Goal: Task Accomplishment & Management: Use online tool/utility

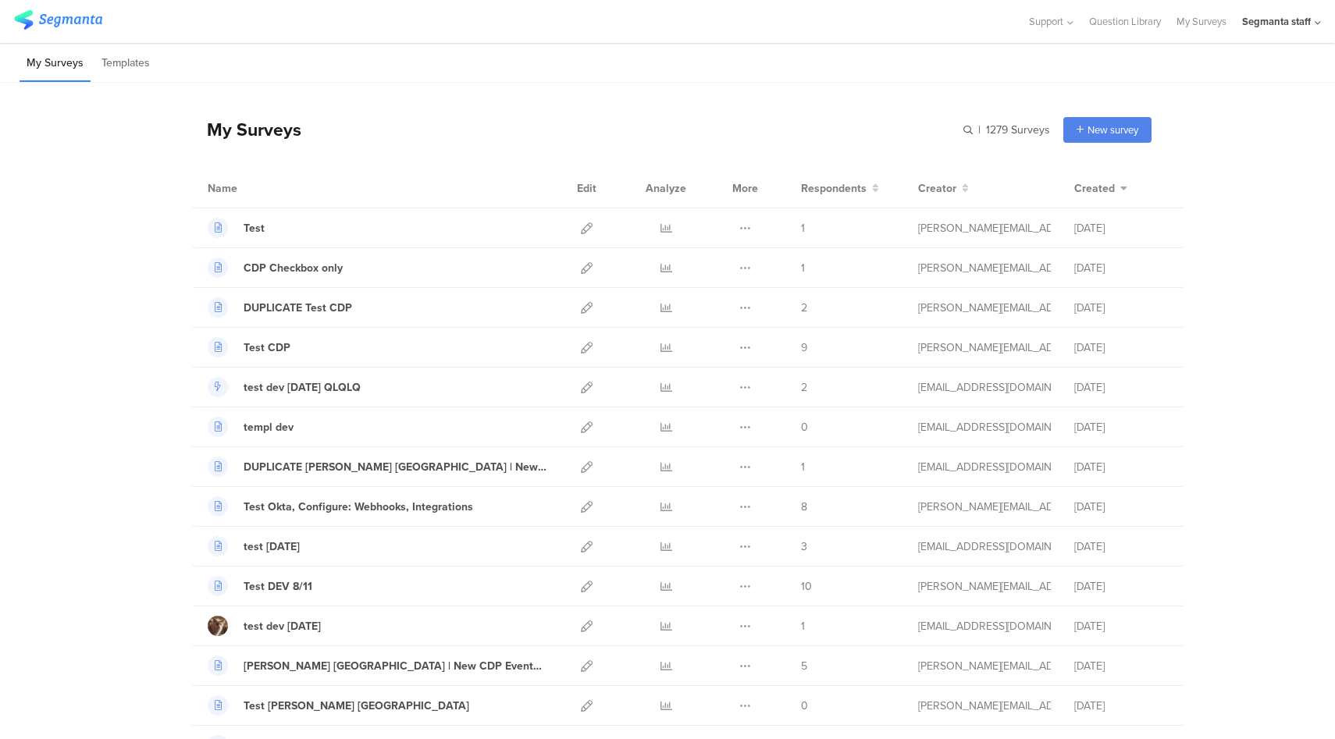
click at [1296, 22] on div "Segmanta staff" at bounding box center [1276, 21] width 69 height 15
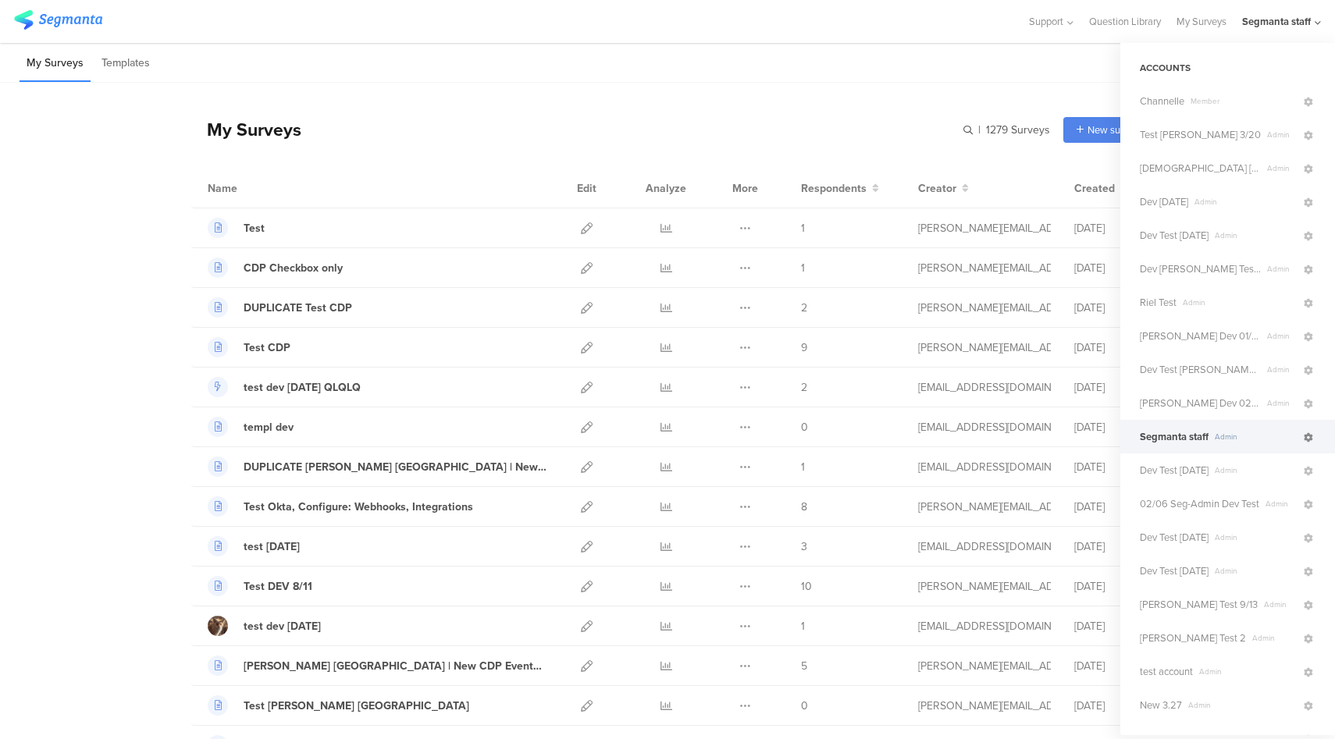
click at [1304, 440] on icon at bounding box center [1308, 437] width 9 height 9
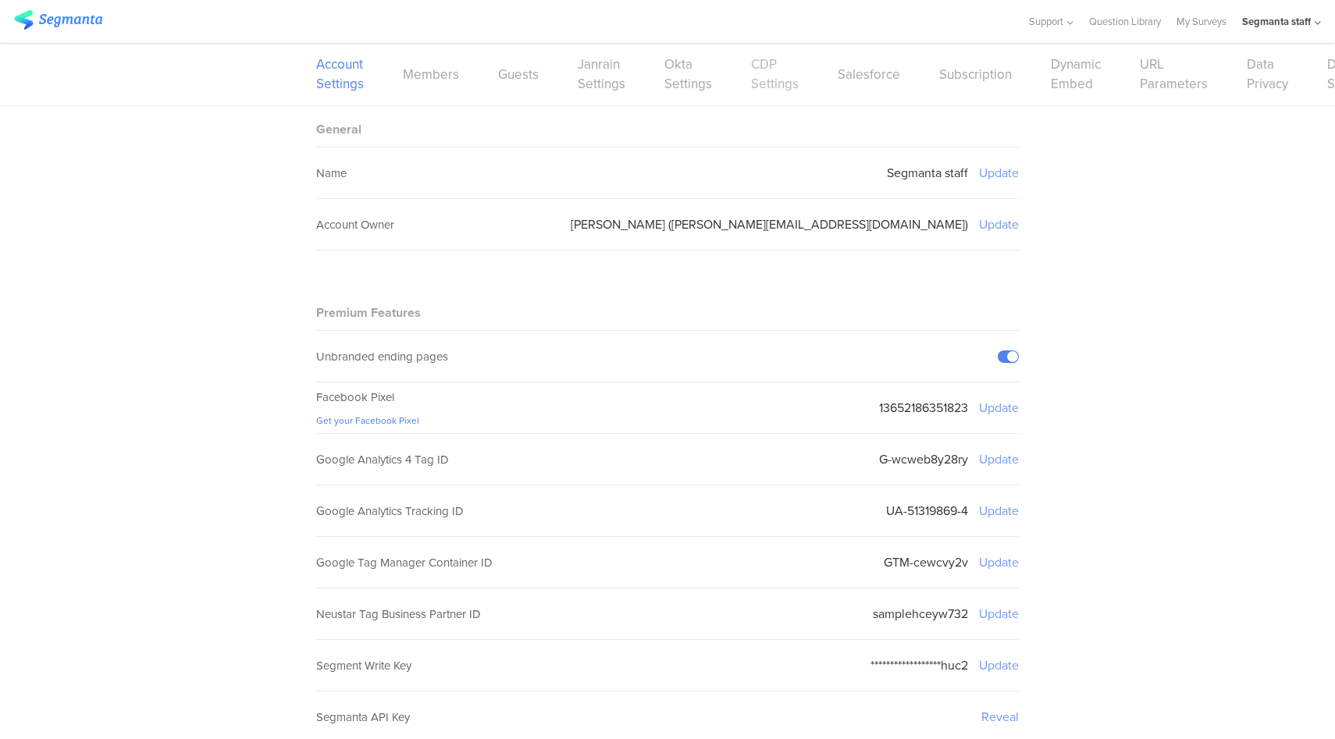
click at [780, 86] on link "CDP Settings" at bounding box center [775, 74] width 48 height 39
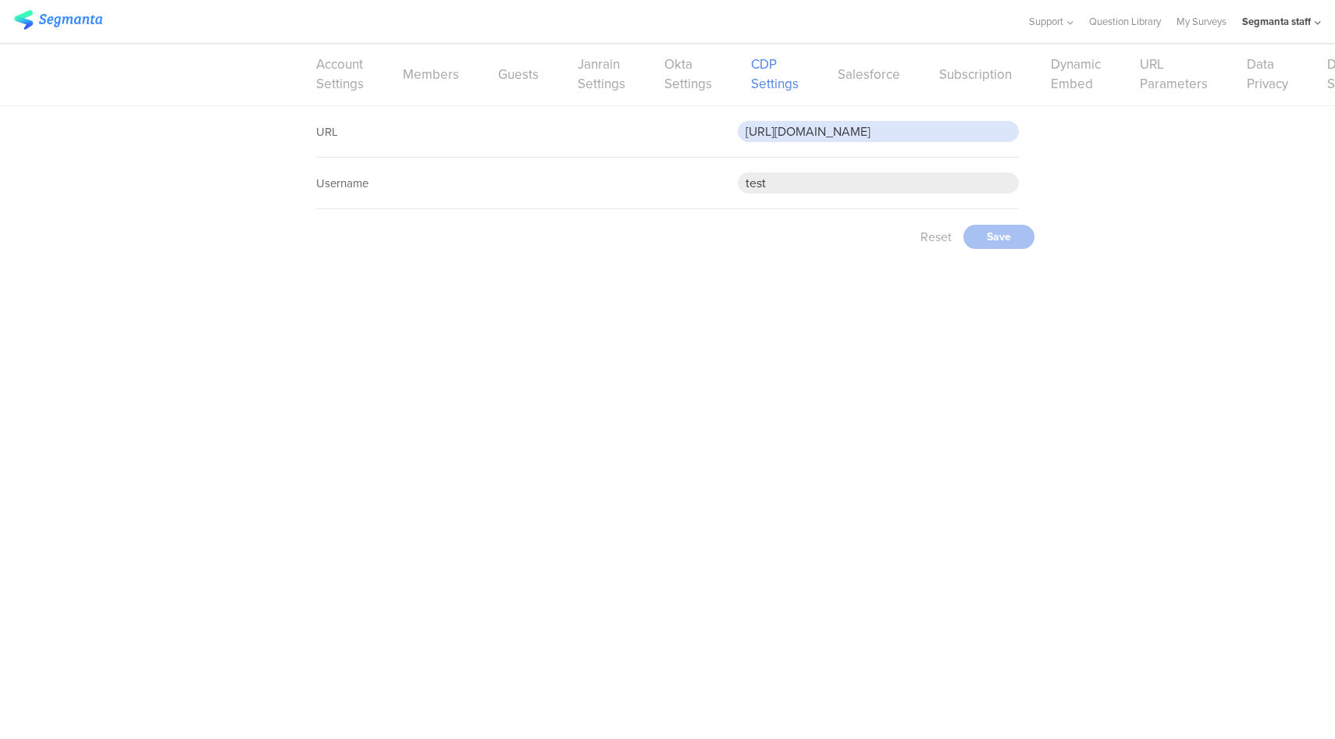
click at [926, 136] on input "https://eo696zhuq09vaej.m.pipedream.net" at bounding box center [878, 131] width 281 height 21
paste input "c9msrrw03bdii"
type input "https://eoc9msrrw03bdii.m.pipedream.net"
click at [998, 340] on div "Save" at bounding box center [998, 340] width 71 height 24
click at [1177, 28] on link "My Surveys" at bounding box center [1202, 21] width 50 height 43
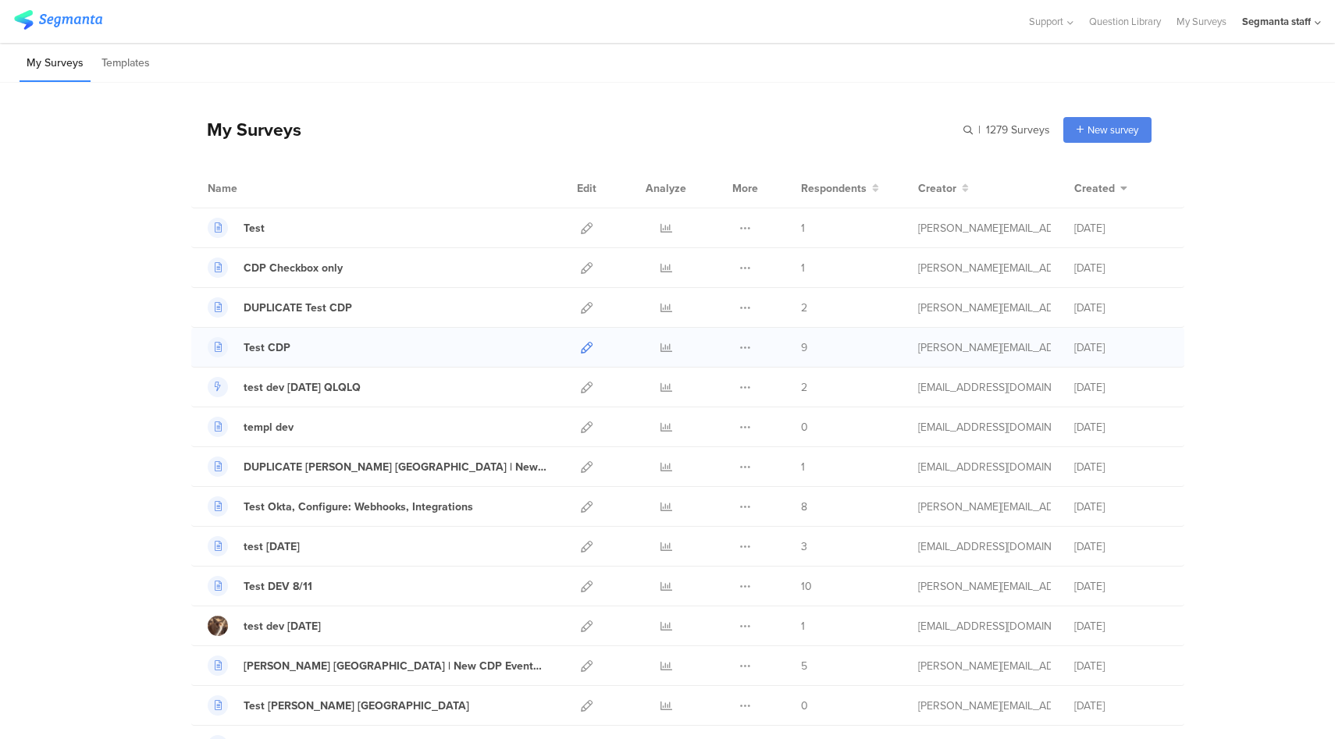
click at [581, 351] on icon at bounding box center [587, 348] width 12 height 12
click at [953, 136] on input "text" at bounding box center [940, 130] width 219 height 26
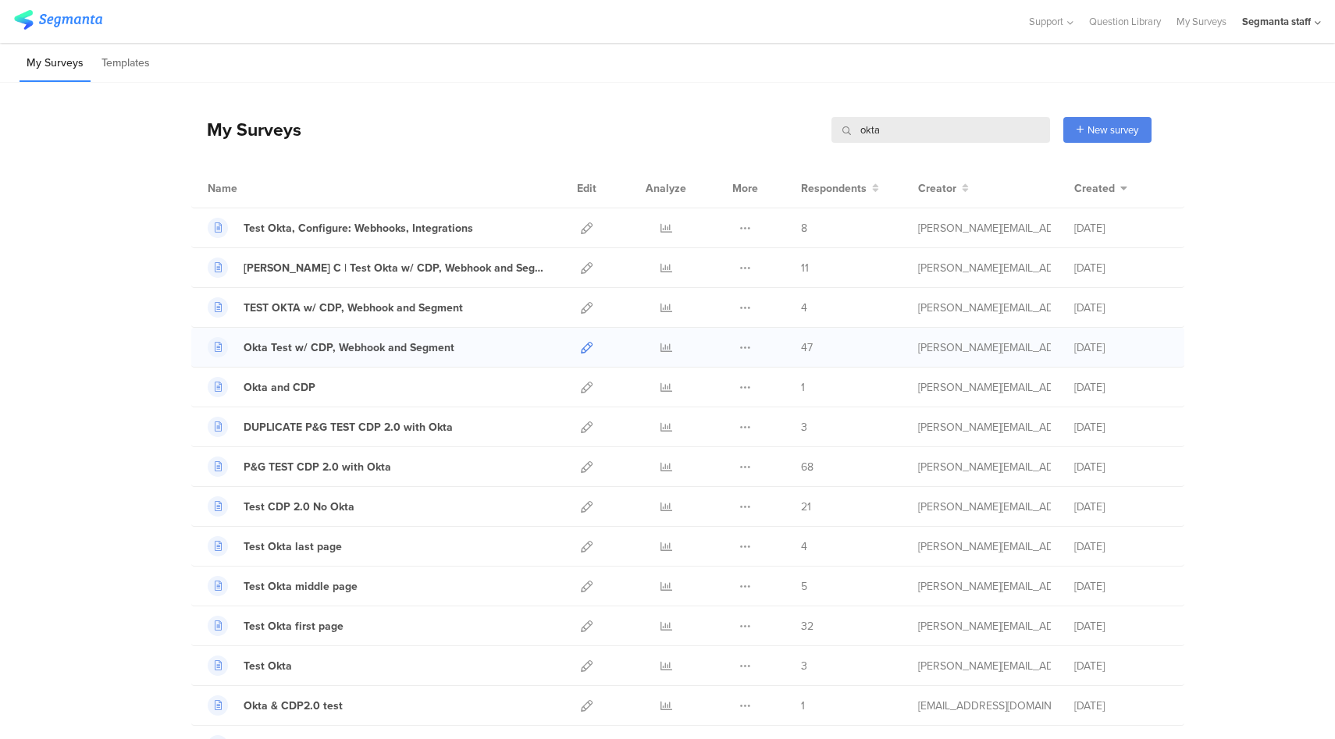
type input "okta"
click at [581, 350] on icon at bounding box center [587, 348] width 12 height 12
click at [884, 134] on input "okta" at bounding box center [940, 130] width 219 height 26
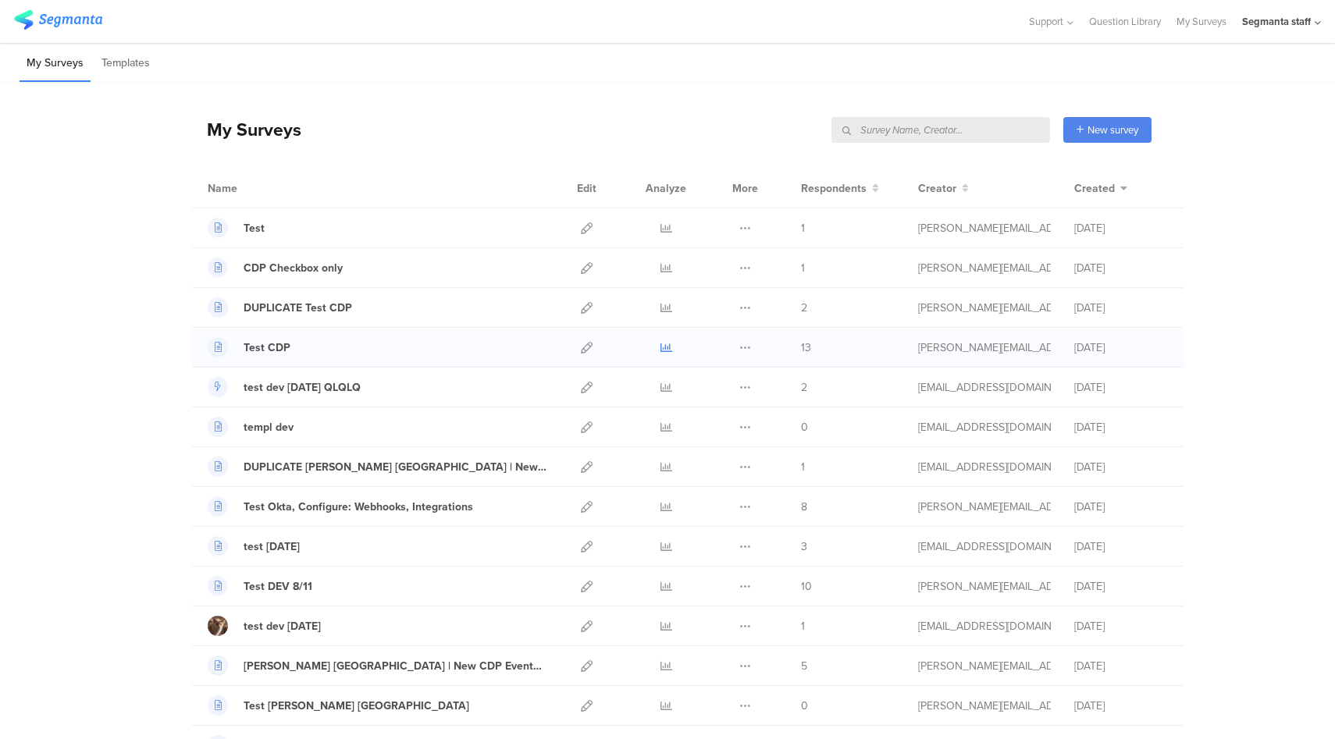
click at [660, 347] on icon at bounding box center [666, 348] width 12 height 12
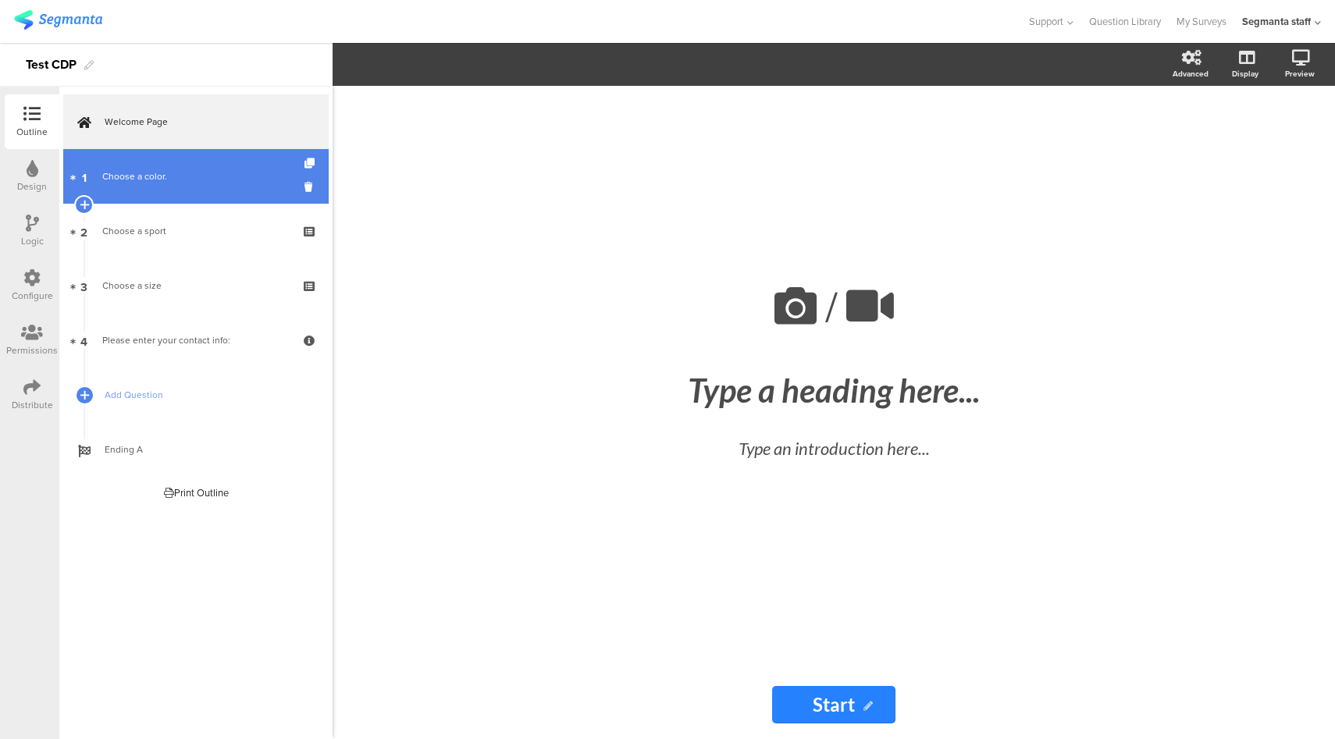
click at [183, 166] on link "1 Choose a color." at bounding box center [195, 176] width 265 height 55
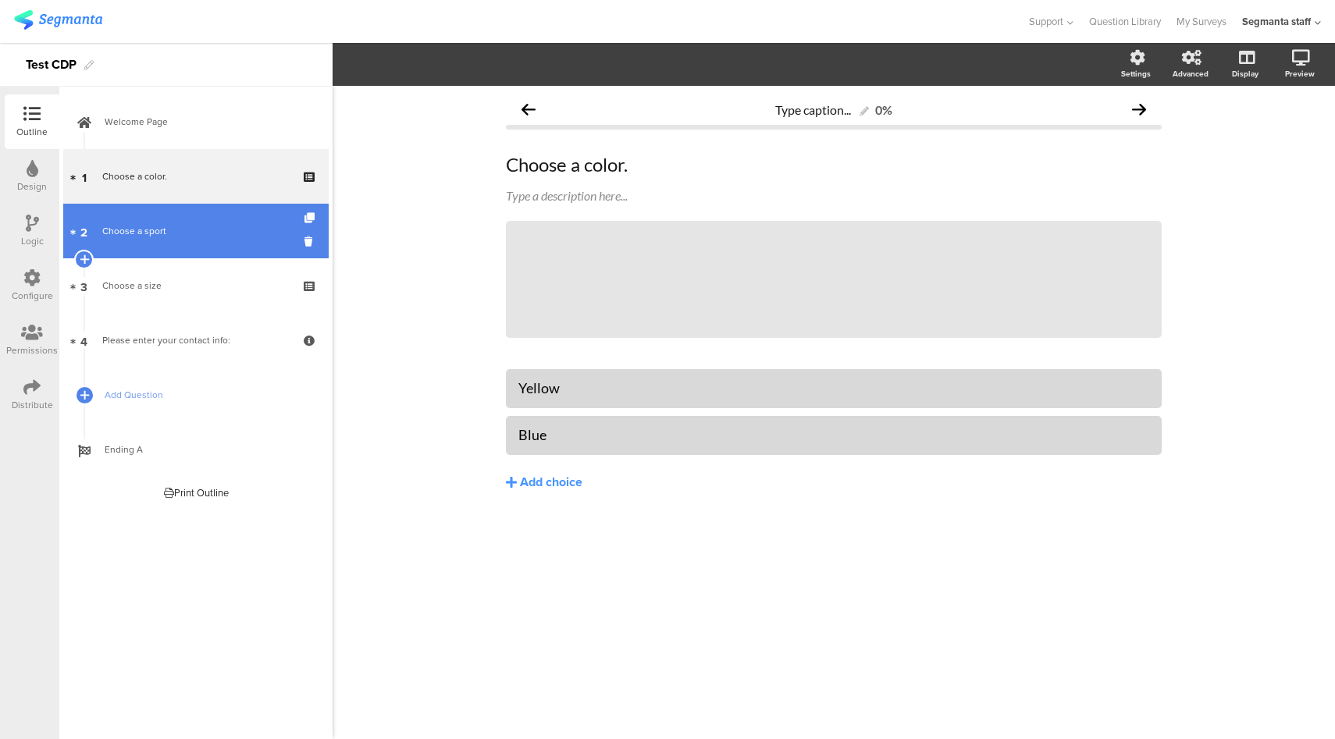
click at [202, 238] on div "Choose a sport" at bounding box center [195, 231] width 187 height 16
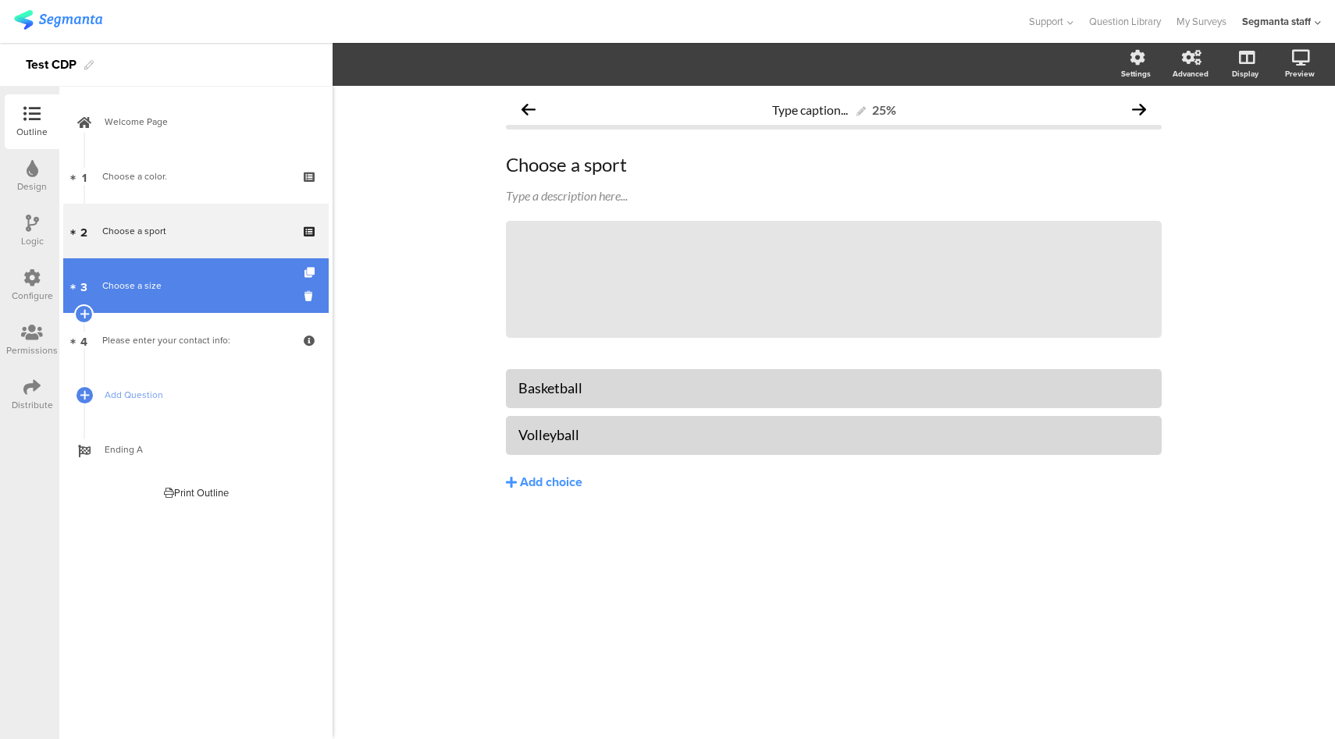
click at [204, 282] on div "Choose a size" at bounding box center [195, 286] width 187 height 16
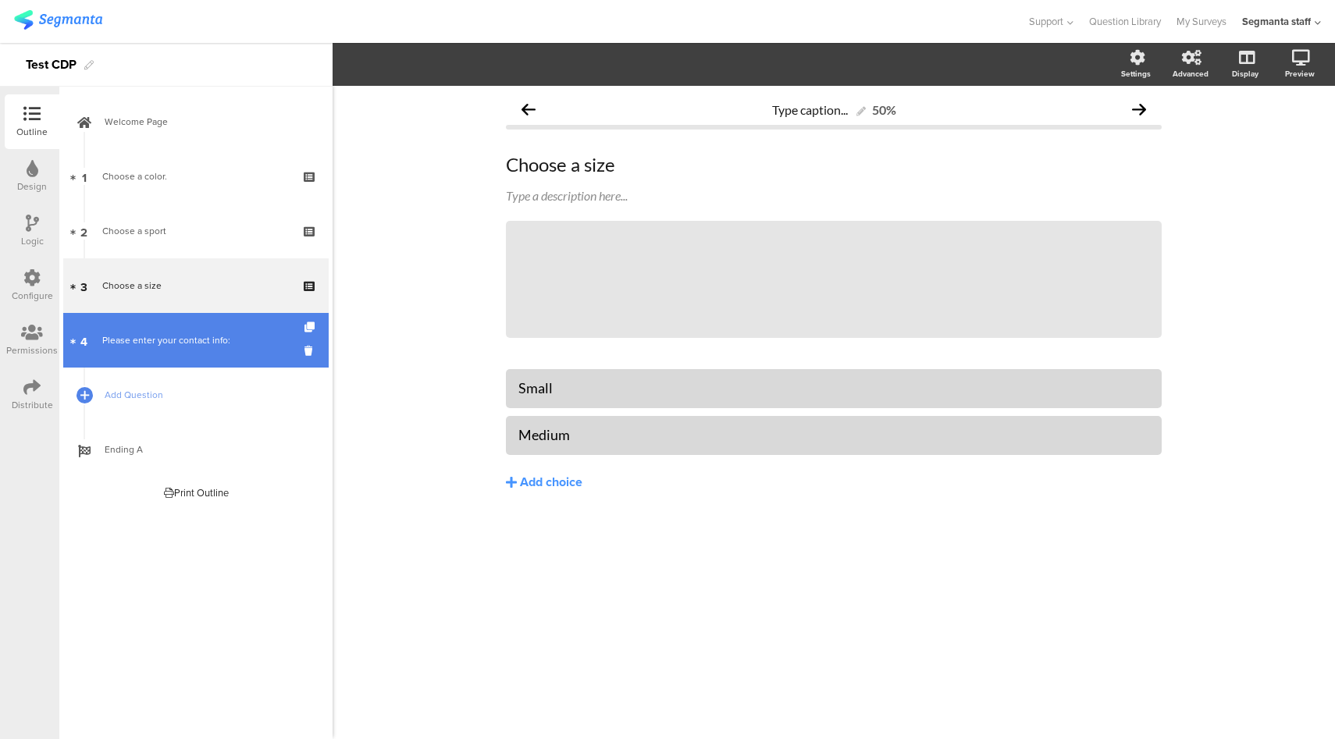
click at [200, 358] on link "4 Please enter your contact info:" at bounding box center [195, 340] width 265 height 55
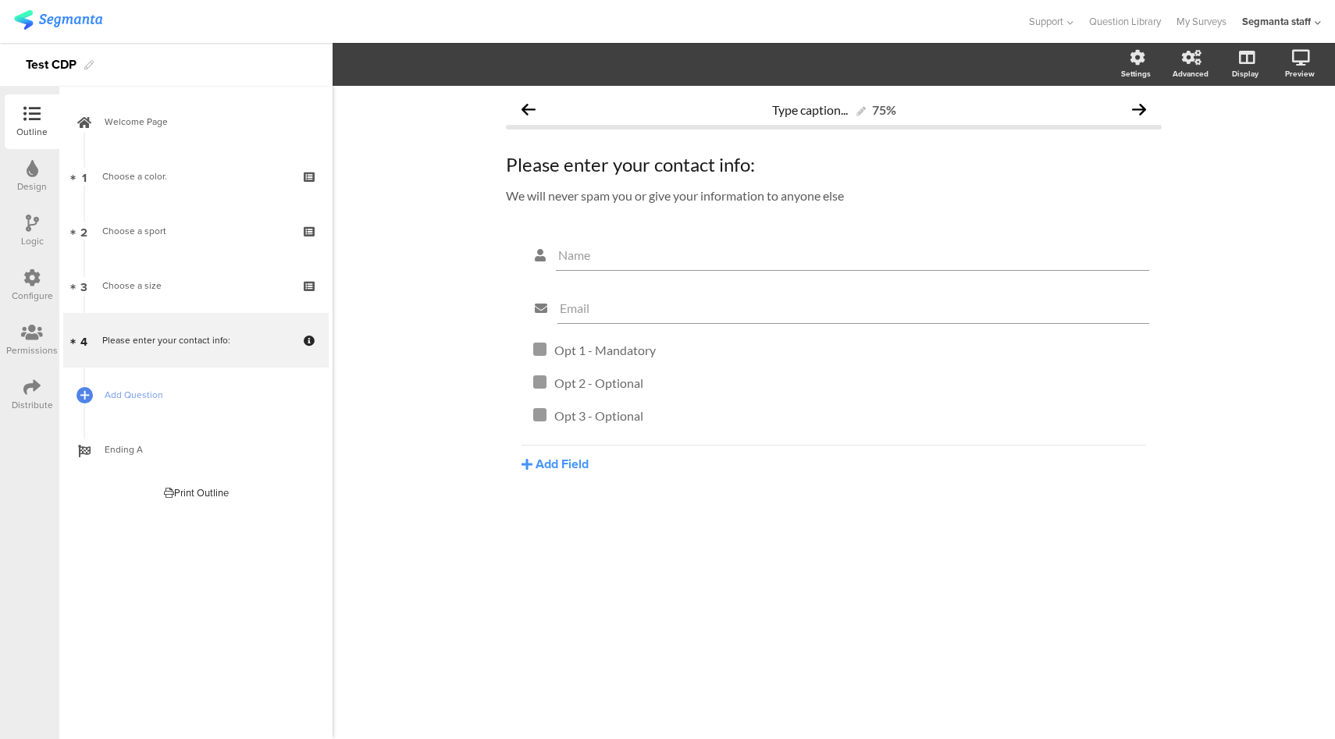
click at [16, 288] on div "Configure" at bounding box center [32, 285] width 55 height 55
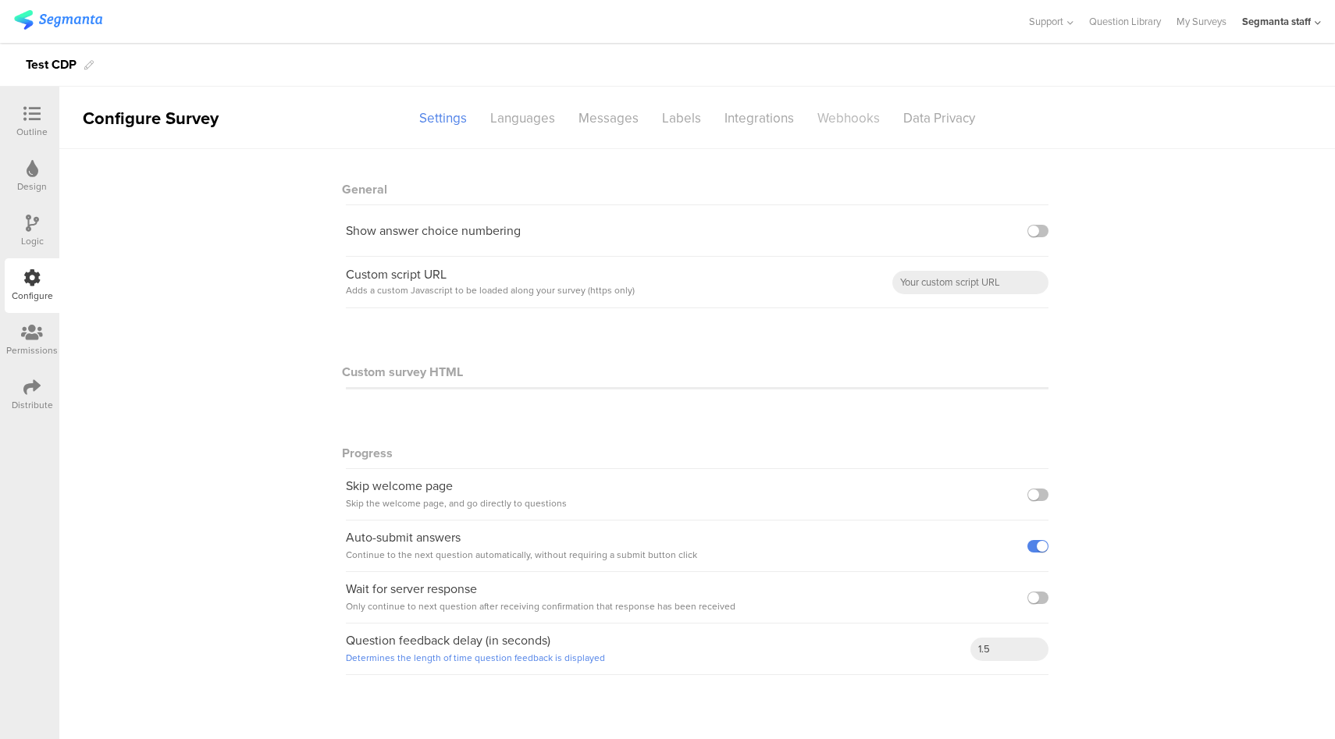
click at [821, 117] on div "Webhooks" at bounding box center [849, 118] width 86 height 27
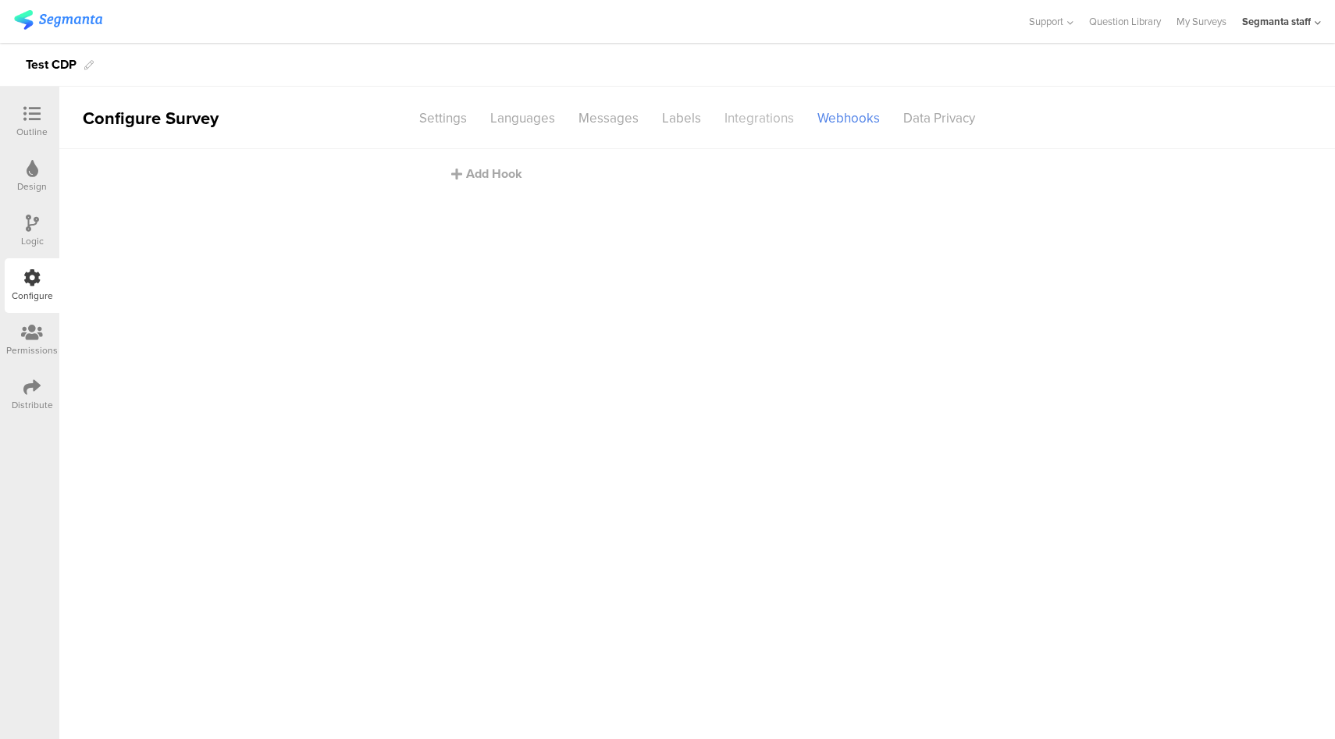
click at [780, 120] on div "Integrations" at bounding box center [759, 118] width 93 height 27
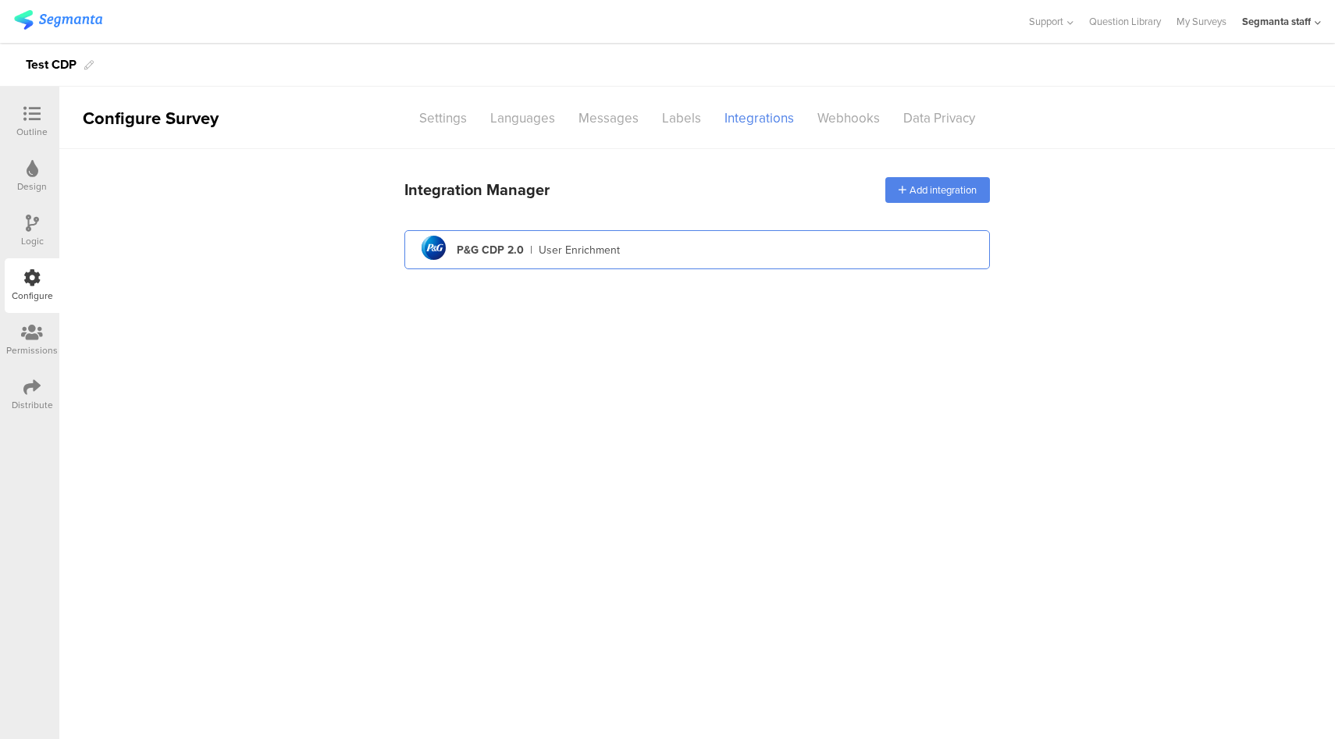
click at [722, 251] on div "pg logo P&G CDP 2.0 | User Enrichment" at bounding box center [697, 250] width 561 height 38
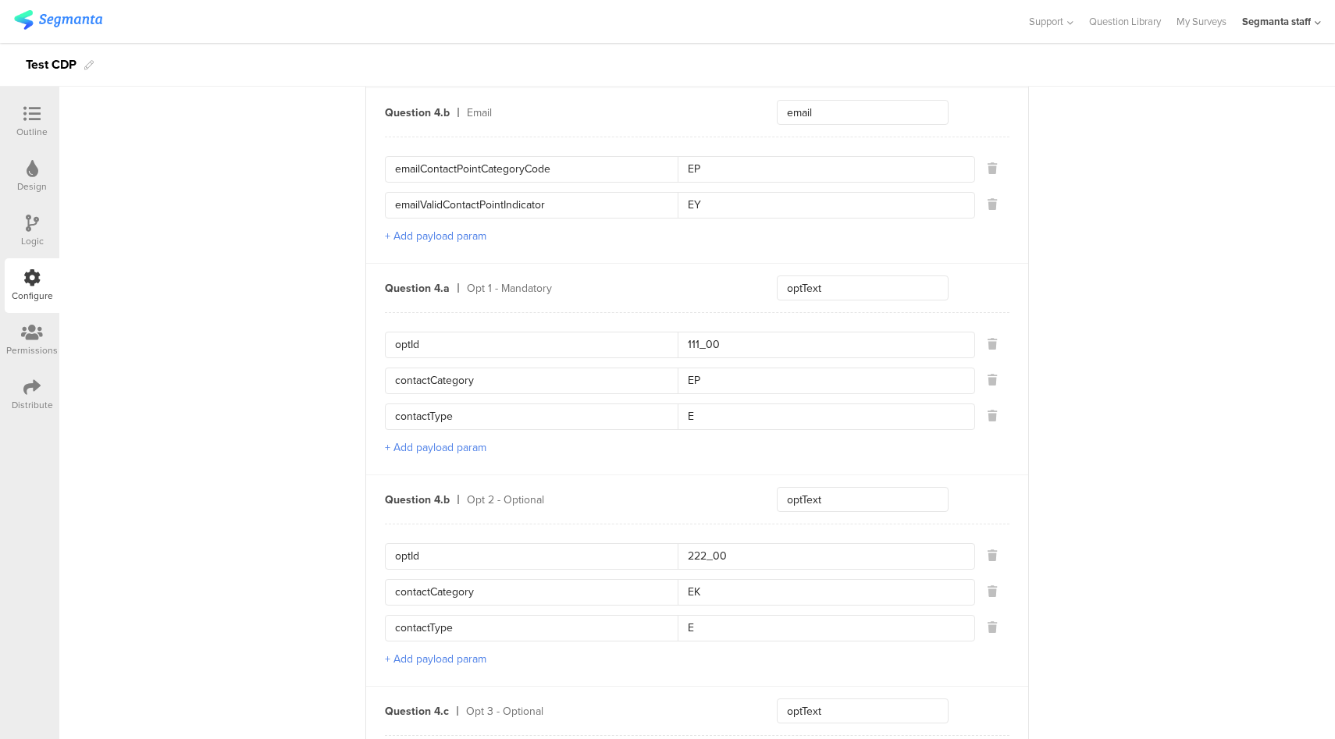
scroll to position [1432, 0]
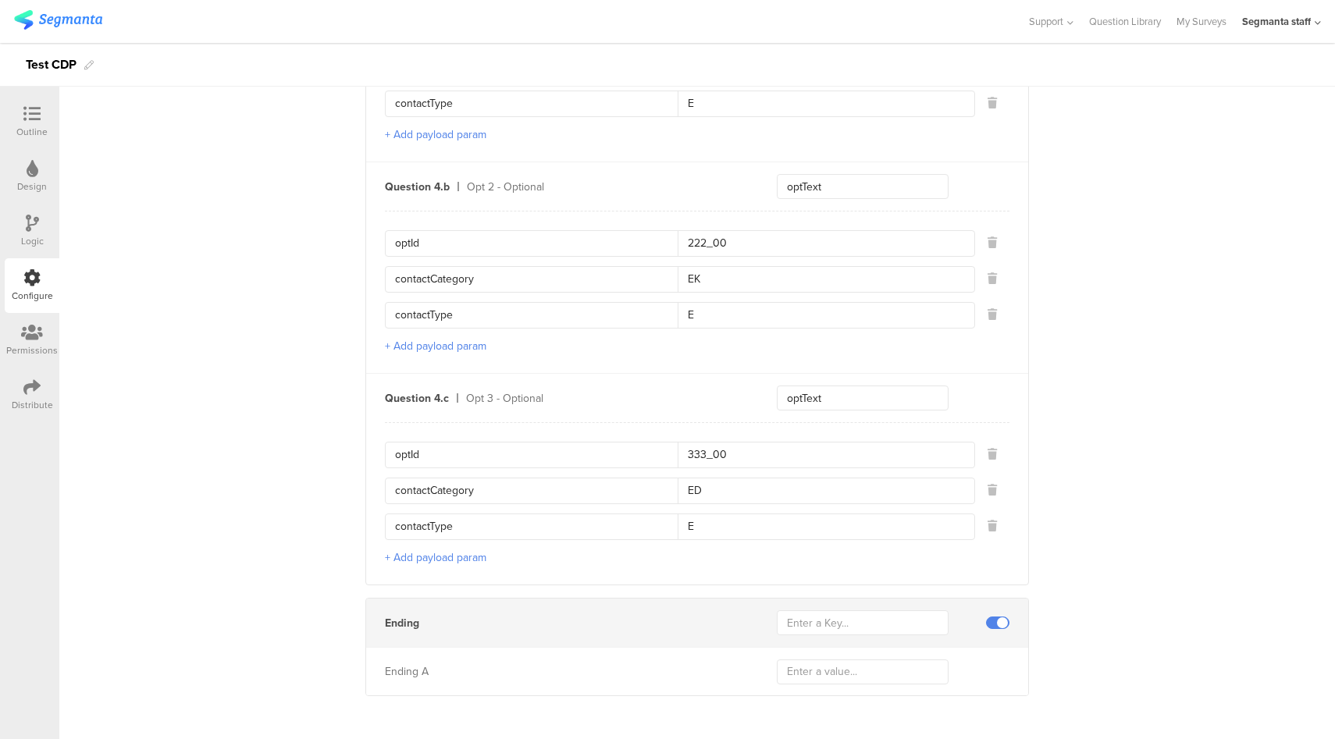
click at [40, 393] on icon at bounding box center [31, 387] width 17 height 17
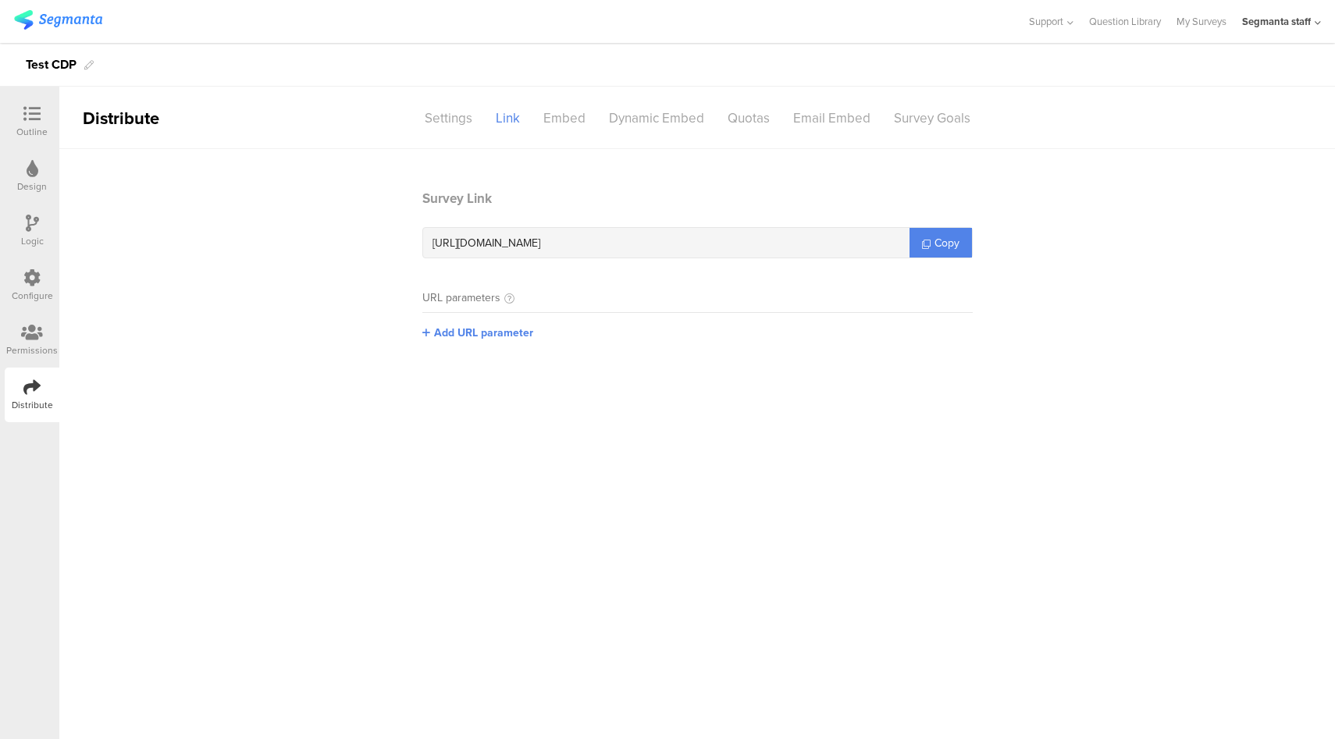
click at [16, 281] on div "Configure" at bounding box center [32, 285] width 55 height 55
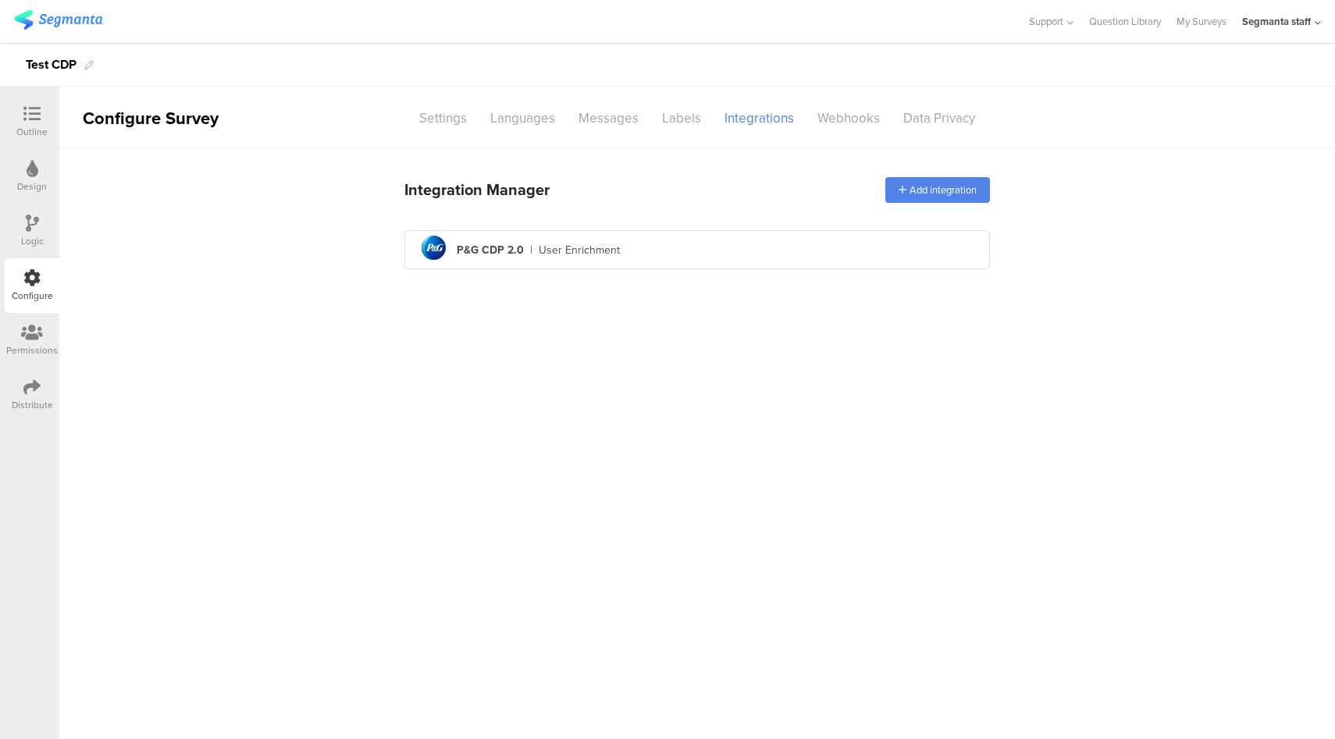
click at [20, 388] on div "Distribute" at bounding box center [32, 395] width 55 height 55
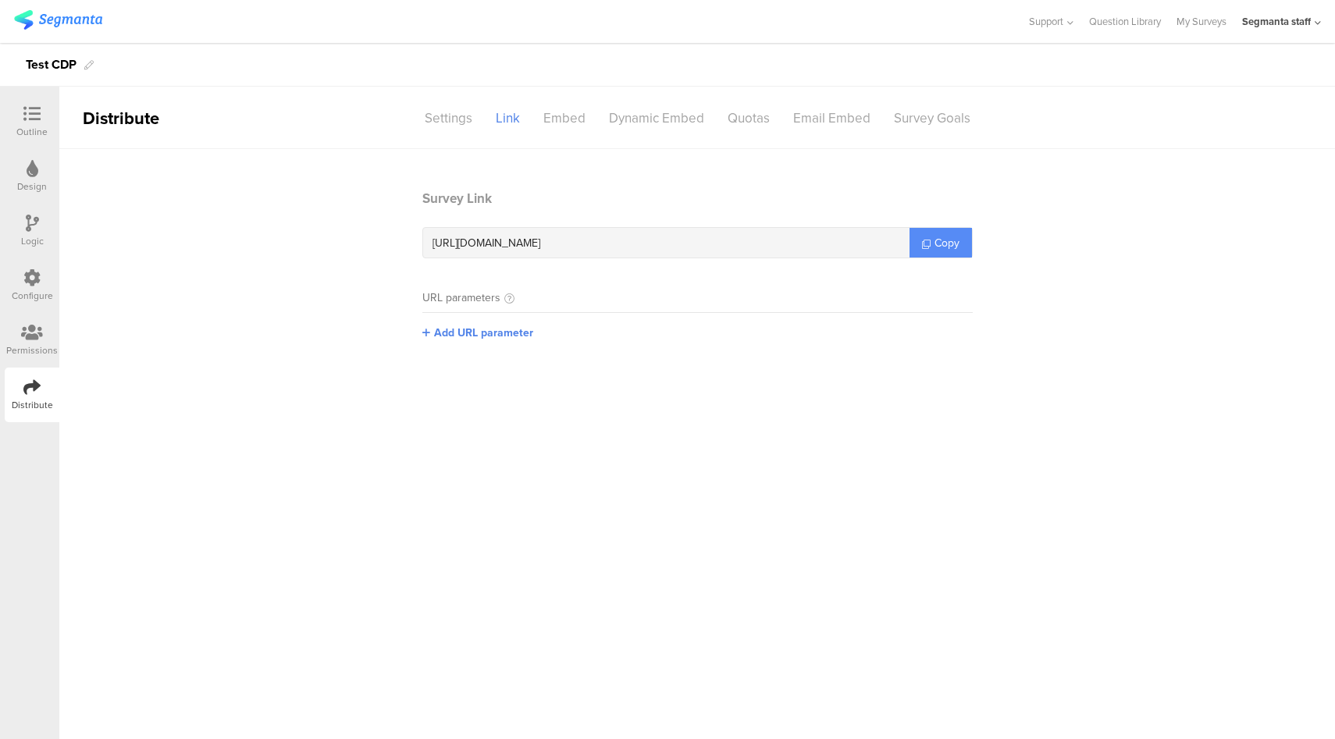
click at [951, 244] on span "Copy" at bounding box center [947, 243] width 25 height 16
click at [942, 250] on span "Copy" at bounding box center [947, 243] width 25 height 16
click at [27, 284] on icon at bounding box center [31, 277] width 17 height 17
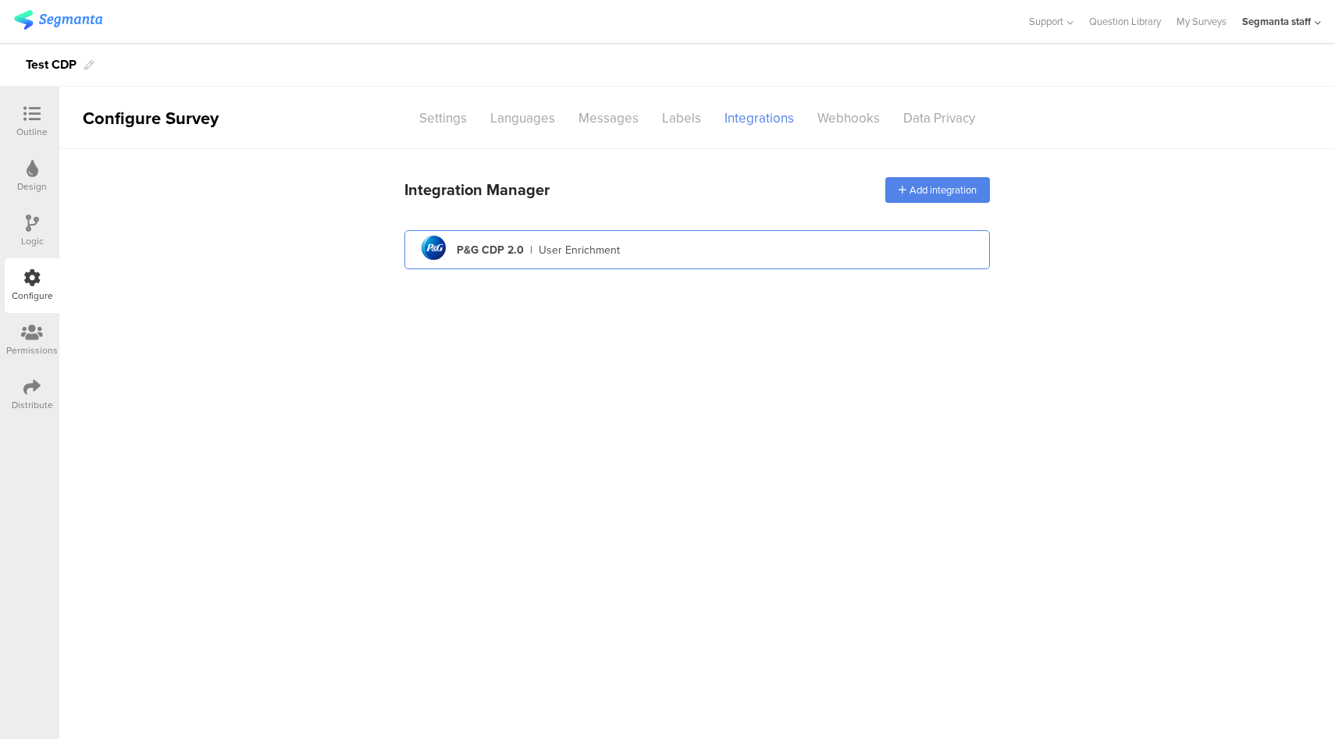
click at [797, 245] on div "pg logo P&G CDP 2.0 | User Enrichment" at bounding box center [697, 250] width 561 height 38
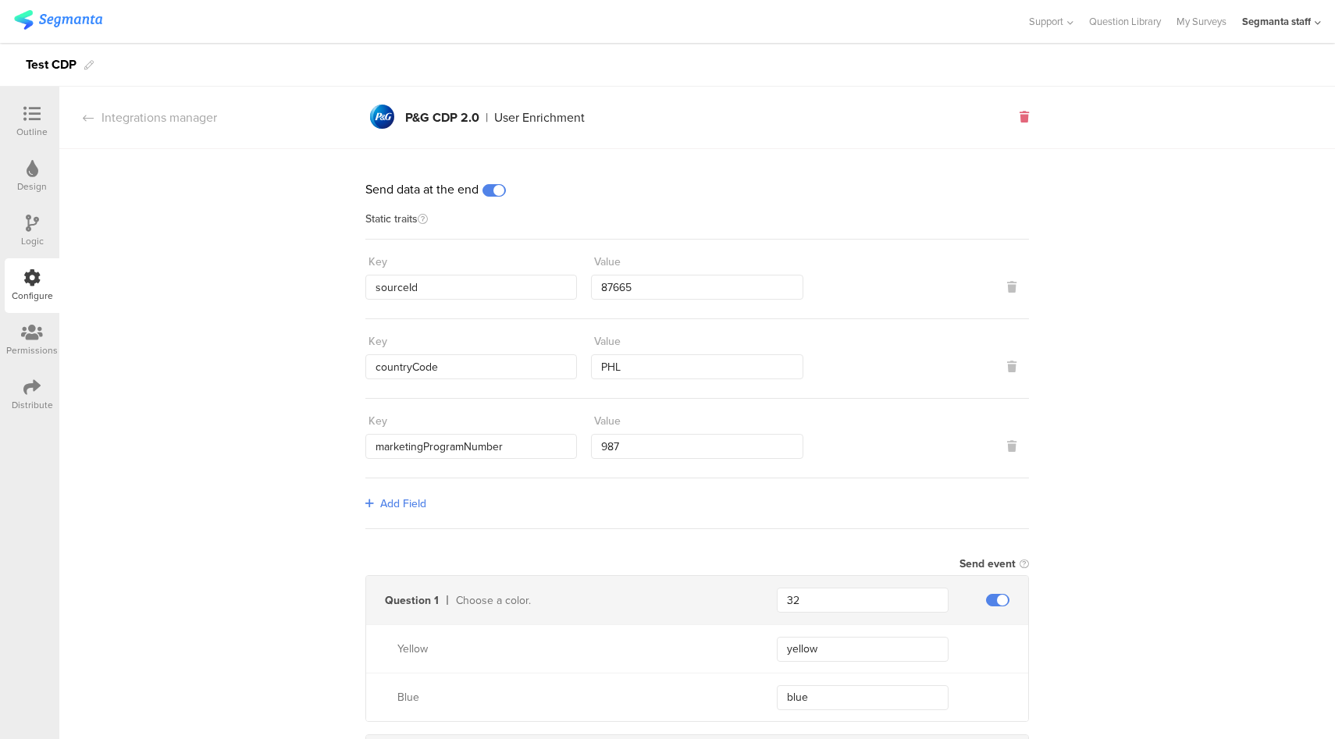
click at [1020, 120] on icon at bounding box center [1024, 117] width 9 height 11
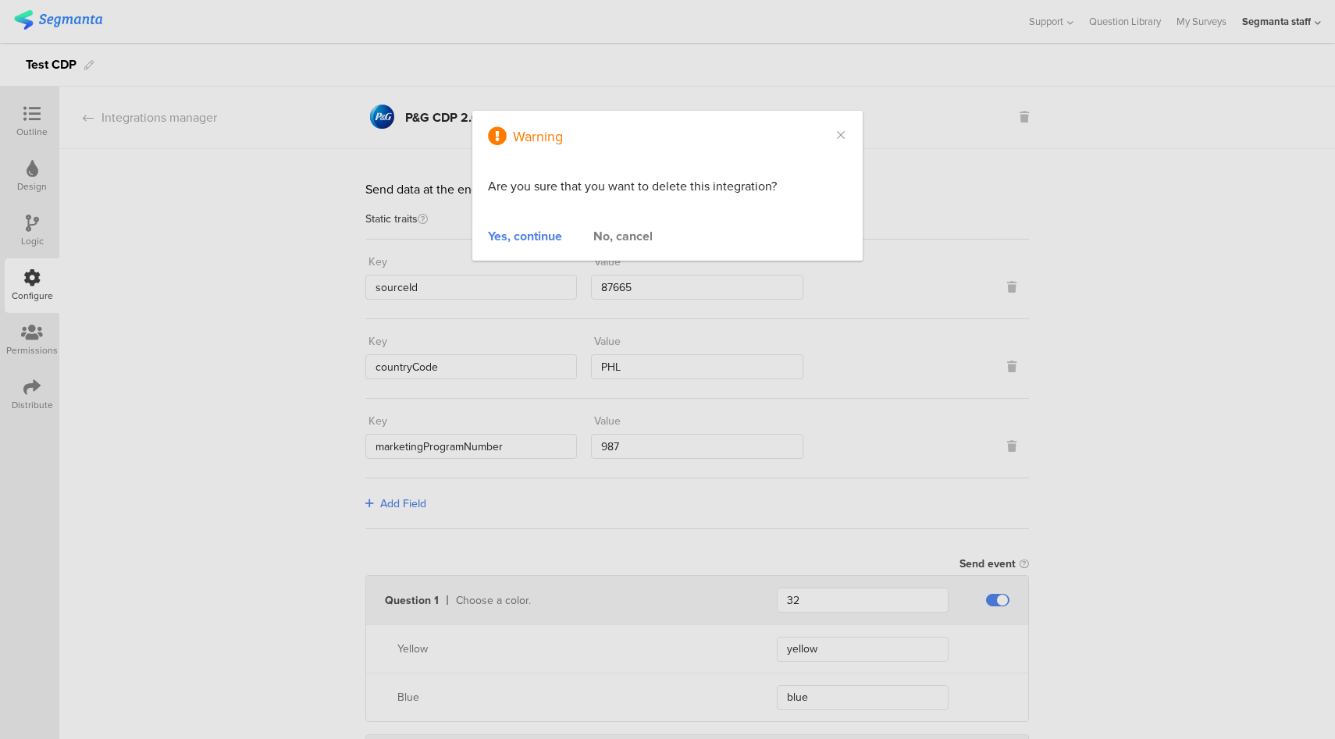
click at [507, 240] on div "Yes, continue" at bounding box center [525, 236] width 74 height 18
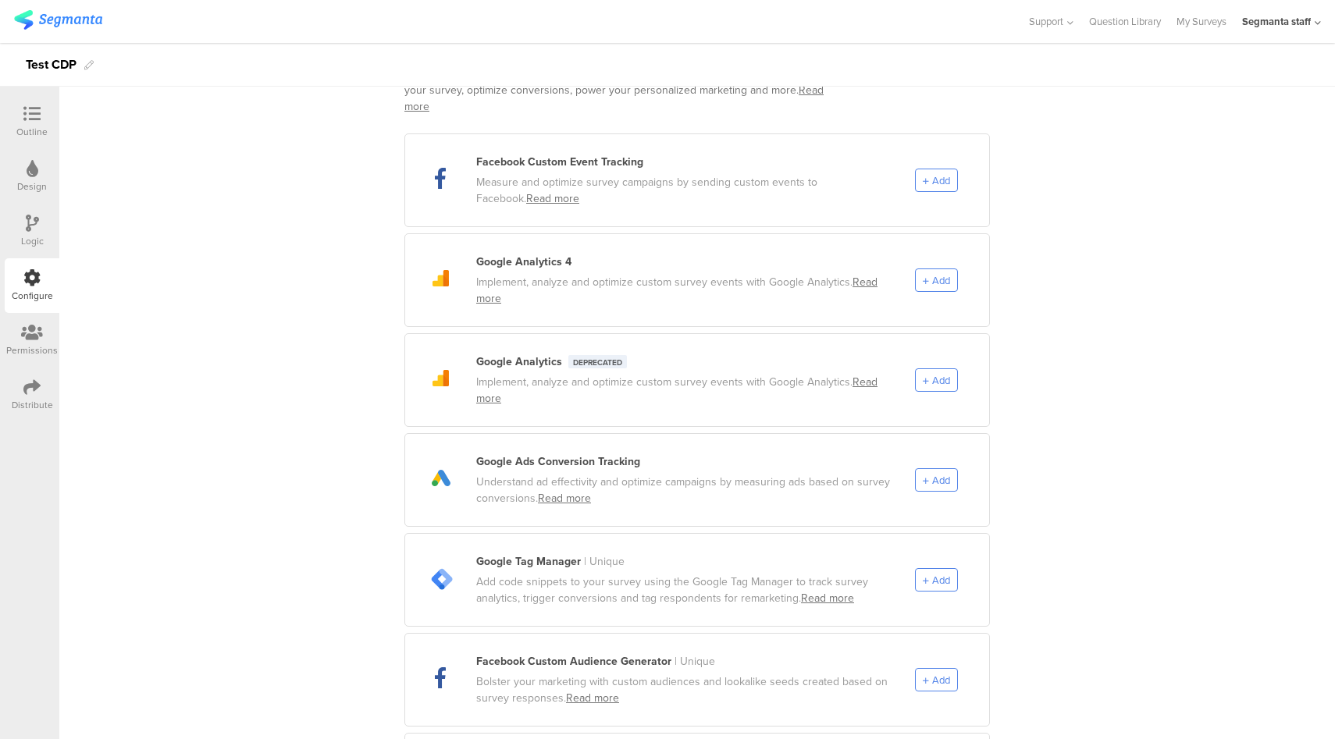
scroll to position [762, 0]
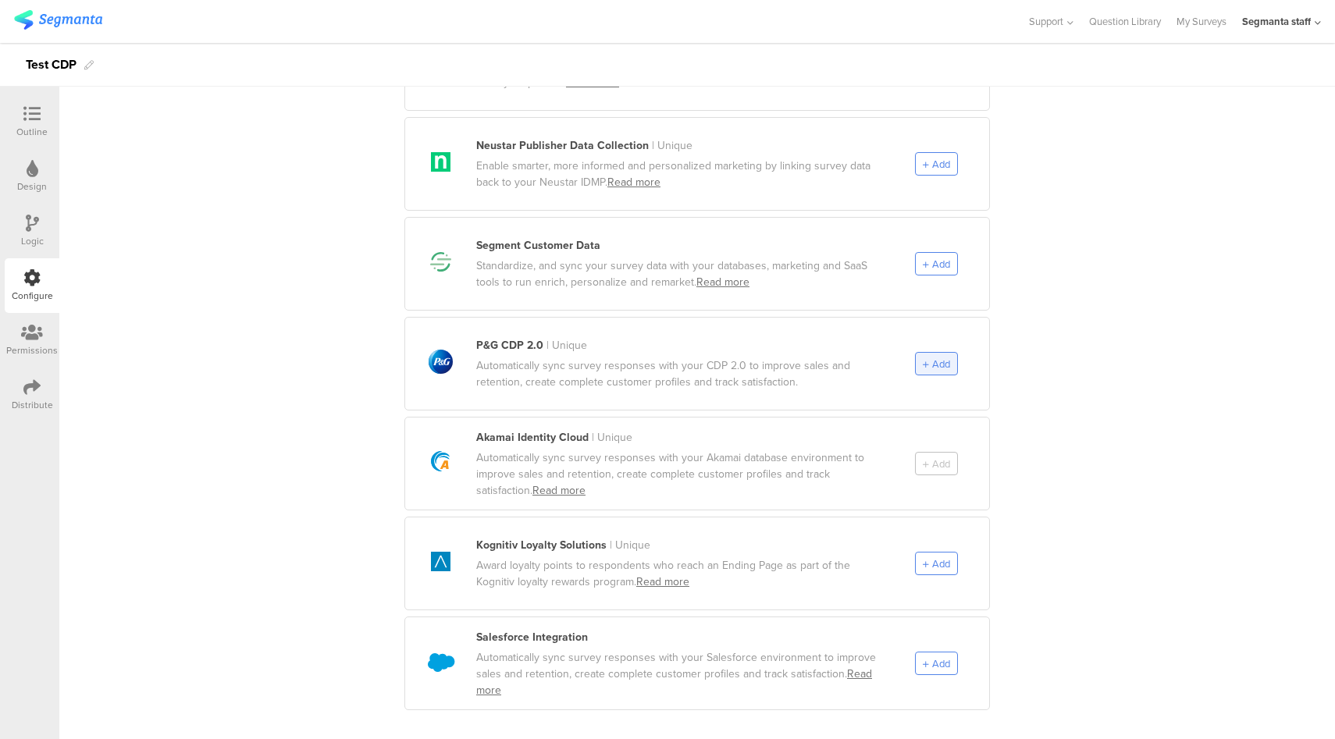
click at [945, 354] on div "Add" at bounding box center [936, 363] width 43 height 23
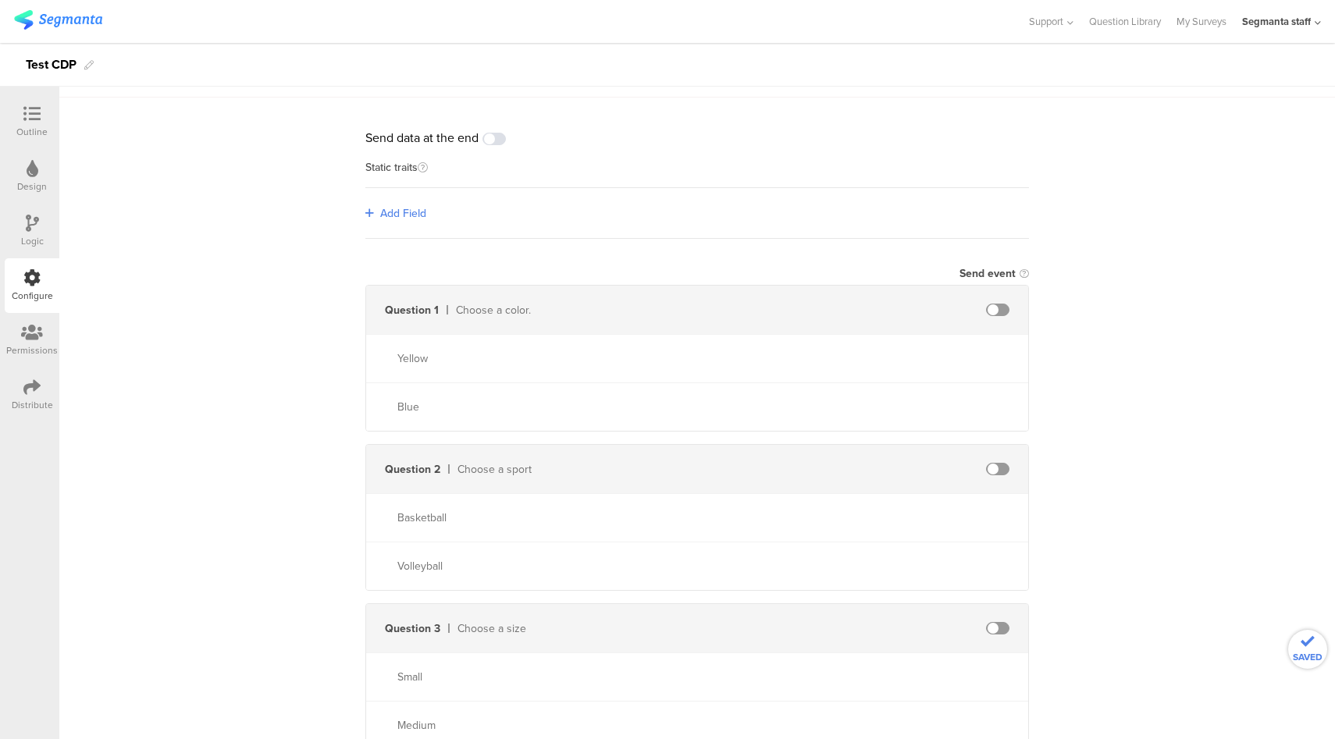
scroll to position [0, 0]
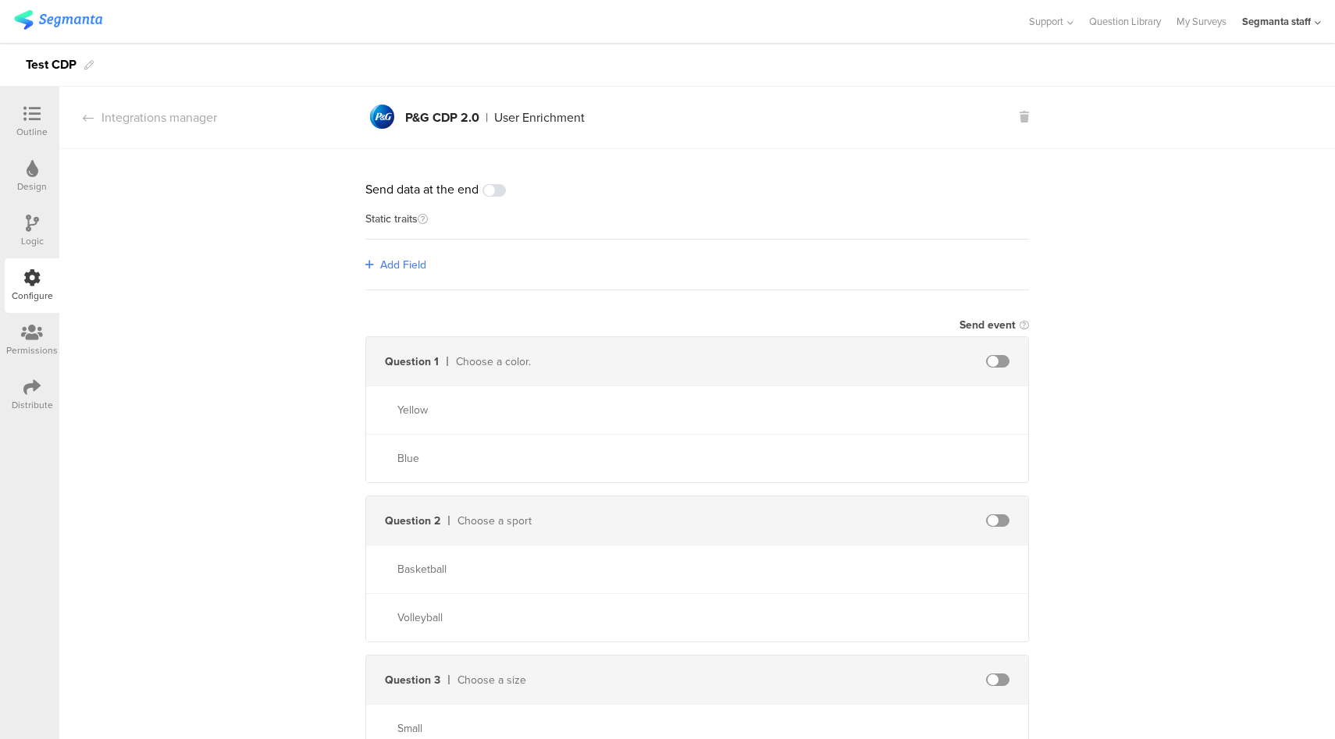
click at [402, 263] on span "Add Field" at bounding box center [403, 265] width 46 height 16
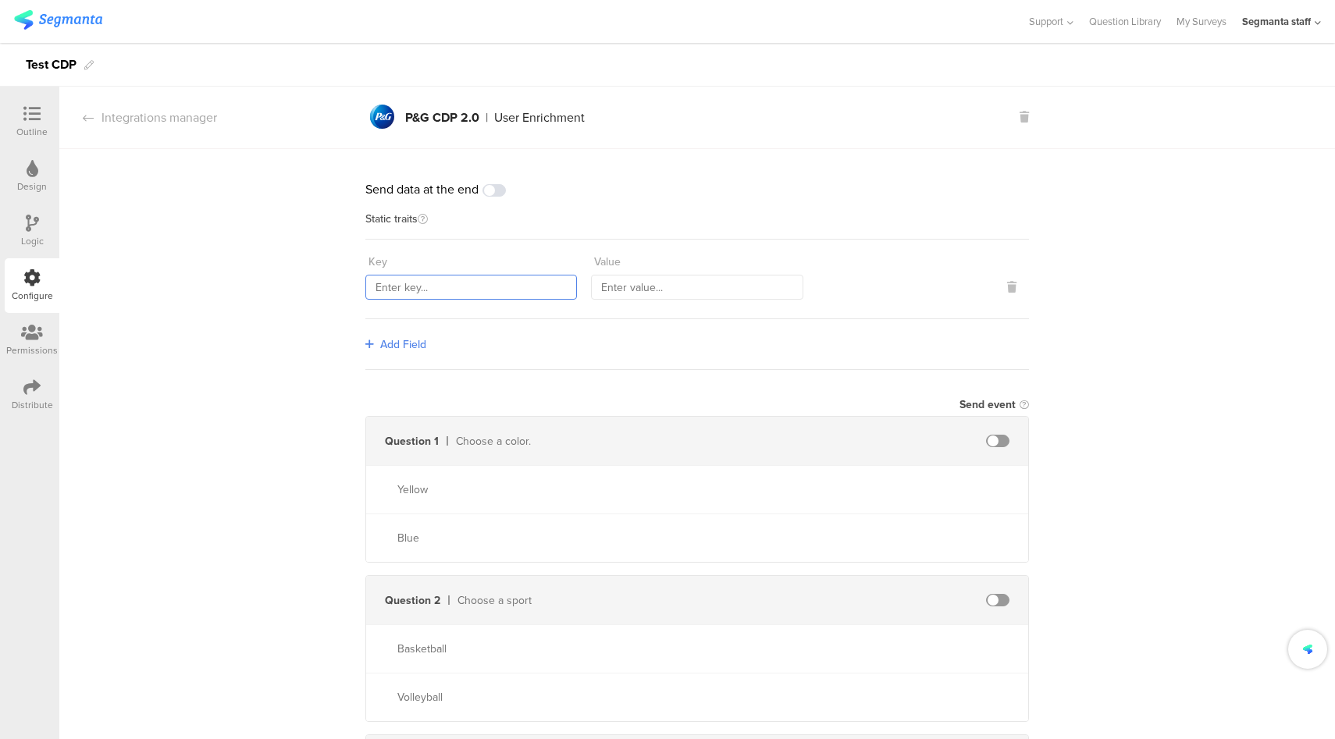
click at [438, 291] on input "text" at bounding box center [471, 287] width 212 height 25
type input "sourceId"
type input "0"
type input "98765"
click at [404, 340] on span "Add Field" at bounding box center [403, 344] width 46 height 16
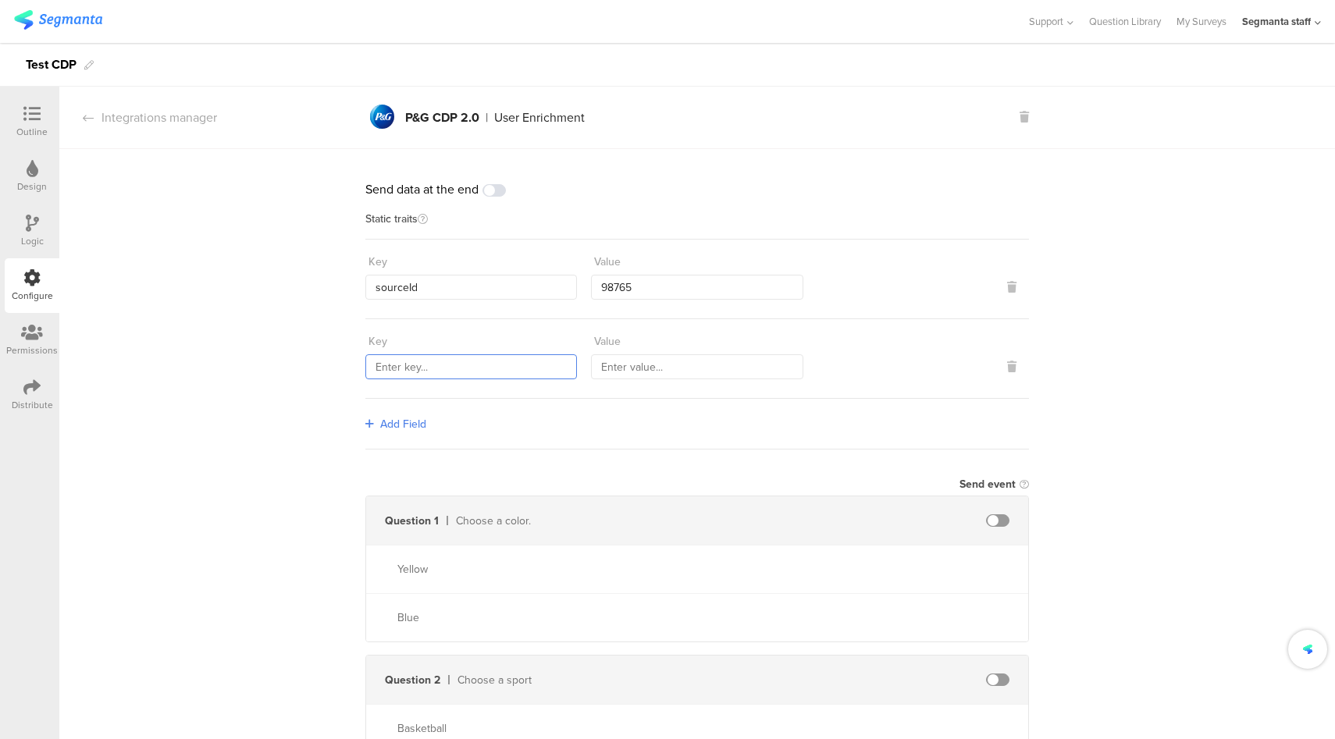
click at [411, 358] on input "text" at bounding box center [471, 366] width 212 height 25
type input "marketingProgramNumber"
type input "432"
click at [407, 422] on span "Add Field" at bounding box center [403, 424] width 46 height 16
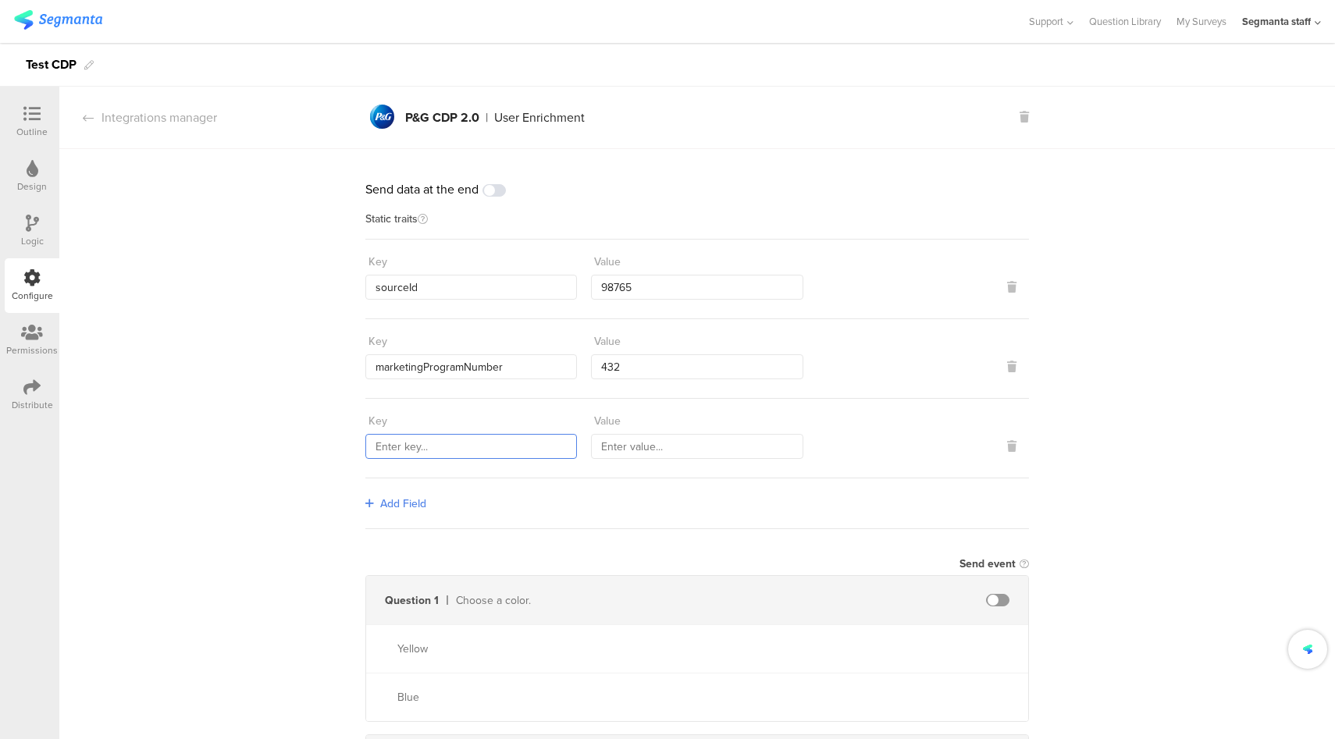
click at [425, 439] on input "text" at bounding box center [471, 446] width 212 height 25
type input "countryCode"
type input "ITA"
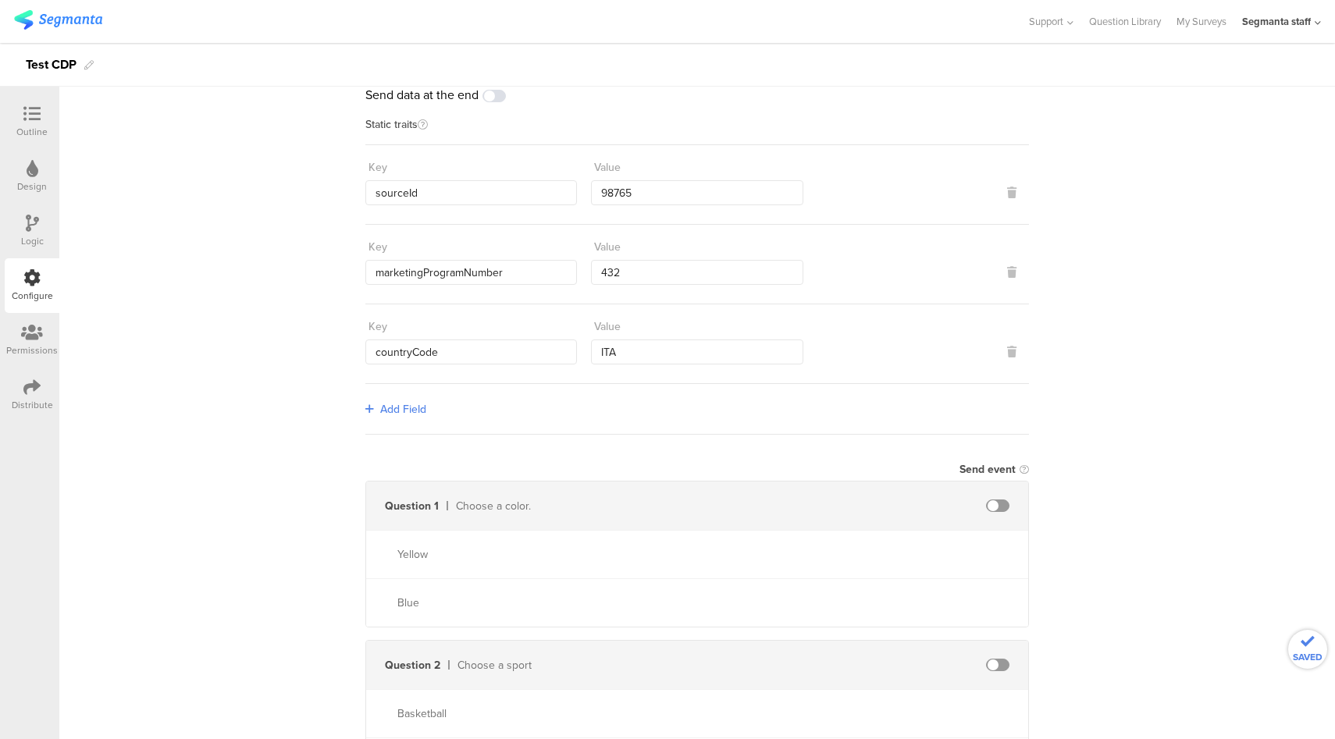
scroll to position [158, 0]
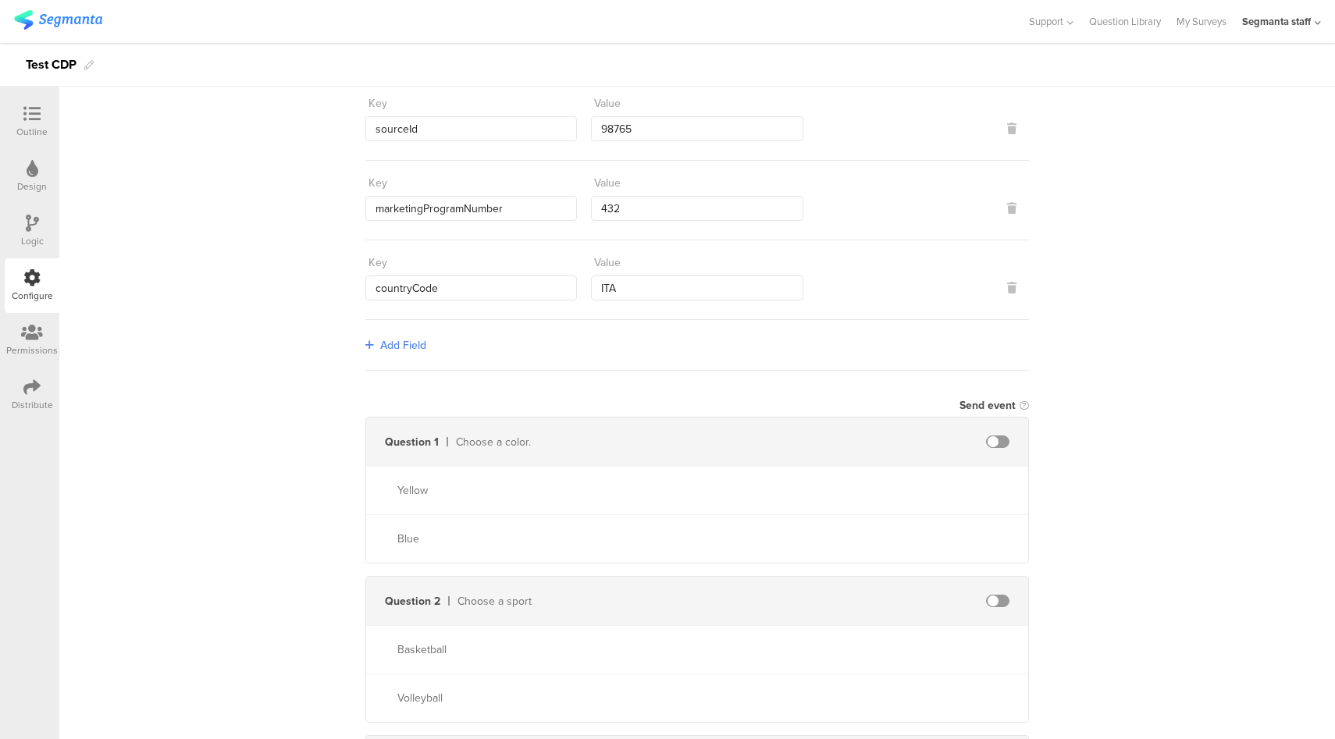
click at [995, 441] on span at bounding box center [997, 442] width 23 height 12
click at [877, 440] on input "text" at bounding box center [863, 441] width 172 height 25
type input "23"
type input "yellow"
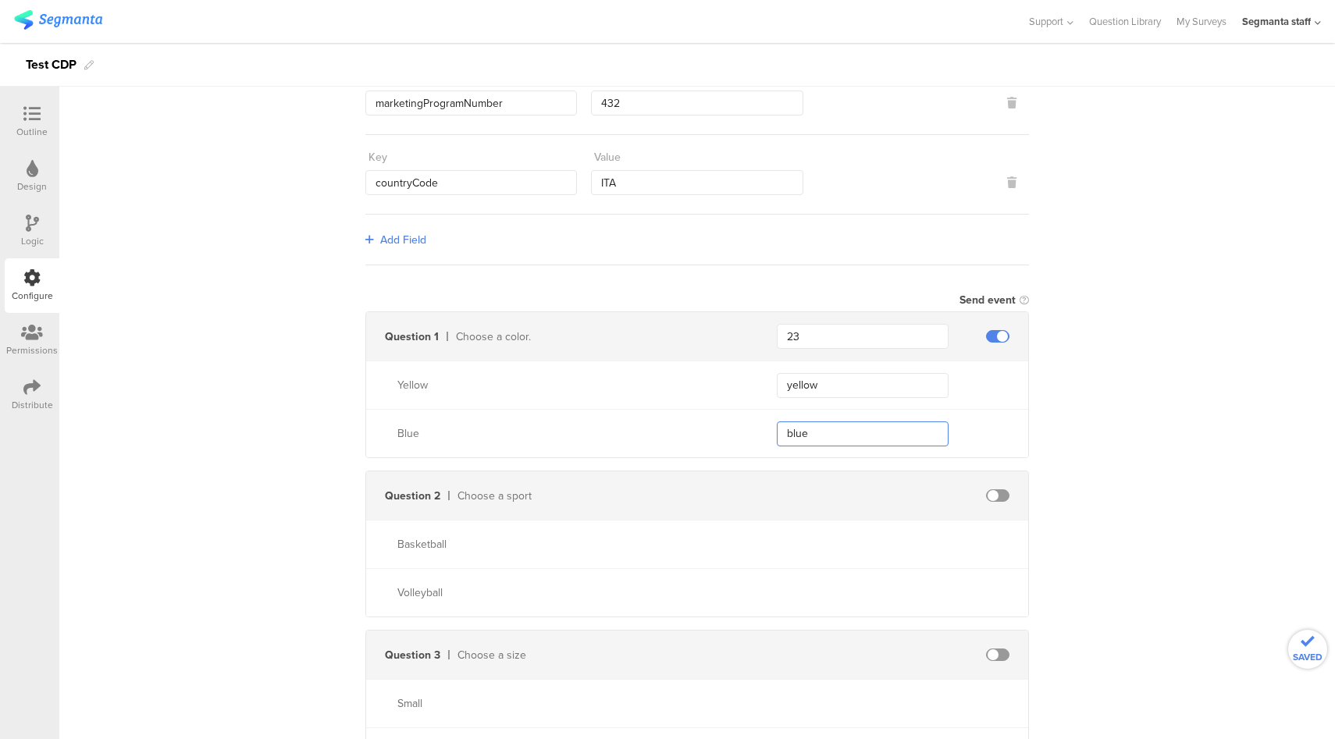
type input "blue"
click at [992, 493] on span at bounding box center [997, 496] width 23 height 12
click at [852, 497] on input "text" at bounding box center [863, 495] width 172 height 25
type input "21"
click at [858, 539] on input "text" at bounding box center [863, 544] width 172 height 25
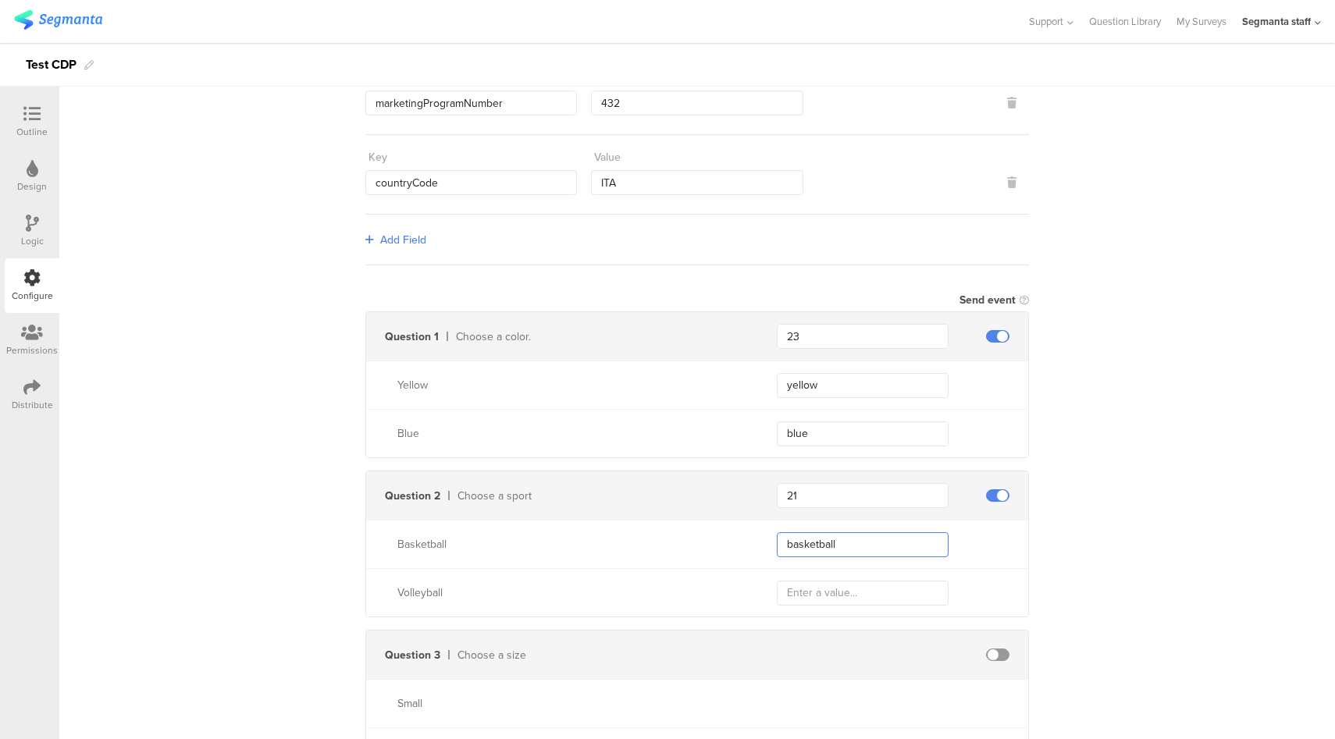
type input "basketball"
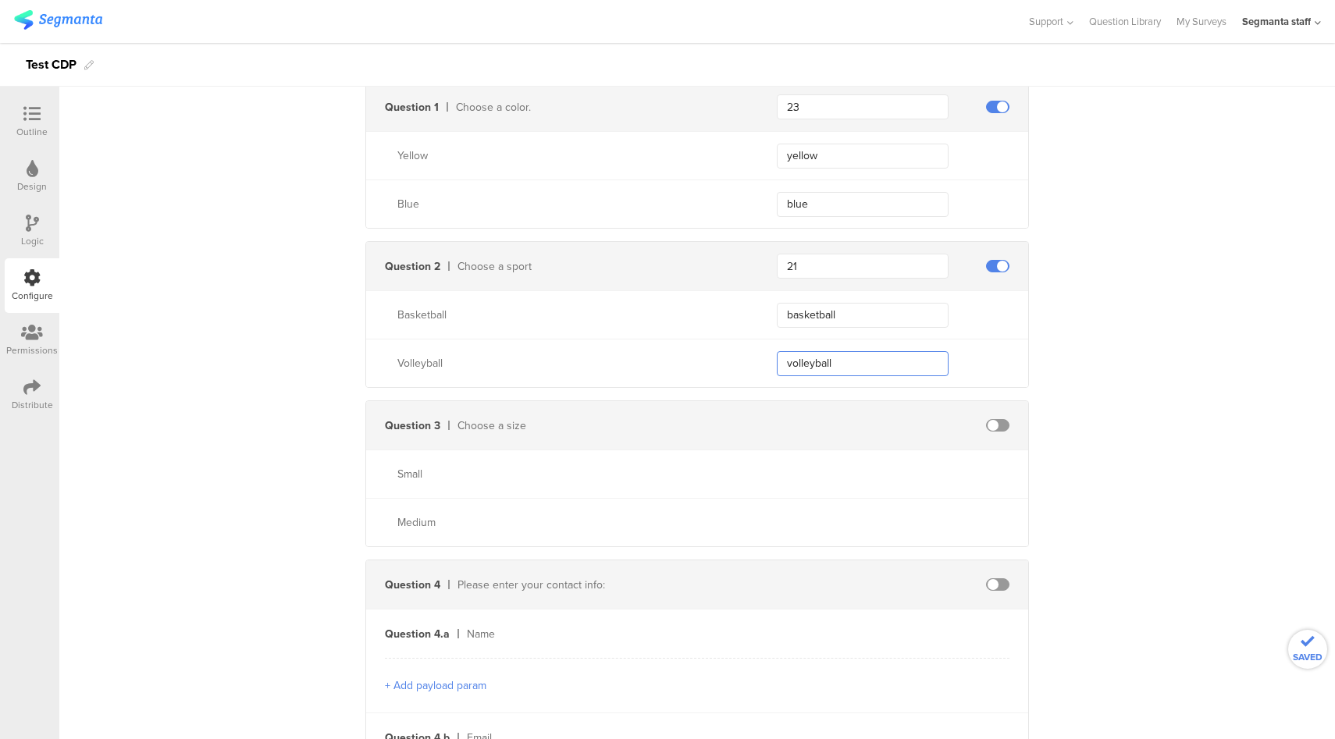
scroll to position [518, 0]
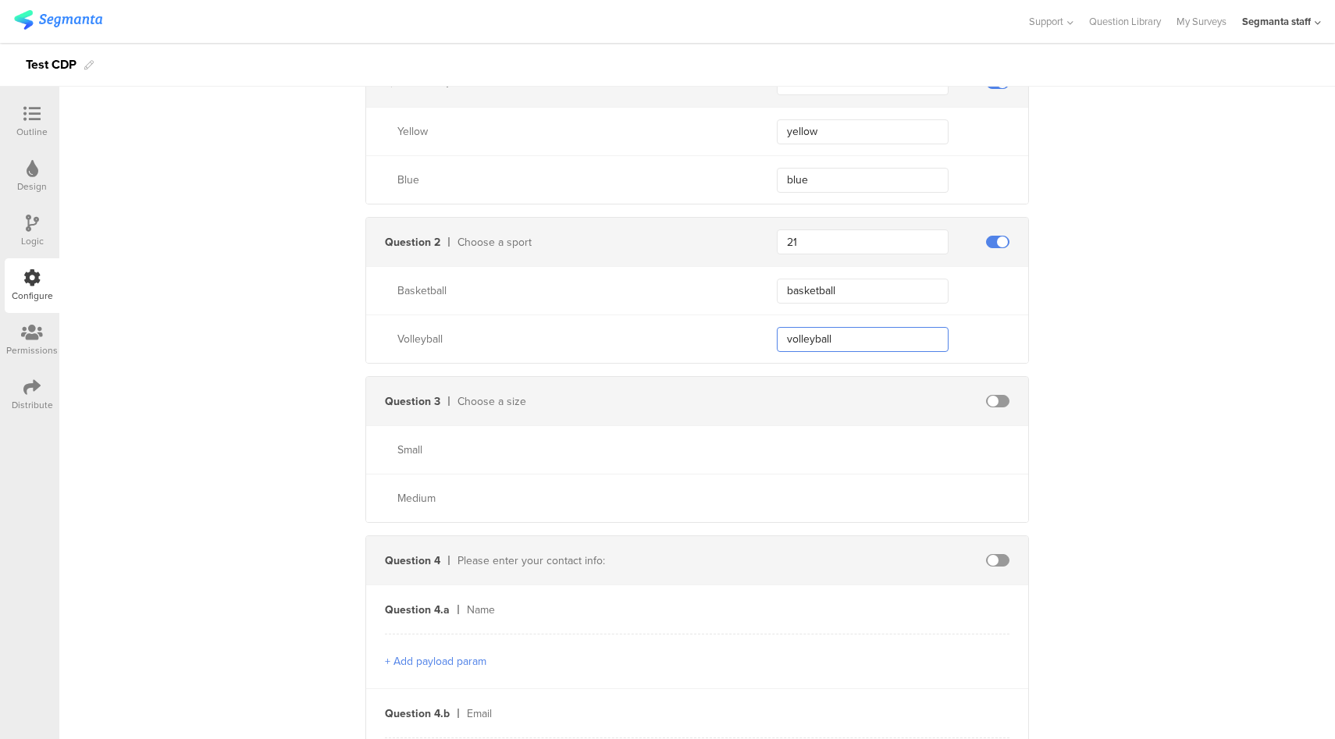
type input "volleyball"
click at [992, 560] on span at bounding box center [997, 560] width 23 height 12
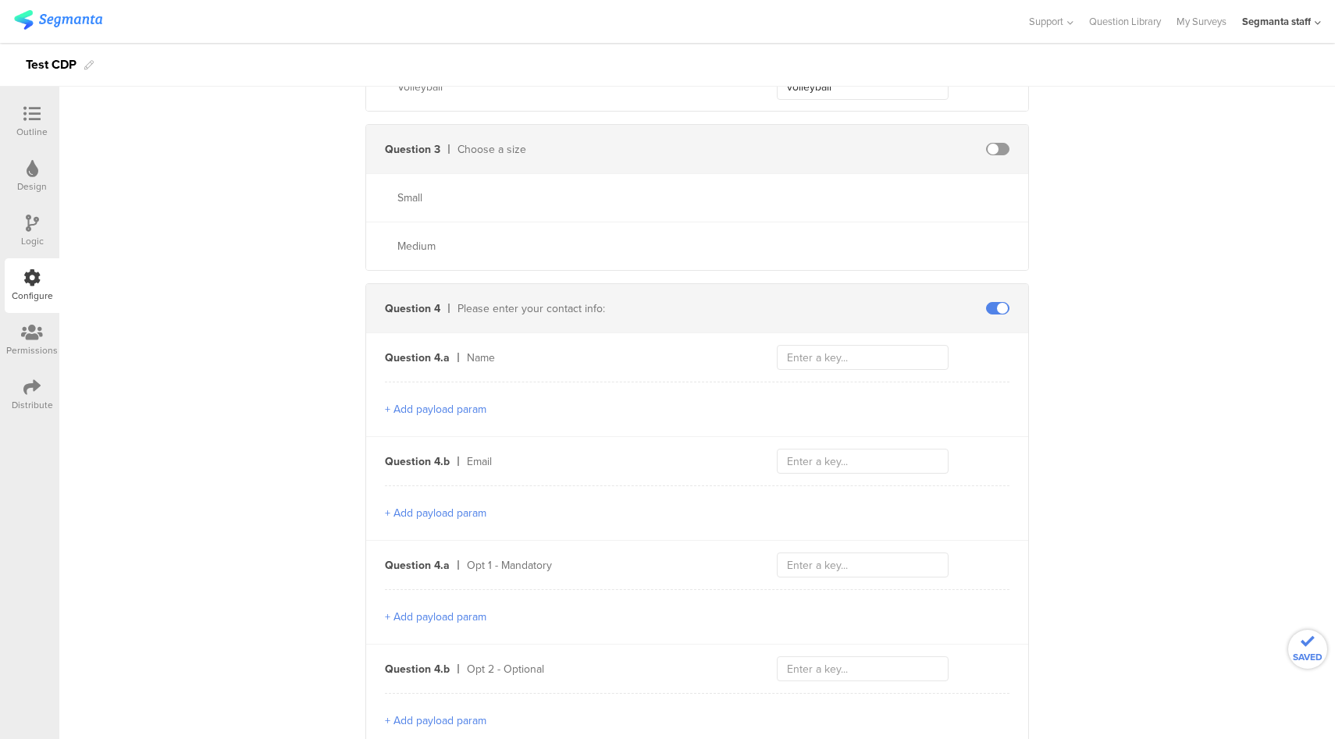
scroll to position [771, 0]
click at [803, 354] on input "text" at bounding box center [863, 356] width 172 height 25
type input "firstName"
click at [833, 462] on input "text" at bounding box center [863, 459] width 172 height 25
type input "email"
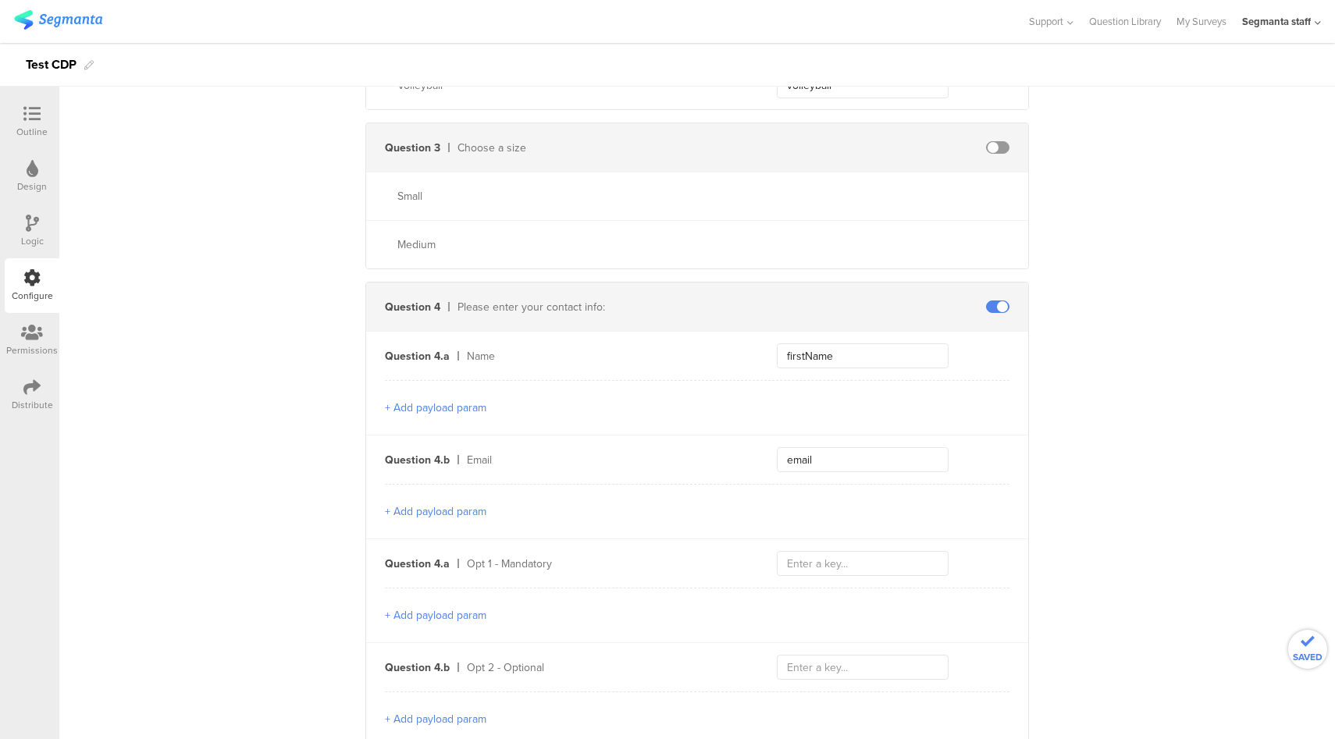
click at [440, 504] on button "+ Add payload param" at bounding box center [435, 512] width 101 height 16
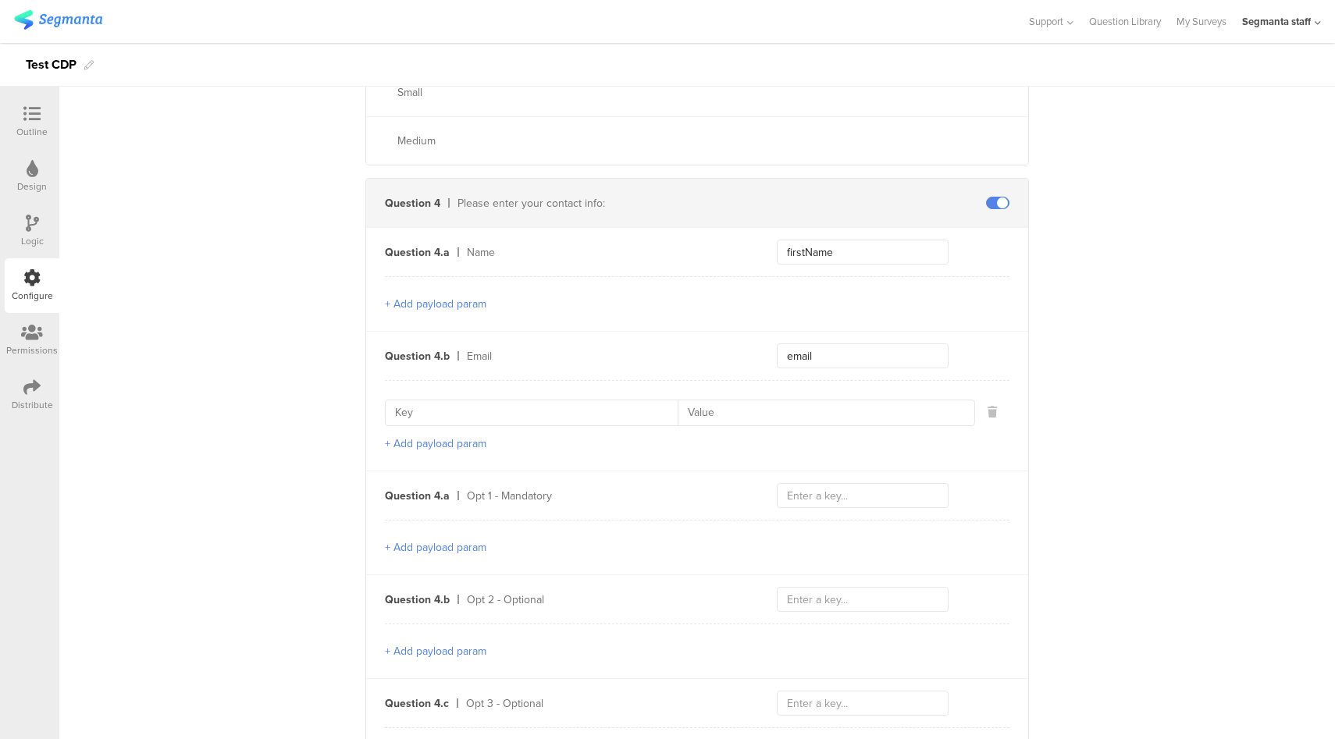
scroll to position [877, 0]
click at [461, 438] on button "+ Add payload param" at bounding box center [435, 442] width 101 height 16
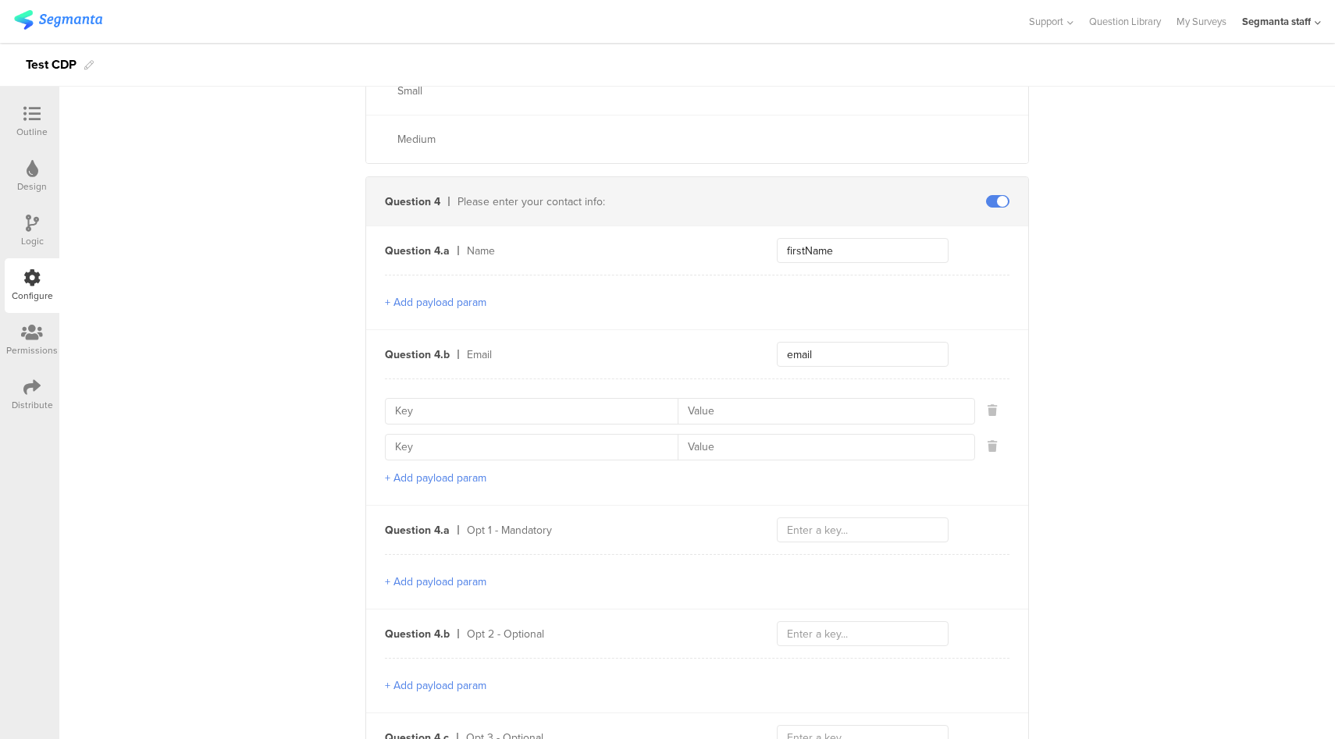
click at [573, 402] on input at bounding box center [536, 411] width 283 height 25
paste input "emailContactPointCategoryCode"
type input "emailContactPointCategoryCode"
click at [546, 442] on input at bounding box center [536, 447] width 283 height 25
paste input "emailValidContactPointIndicator"
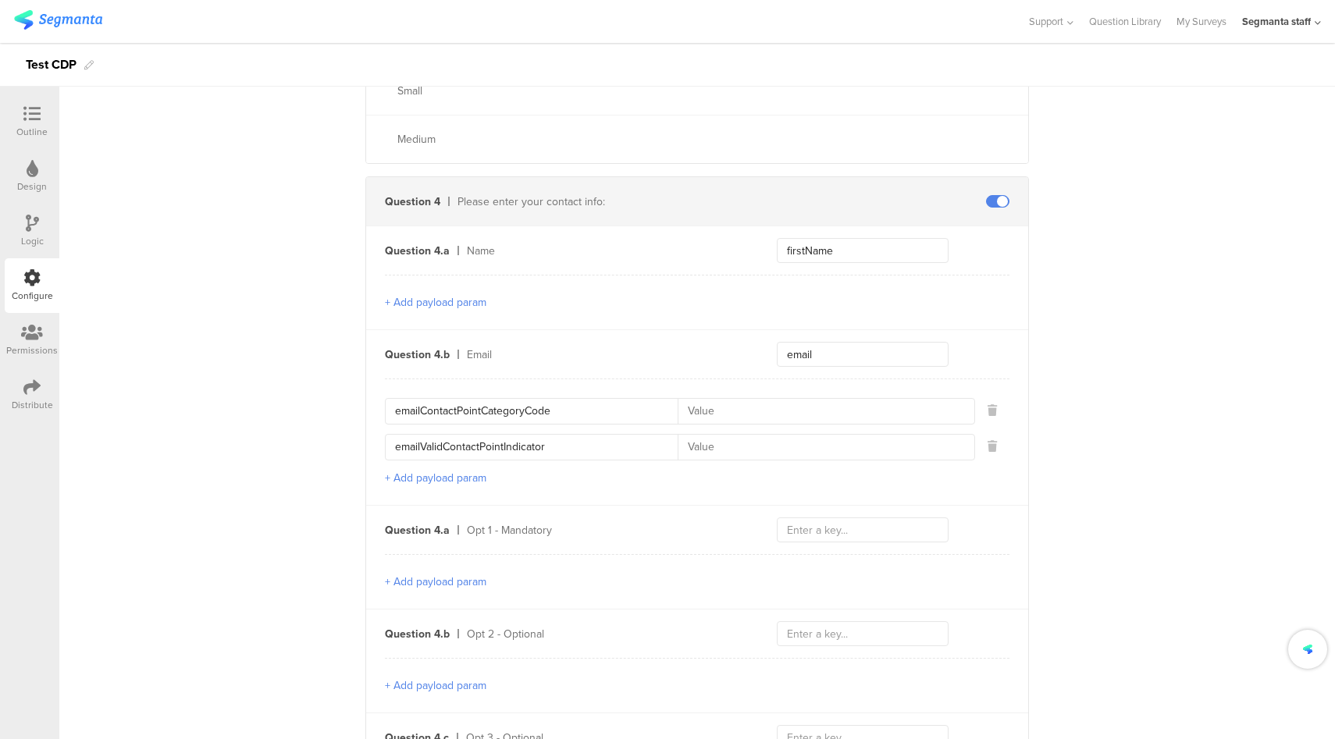
type input "emailValidContactPointIndicator"
click at [724, 408] on input at bounding box center [821, 411] width 287 height 25
type input "EP"
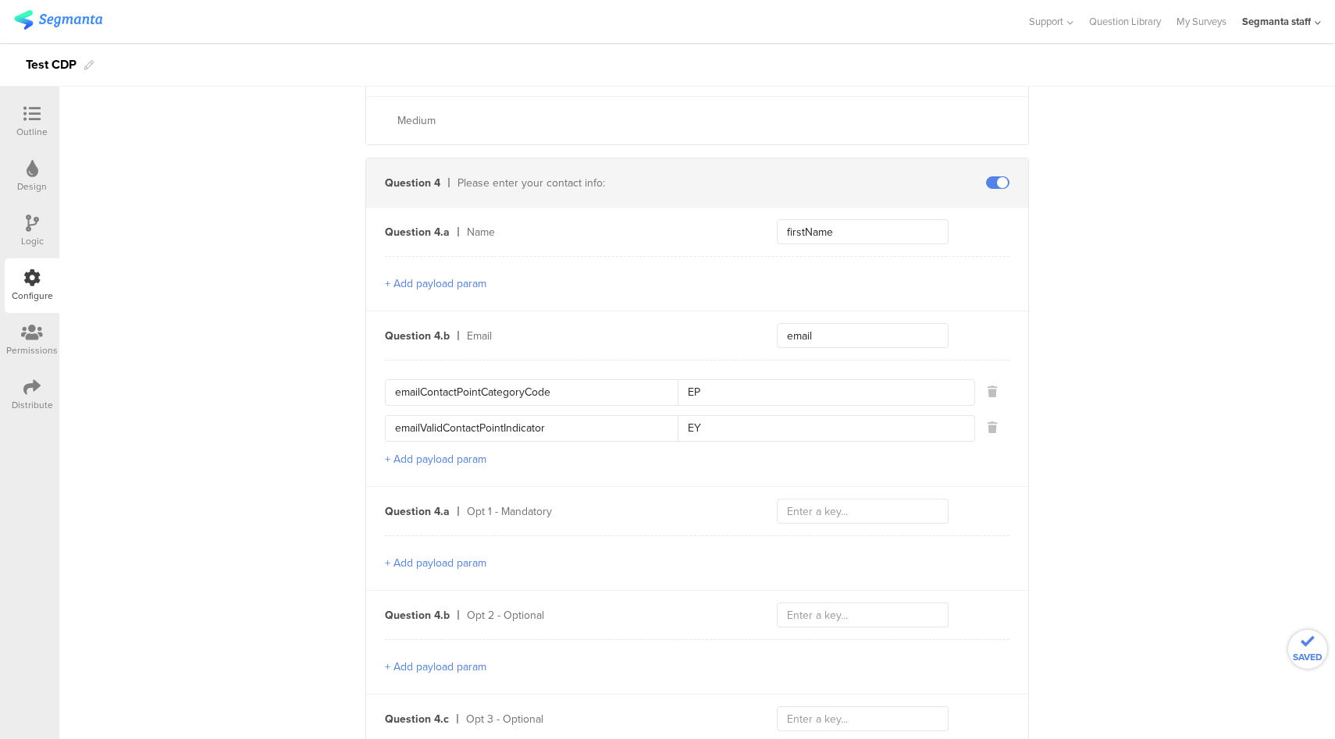
scroll to position [896, 0]
type input "EY"
click at [850, 504] on input "text" at bounding box center [863, 510] width 172 height 25
type input "optText"
click at [936, 617] on input "text" at bounding box center [863, 614] width 172 height 25
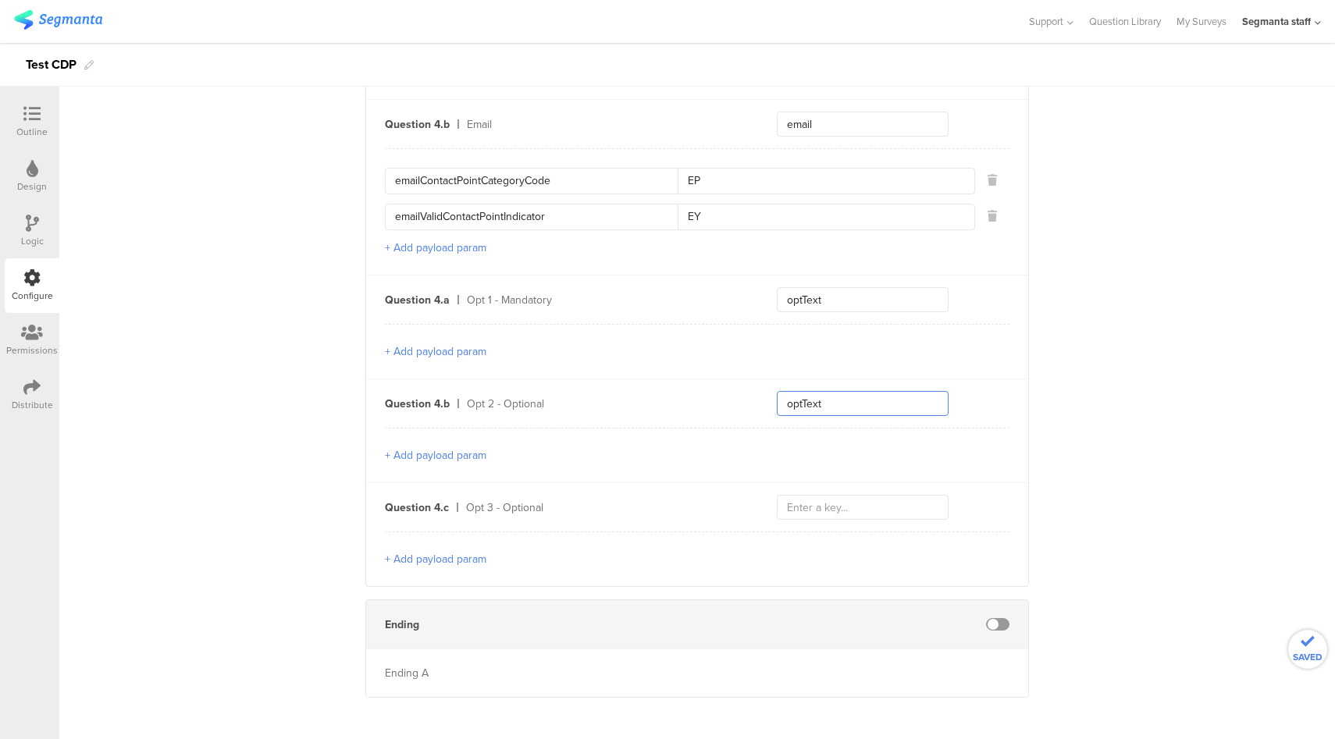
scroll to position [1109, 0]
type input "optText"
click at [873, 507] on input "text" at bounding box center [863, 505] width 172 height 25
type input "optText"
click at [471, 343] on button "+ Add payload param" at bounding box center [435, 350] width 101 height 16
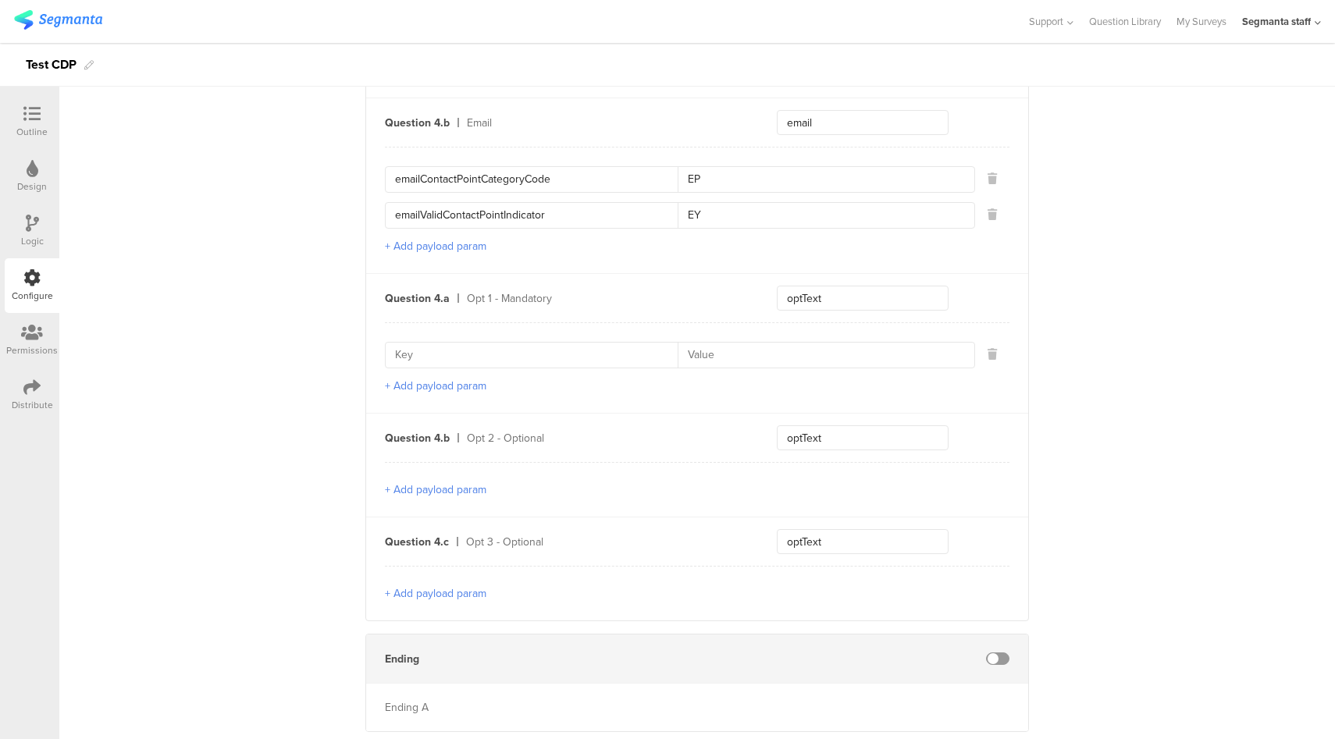
click at [472, 351] on input at bounding box center [536, 355] width 283 height 25
type input "optId"
type input "111_00"
click at [405, 381] on button "+ Add payload param" at bounding box center [435, 386] width 101 height 16
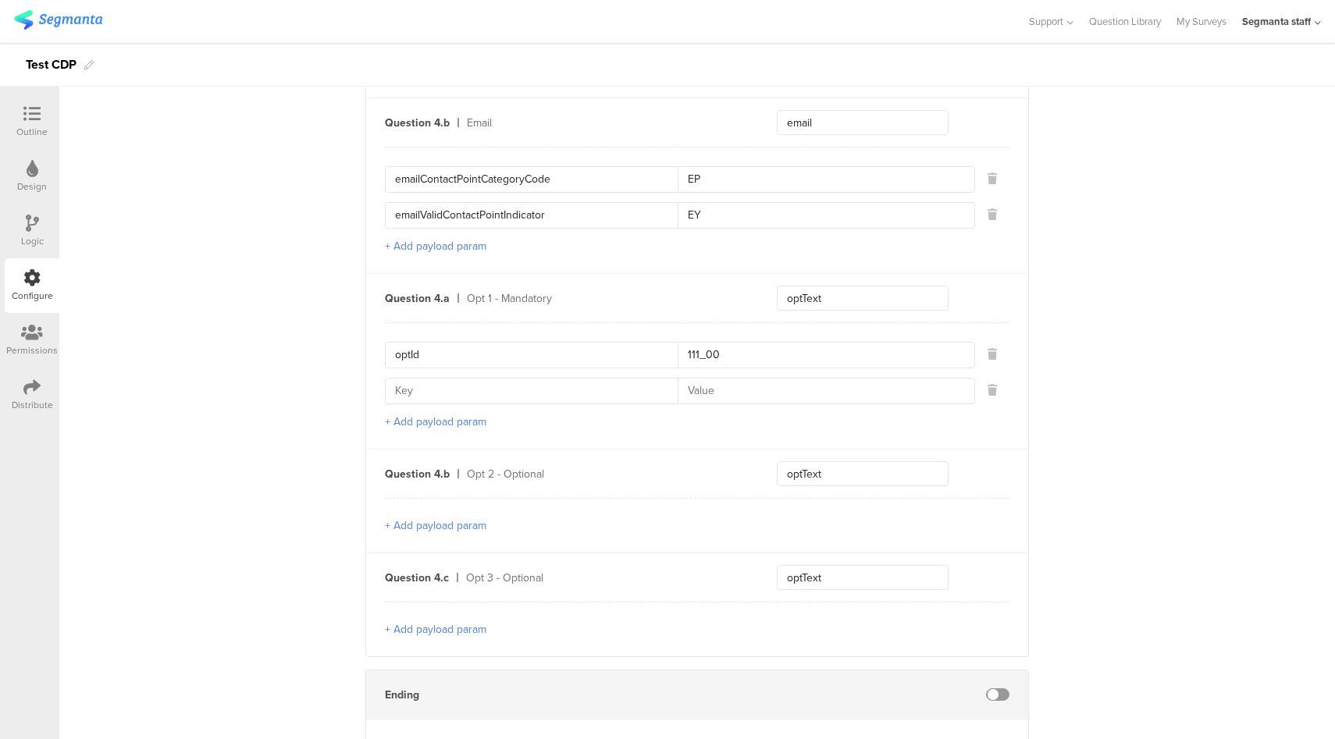
click at [442, 397] on input at bounding box center [536, 391] width 283 height 25
type input "contactType"
type input "EW"
click at [420, 420] on button "+ Add payload param" at bounding box center [435, 422] width 101 height 16
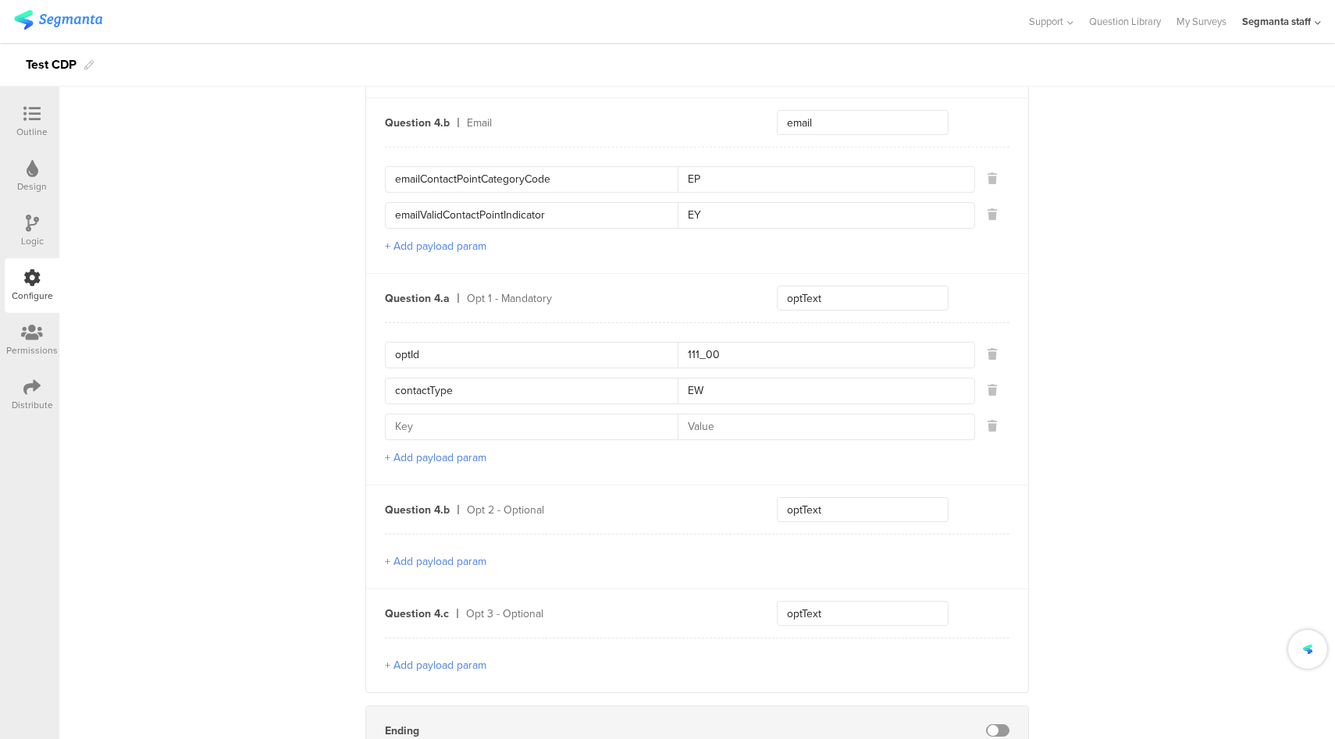
click at [444, 433] on input at bounding box center [536, 427] width 283 height 25
type input "contactCategory"
click at [750, 428] on input at bounding box center [821, 427] width 287 height 25
type input "E"
click at [454, 561] on button "+ Add payload param" at bounding box center [435, 562] width 101 height 16
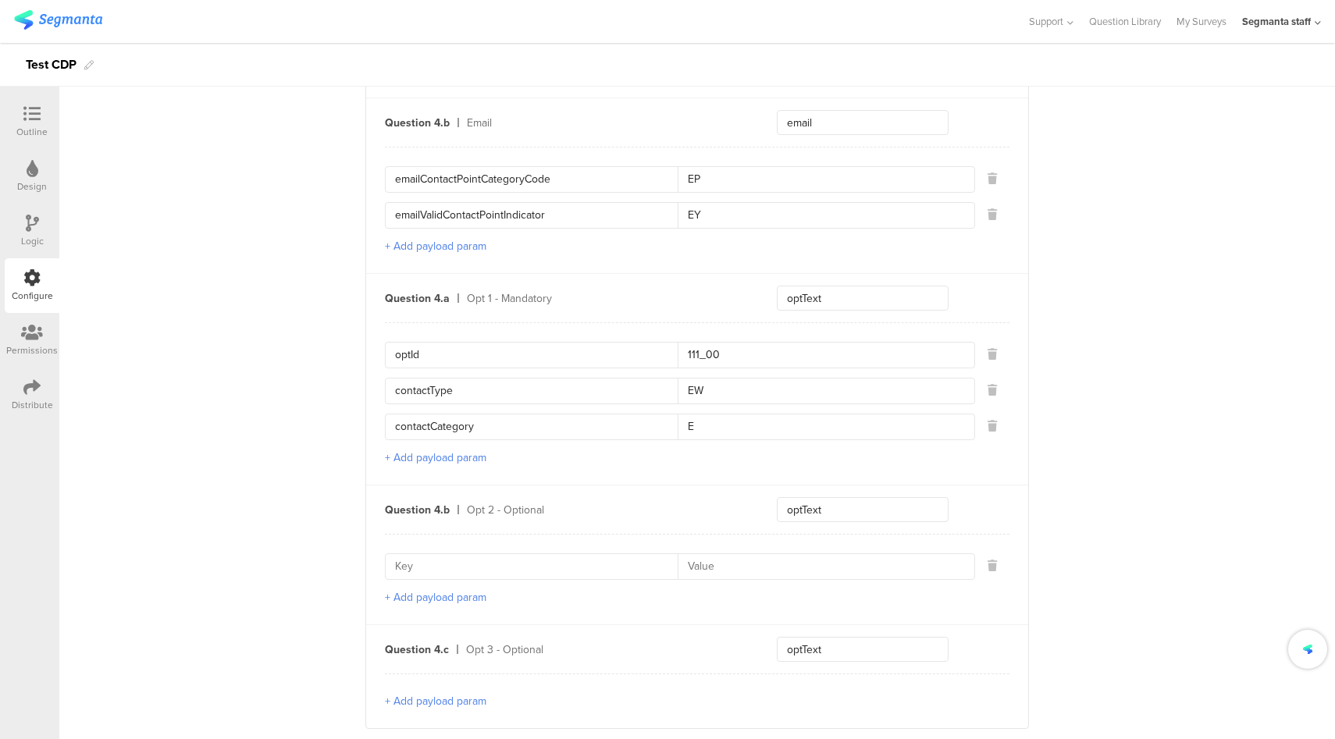
click at [472, 554] on div at bounding box center [680, 567] width 590 height 27
click at [468, 562] on input at bounding box center [536, 566] width 283 height 25
type input "optId"
type input "222_00"
click at [439, 593] on button "+ Add payload param" at bounding box center [435, 597] width 101 height 16
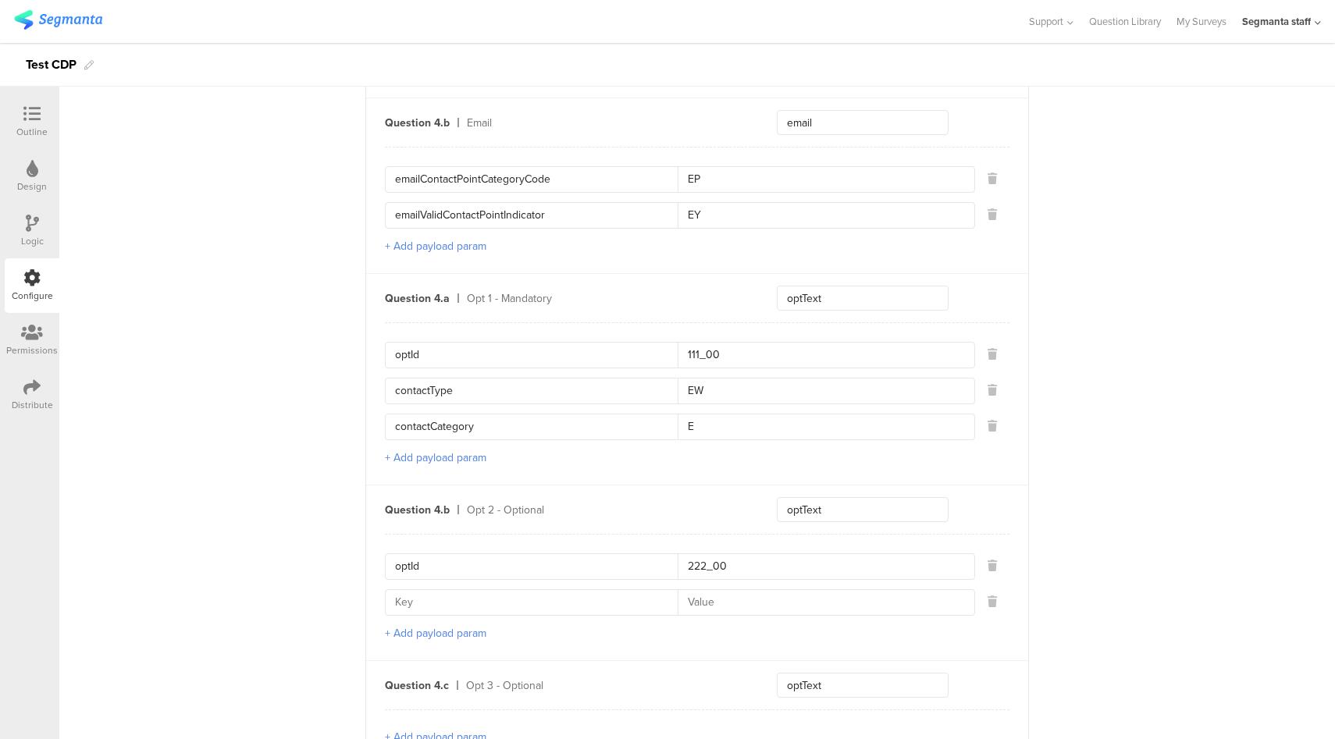
click at [455, 605] on input at bounding box center [536, 602] width 283 height 25
type input "contactType"
type input "ER"
click at [428, 630] on button "+ Add payload param" at bounding box center [435, 633] width 101 height 16
click at [446, 634] on input at bounding box center [536, 638] width 283 height 25
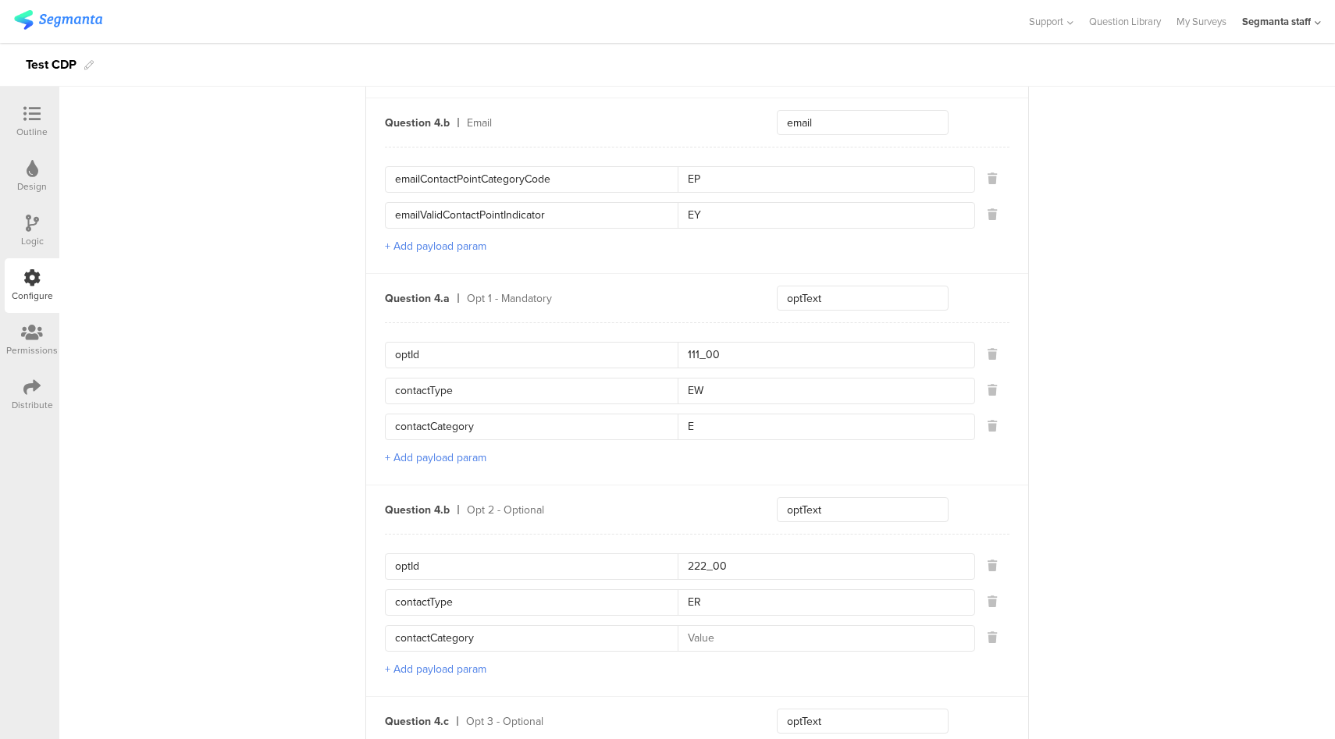
type input "contactCategory"
click at [799, 637] on input at bounding box center [821, 638] width 287 height 25
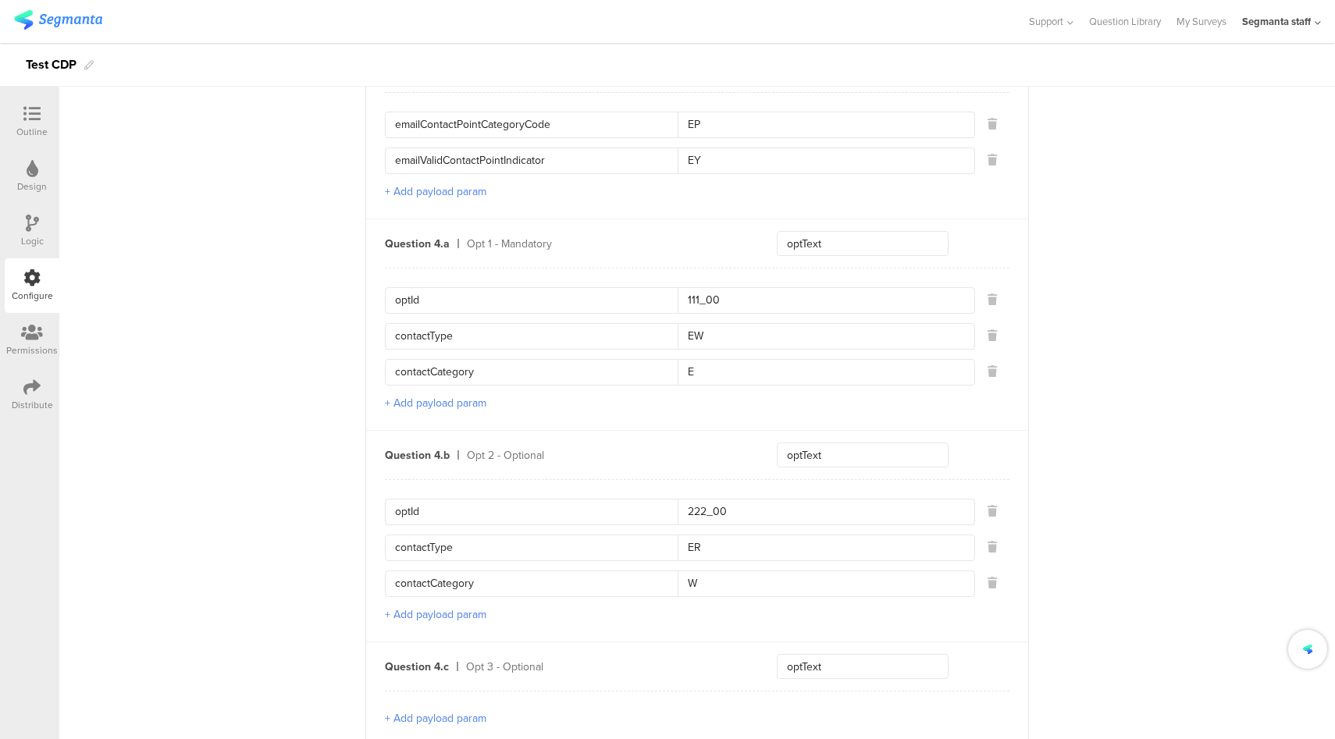
scroll to position [1226, 0]
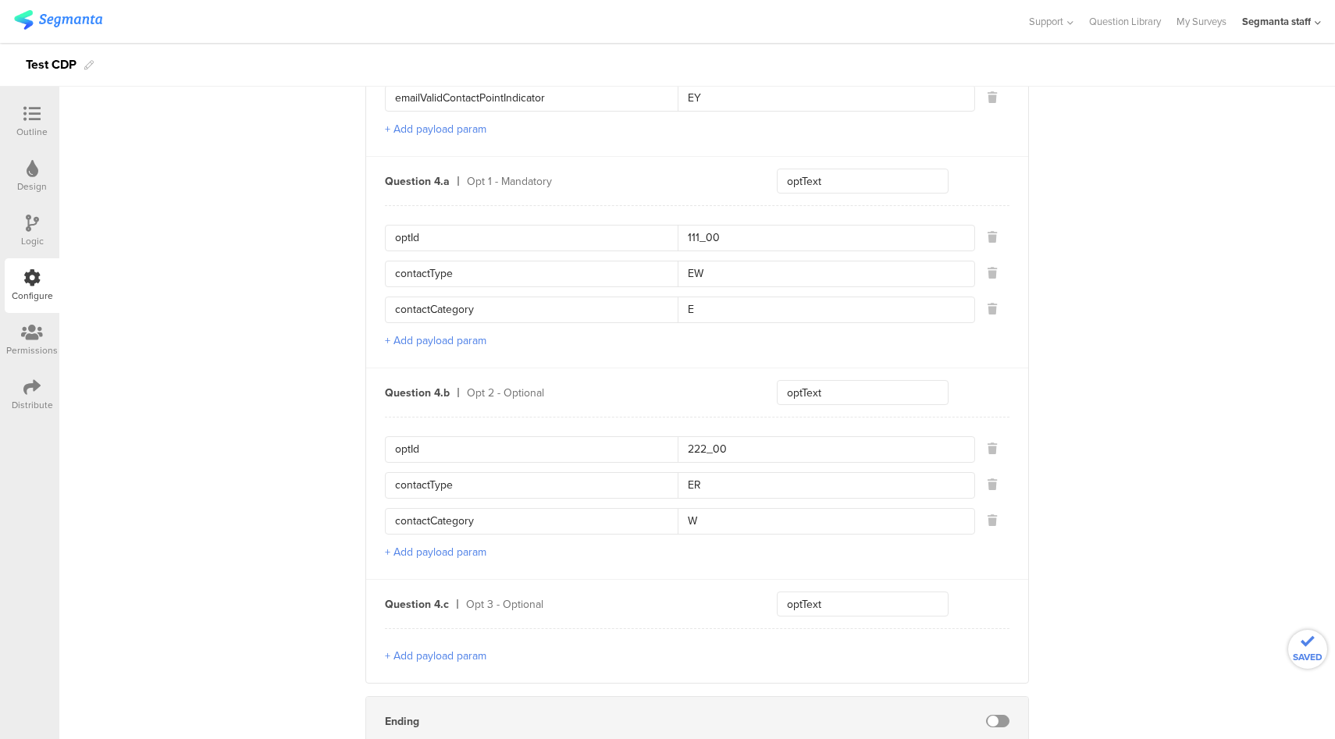
type input "W"
click at [470, 650] on button "+ Add payload param" at bounding box center [435, 656] width 101 height 16
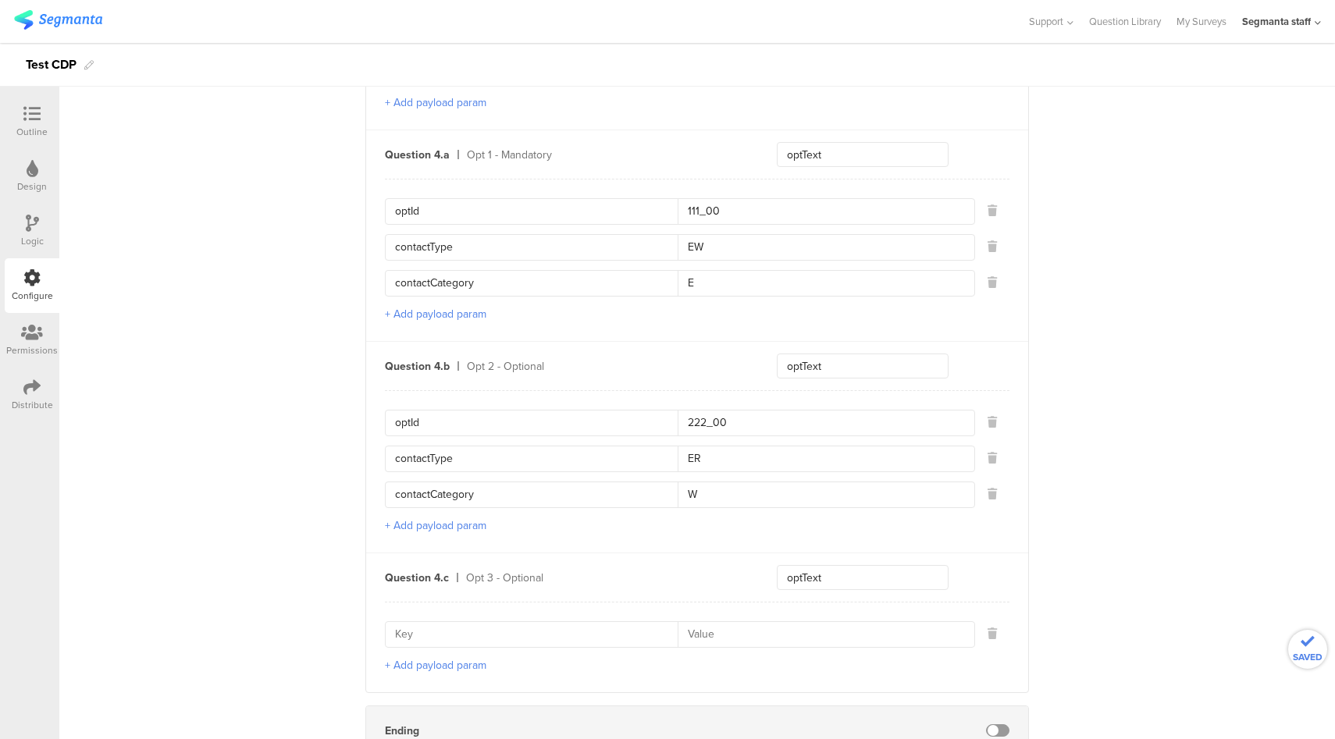
scroll to position [1272, 0]
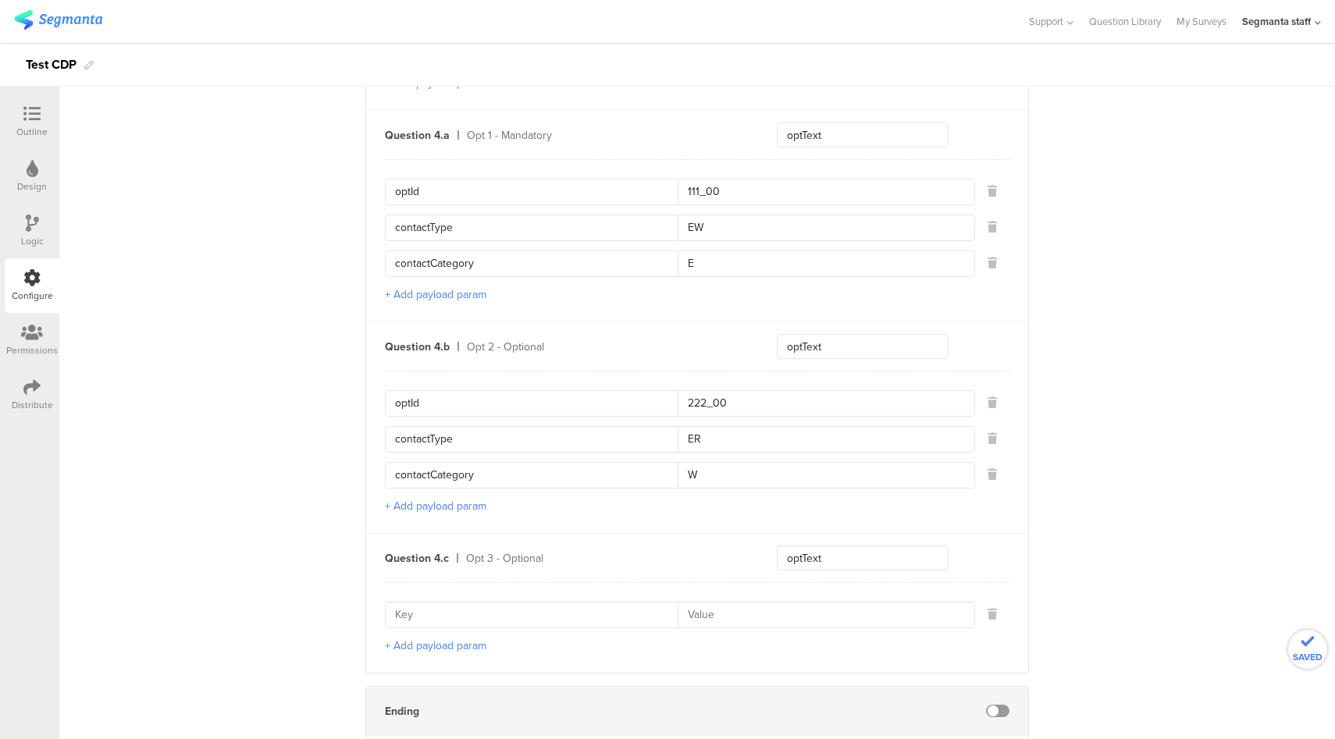
click at [523, 609] on input at bounding box center [536, 615] width 283 height 25
type input "contactType"
type input "ET"
click at [466, 639] on button "+ Add payload param" at bounding box center [435, 646] width 101 height 16
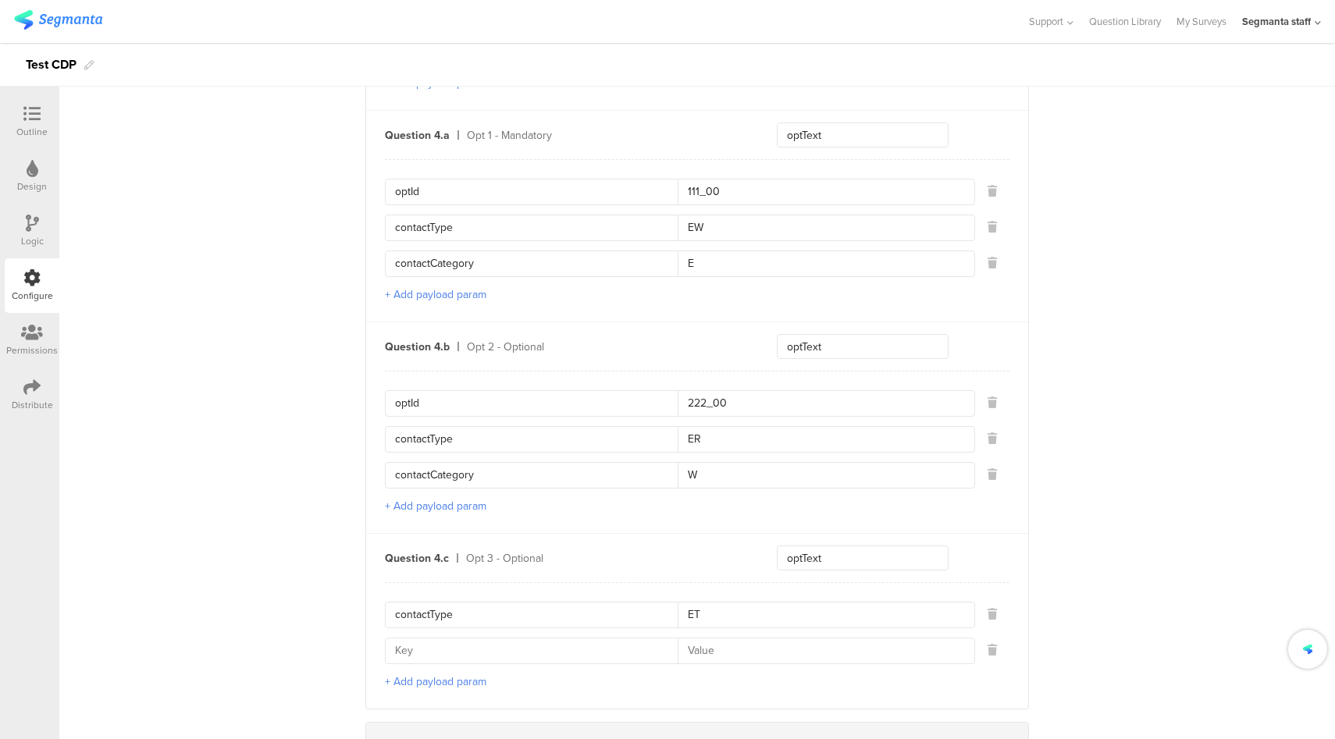
click at [479, 642] on input at bounding box center [536, 651] width 283 height 25
type input "optId"
type input "333_00"
click at [433, 675] on button "+ Add payload param" at bounding box center [435, 682] width 101 height 16
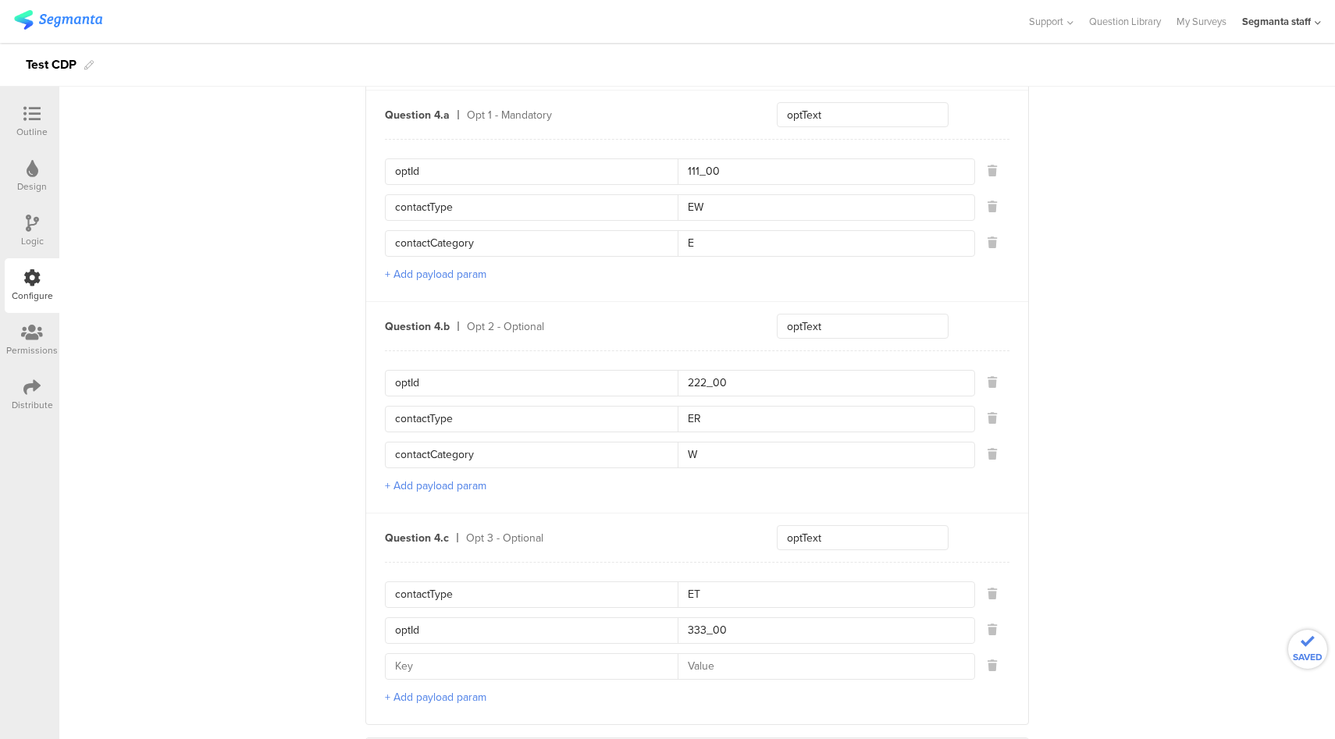
click at [469, 654] on input at bounding box center [536, 666] width 283 height 25
type input "contactCategory"
type input "E"
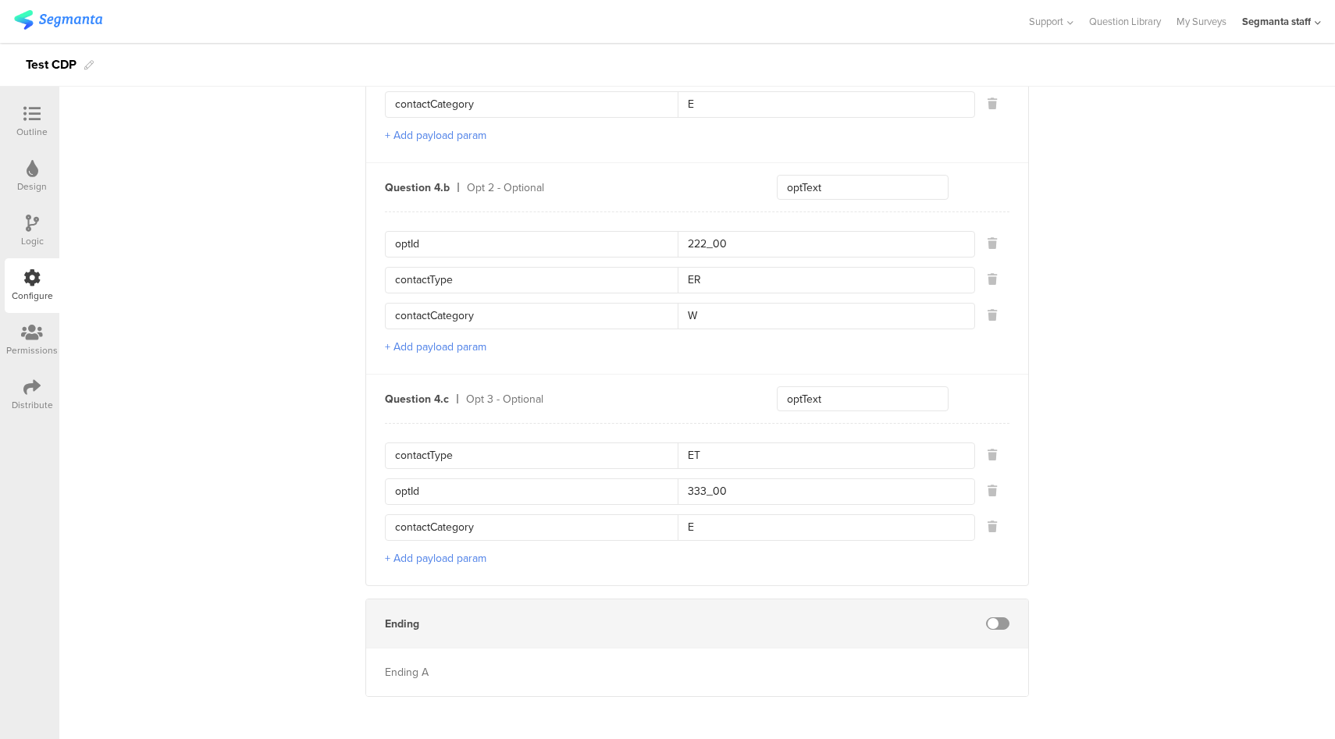
scroll to position [1432, 0]
click at [48, 386] on div "Distribute" at bounding box center [32, 395] width 55 height 55
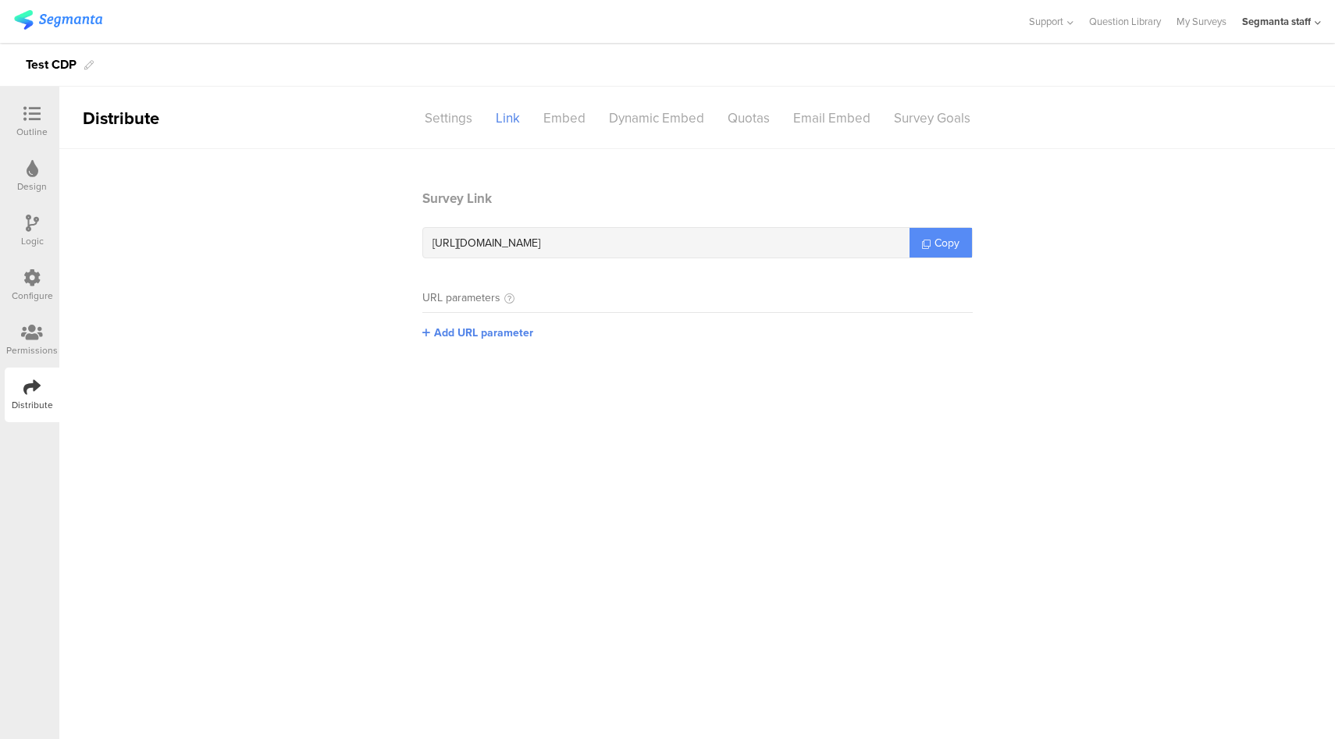
click at [940, 237] on span "Copy" at bounding box center [947, 243] width 25 height 16
click at [34, 276] on icon at bounding box center [31, 277] width 17 height 17
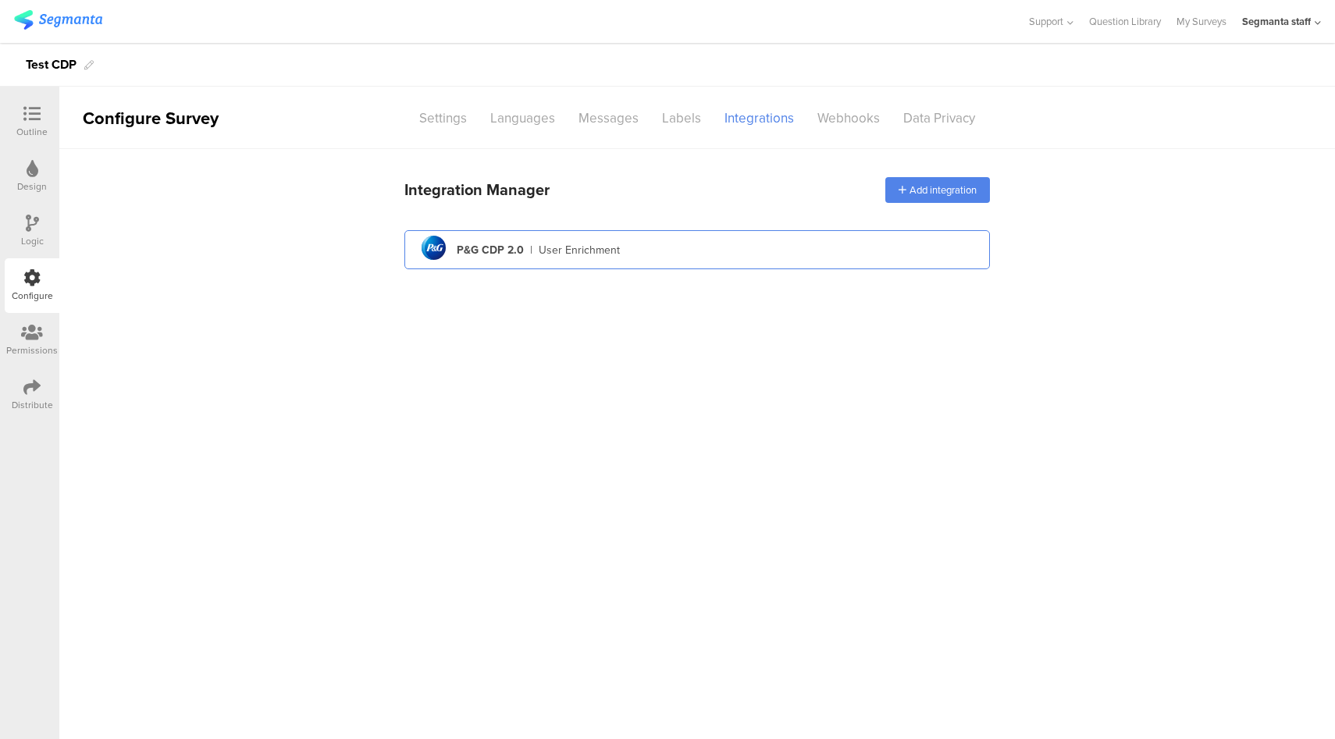
click at [600, 249] on div "User Enrichment" at bounding box center [579, 250] width 81 height 16
click at [532, 252] on div "pg logo P&G CDP 2.0 | User Enrichment" at bounding box center [697, 250] width 561 height 38
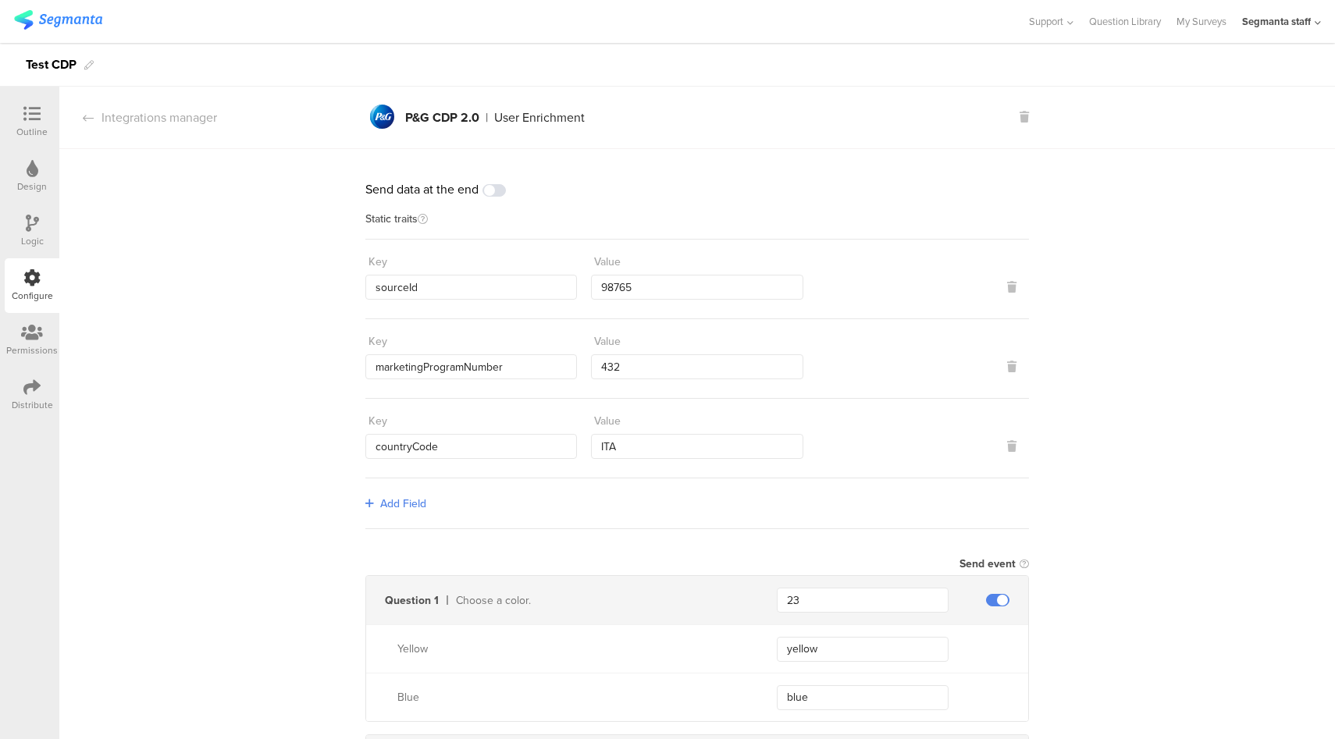
drag, startPoint x: 500, startPoint y: 190, endPoint x: 510, endPoint y: 200, distance: 13.8
click at [500, 190] on span at bounding box center [493, 190] width 23 height 12
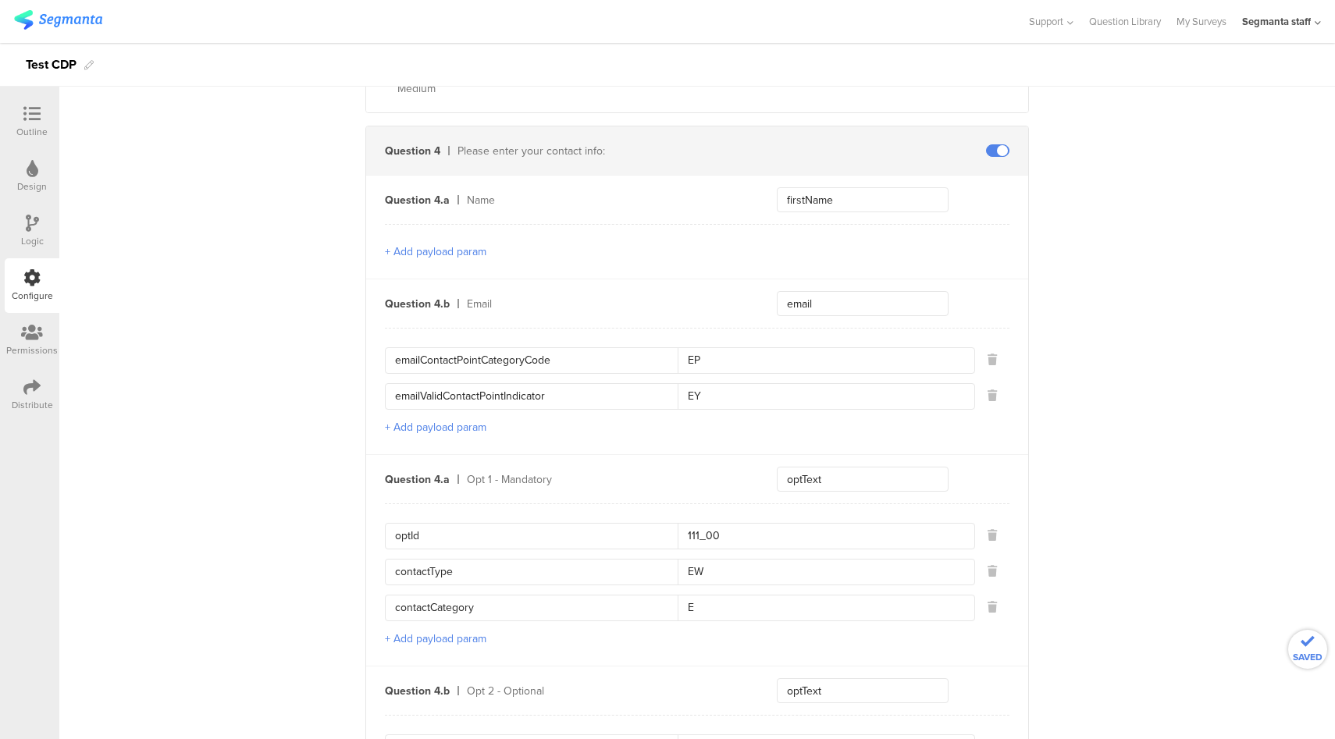
scroll to position [1432, 0]
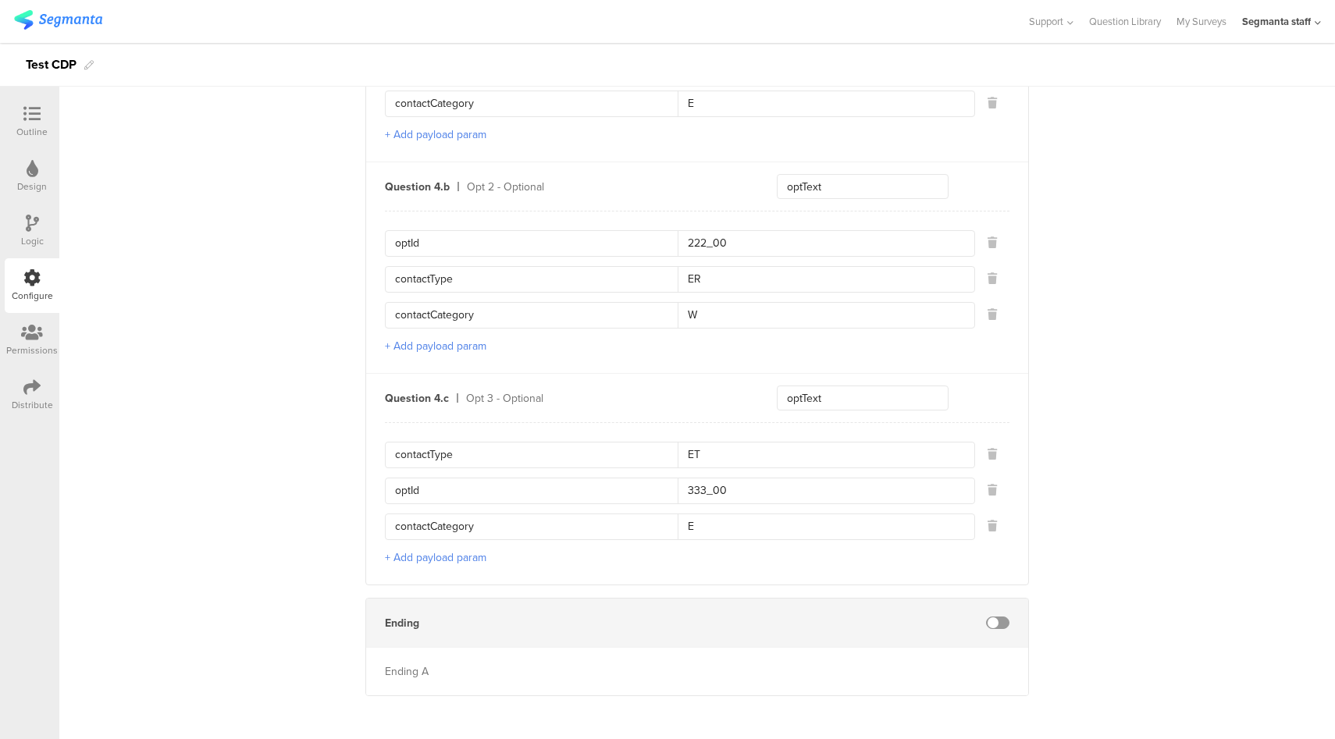
click at [11, 392] on div "Distribute" at bounding box center [32, 395] width 55 height 55
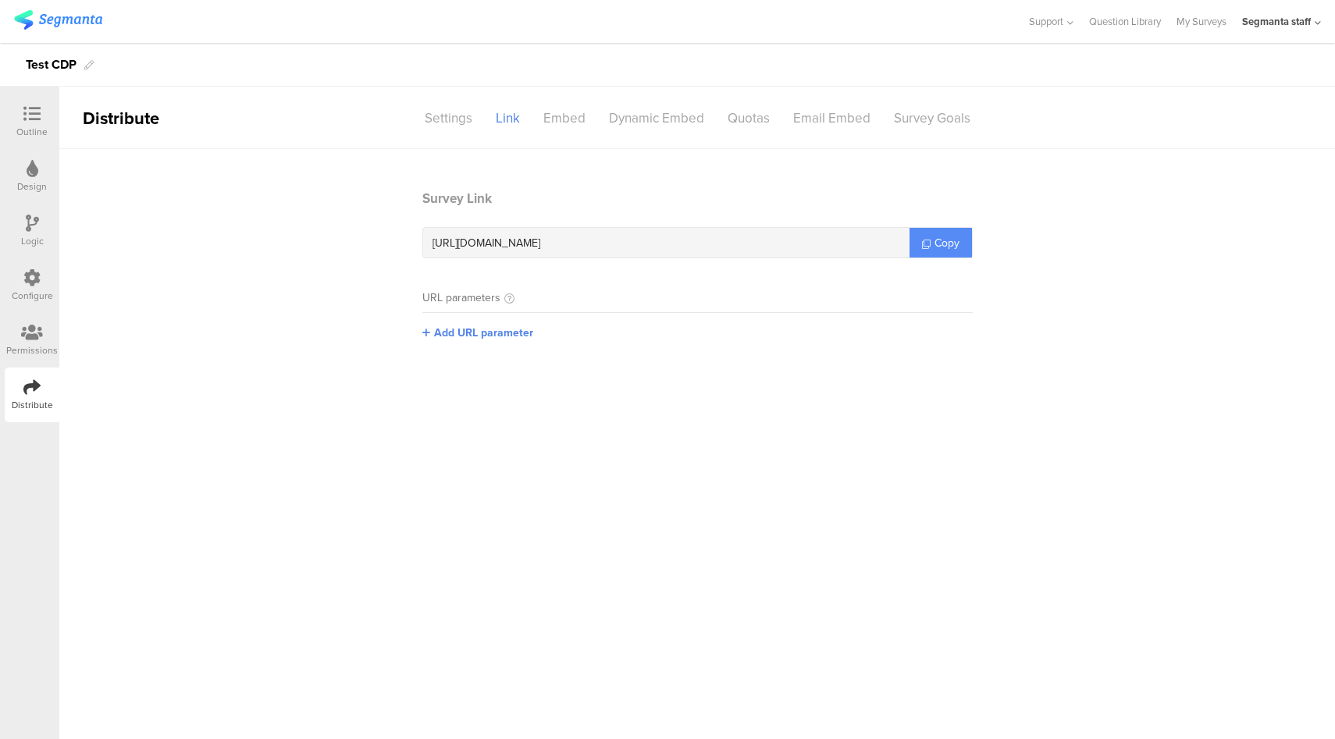
click at [940, 243] on span "Copy" at bounding box center [947, 243] width 25 height 16
click at [1137, 280] on section "Survey Link https://surveys.segmanta.dev/l49888 Copy URL parameters Add URL par…" at bounding box center [697, 277] width 1276 height 176
click at [28, 280] on icon at bounding box center [31, 277] width 17 height 17
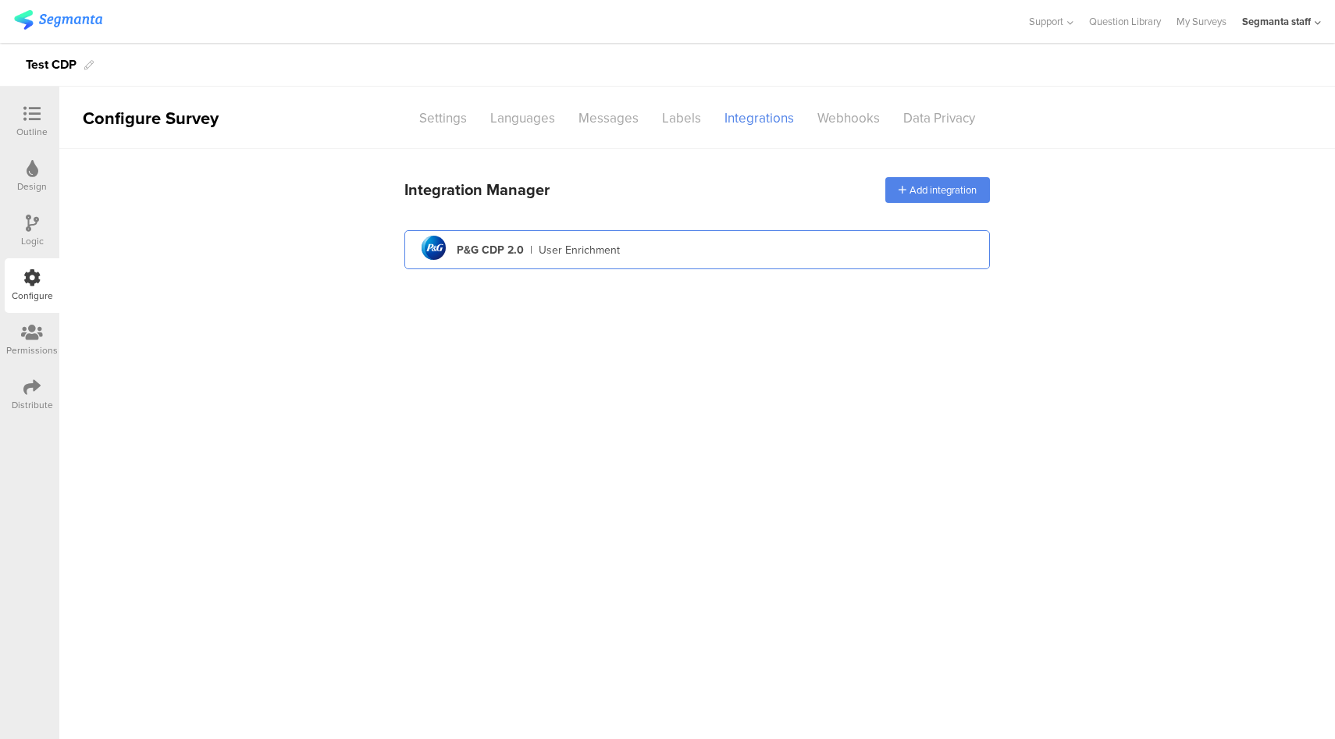
click at [759, 244] on div "pg logo P&G CDP 2.0 | User Enrichment" at bounding box center [697, 250] width 561 height 38
click at [767, 238] on div "pg logo P&G CDP 2.0 | User Enrichment" at bounding box center [697, 250] width 561 height 38
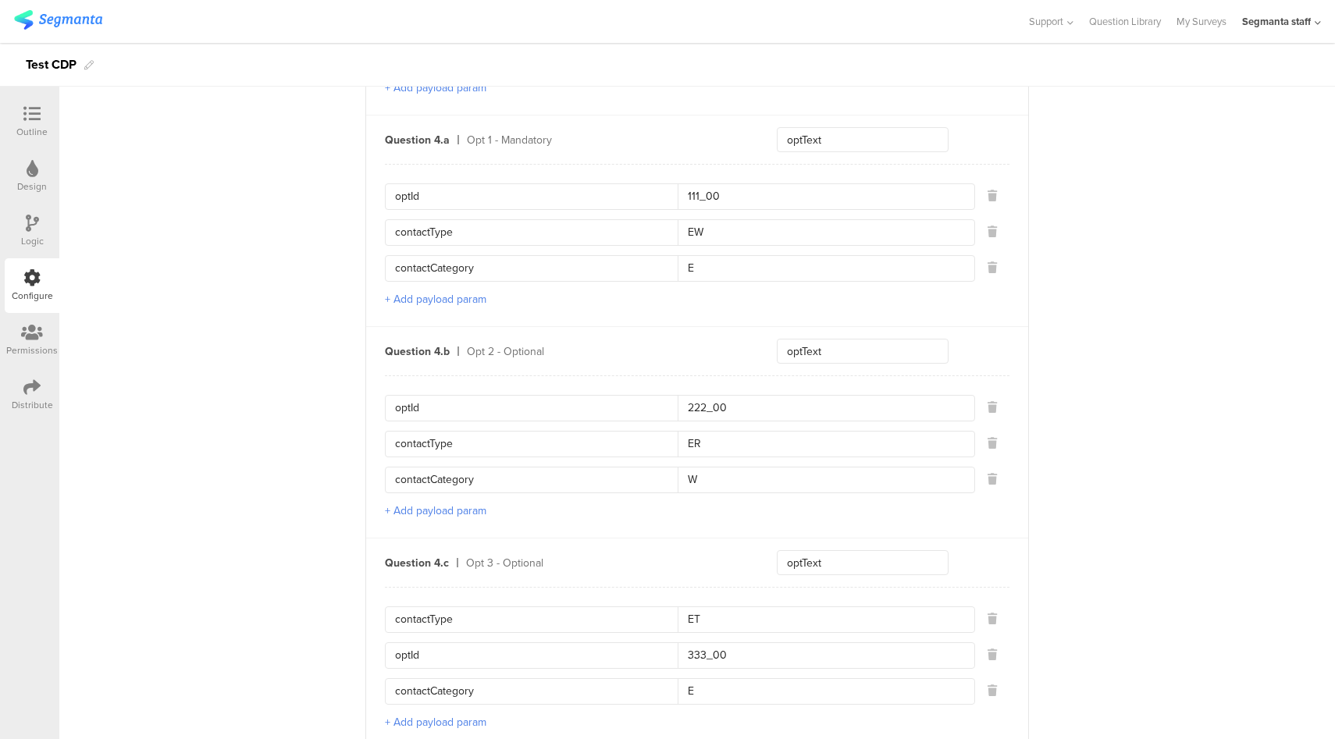
scroll to position [1432, 0]
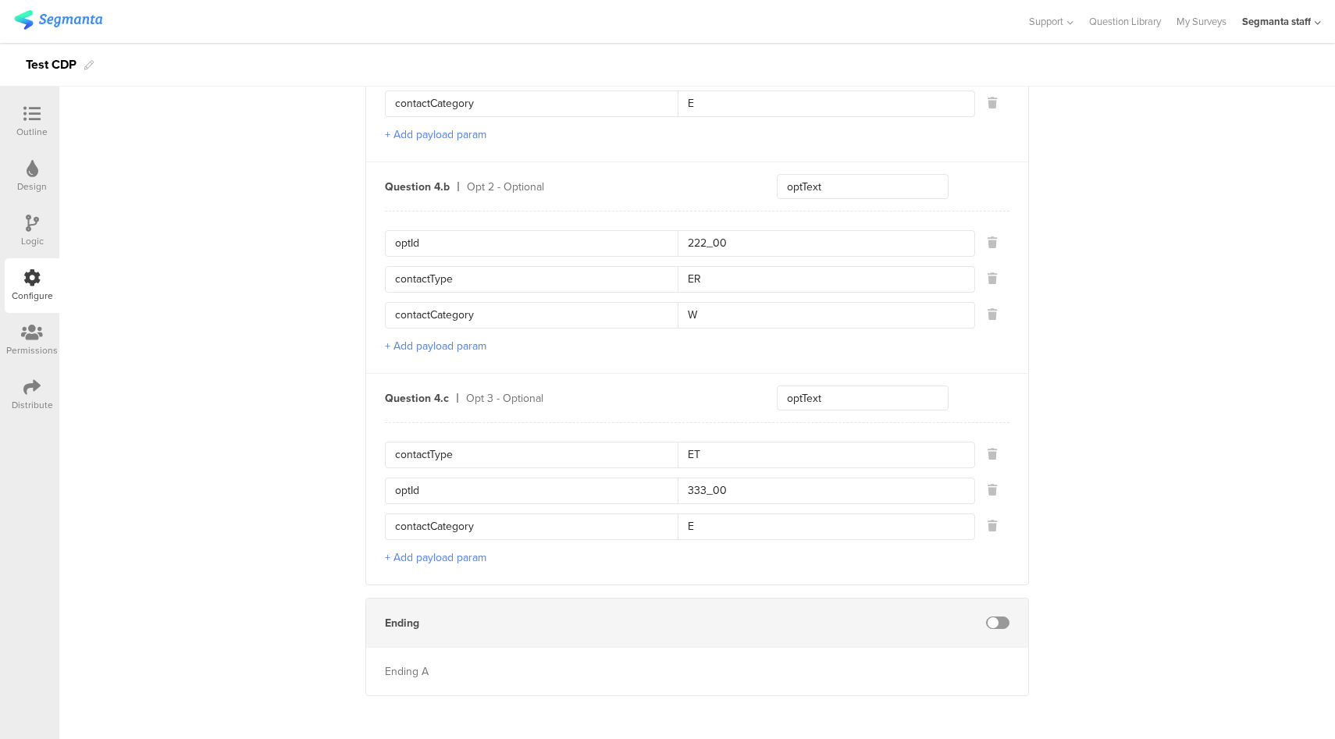
click at [995, 618] on span at bounding box center [997, 623] width 23 height 12
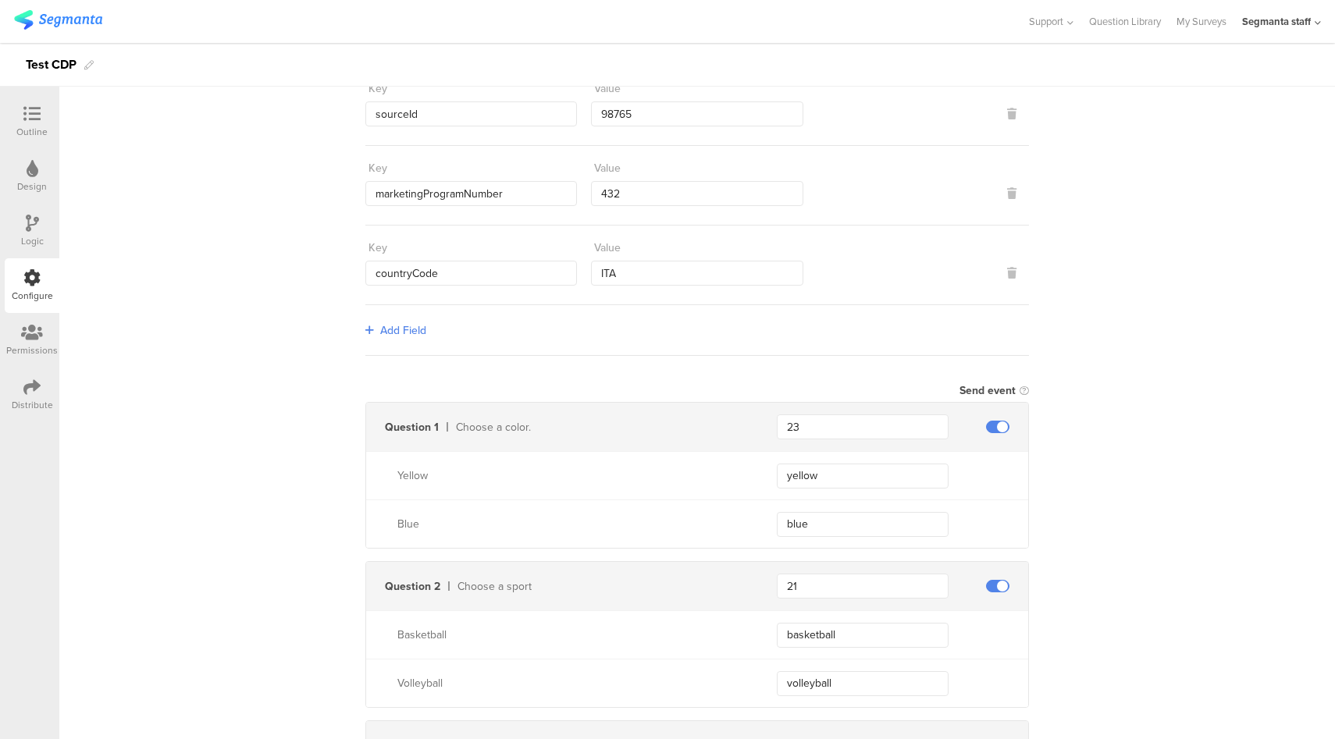
scroll to position [0, 0]
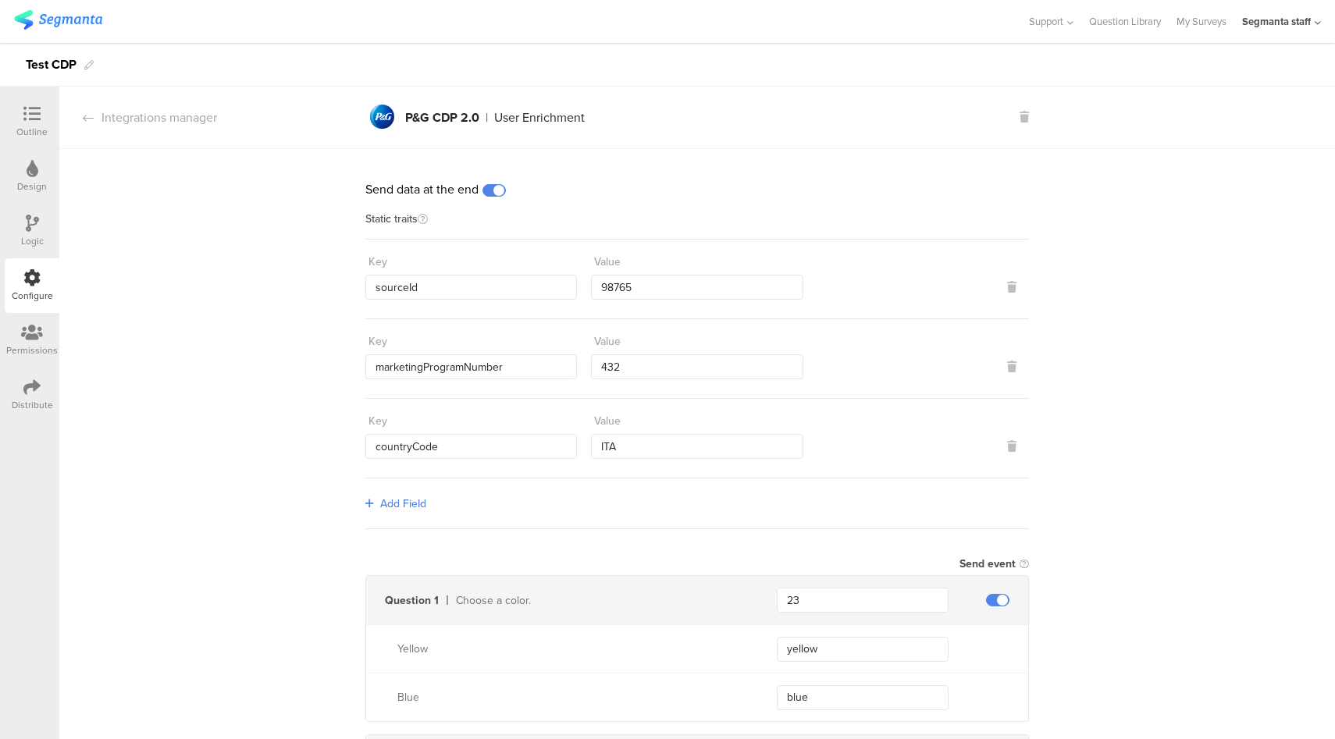
click at [30, 381] on icon at bounding box center [31, 387] width 17 height 17
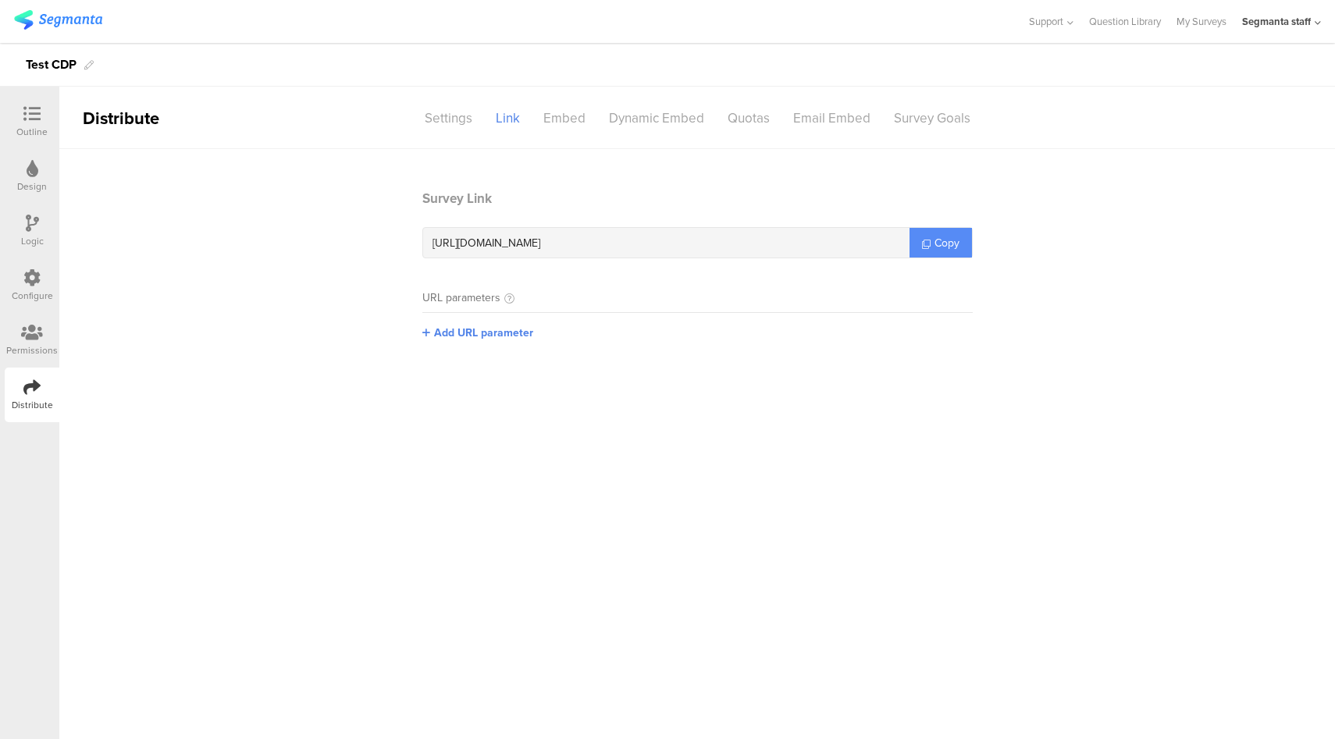
click at [959, 249] on span "Copy" at bounding box center [947, 243] width 25 height 16
click at [25, 278] on icon at bounding box center [31, 277] width 17 height 17
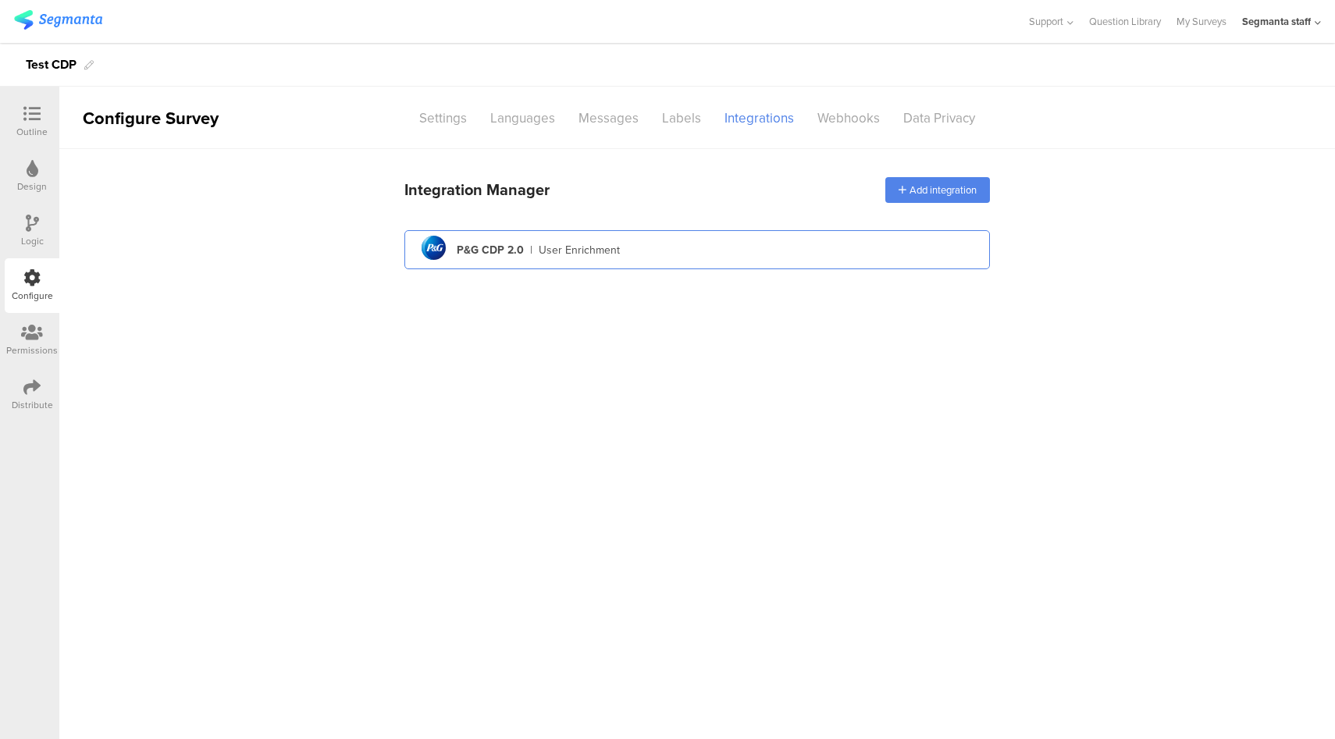
click at [705, 252] on div "pg logo P&G CDP 2.0 | User Enrichment" at bounding box center [697, 250] width 561 height 38
click at [673, 255] on div "pg logo P&G CDP 2.0 | User Enrichment" at bounding box center [697, 250] width 561 height 38
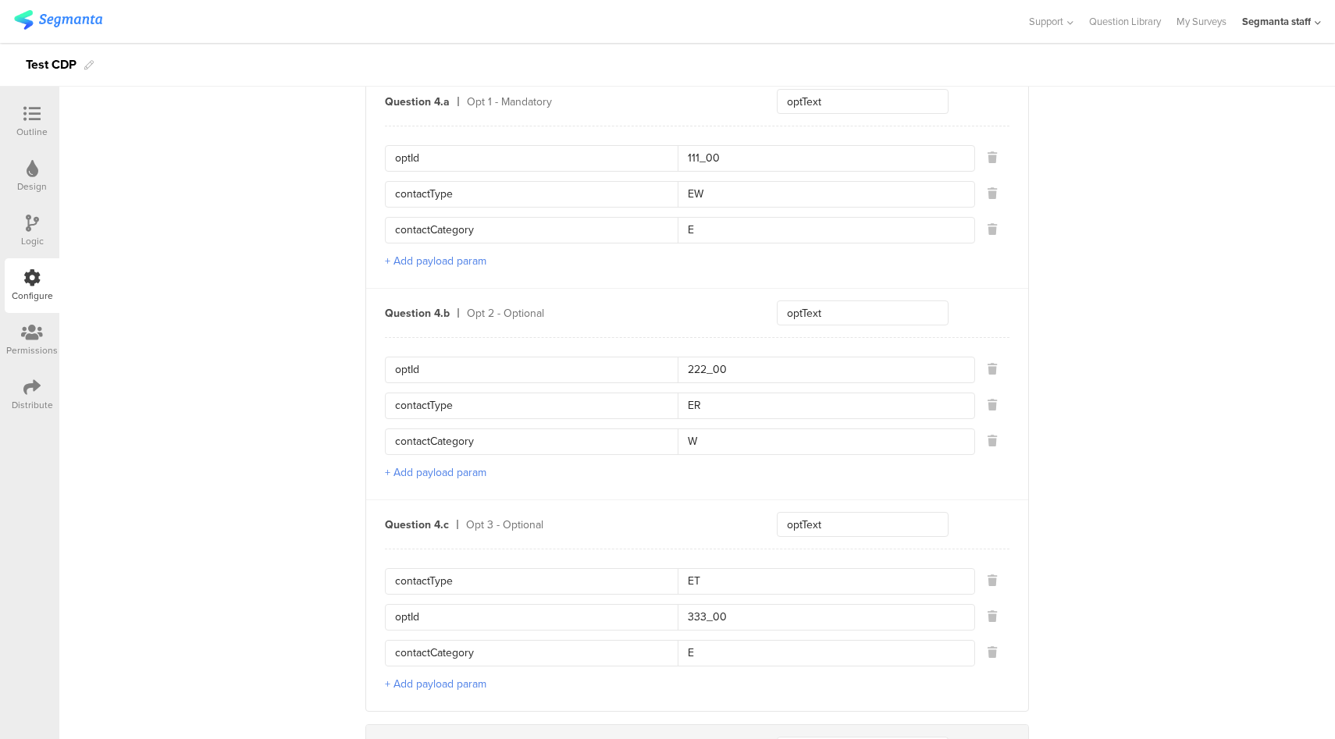
scroll to position [1302, 0]
click at [40, 391] on div "Distribute" at bounding box center [32, 395] width 55 height 55
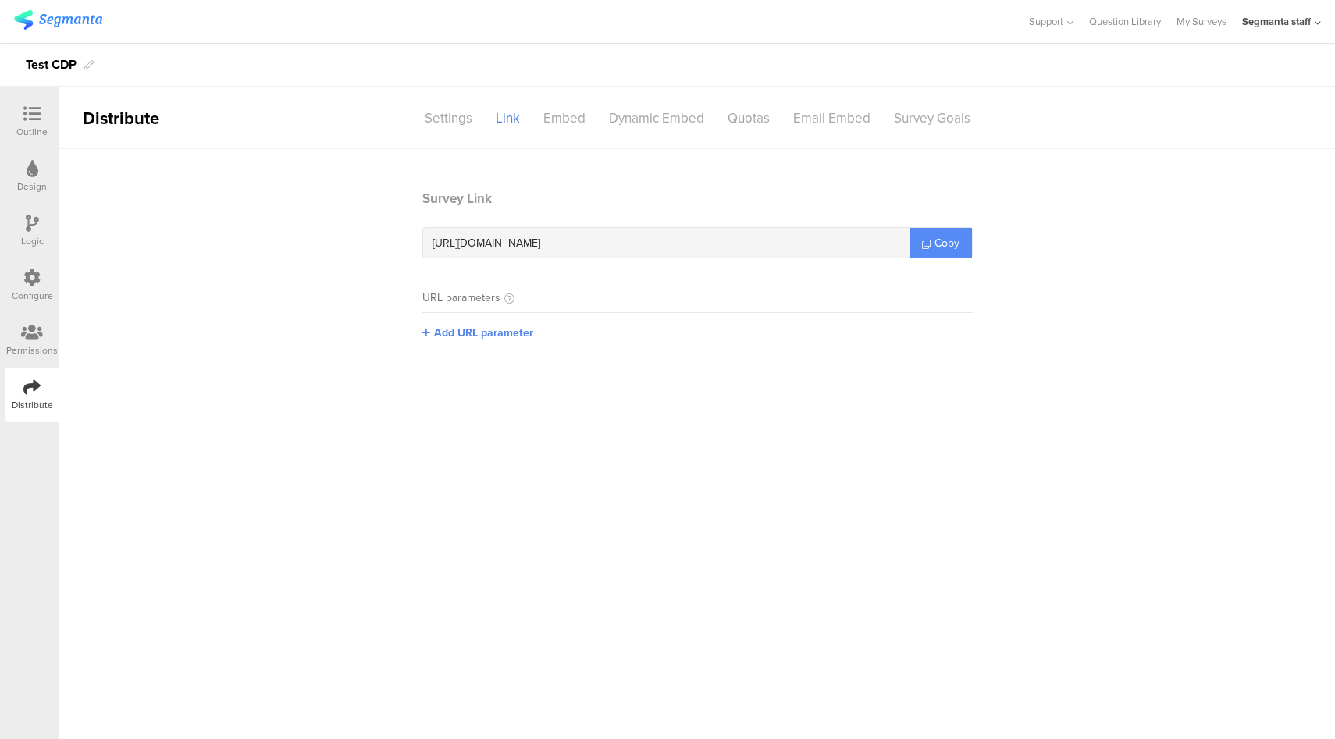
click at [942, 242] on span "Copy" at bounding box center [947, 243] width 25 height 16
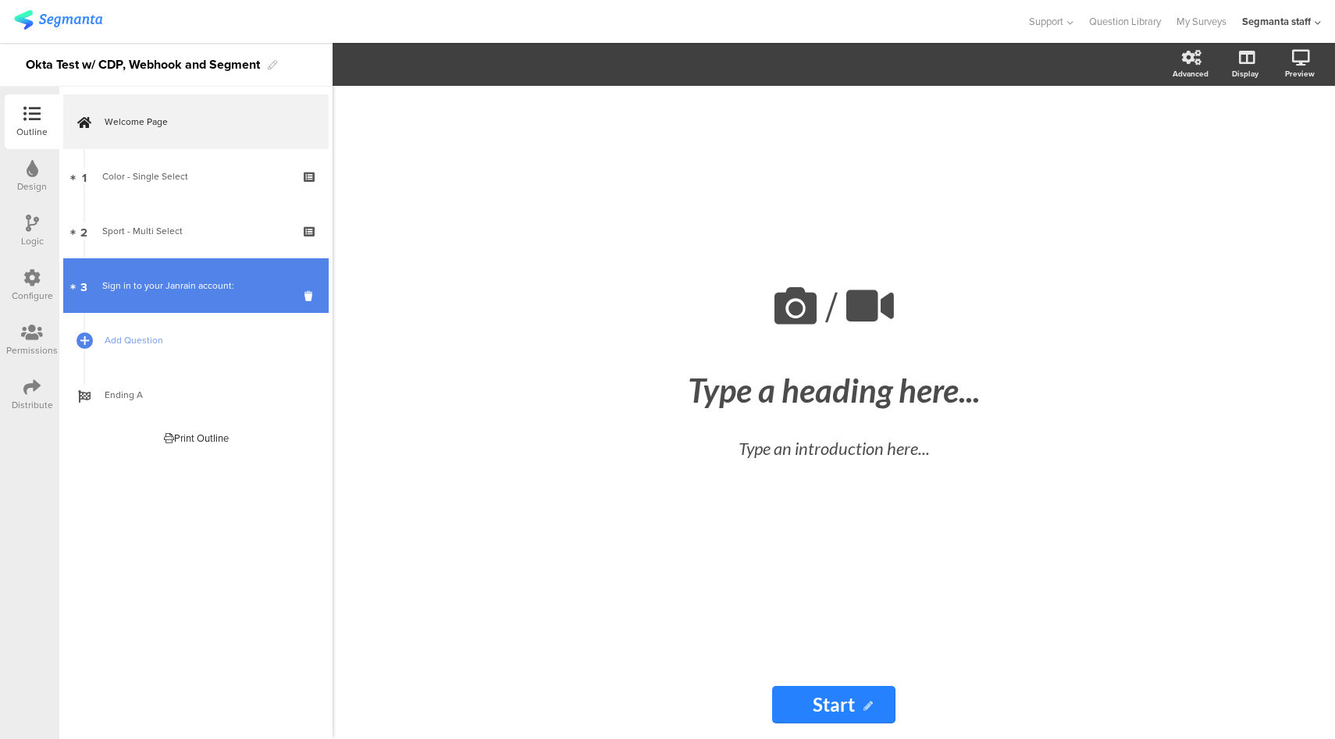
click at [234, 306] on link "3 Sign in to your Janrain account:" at bounding box center [195, 285] width 265 height 55
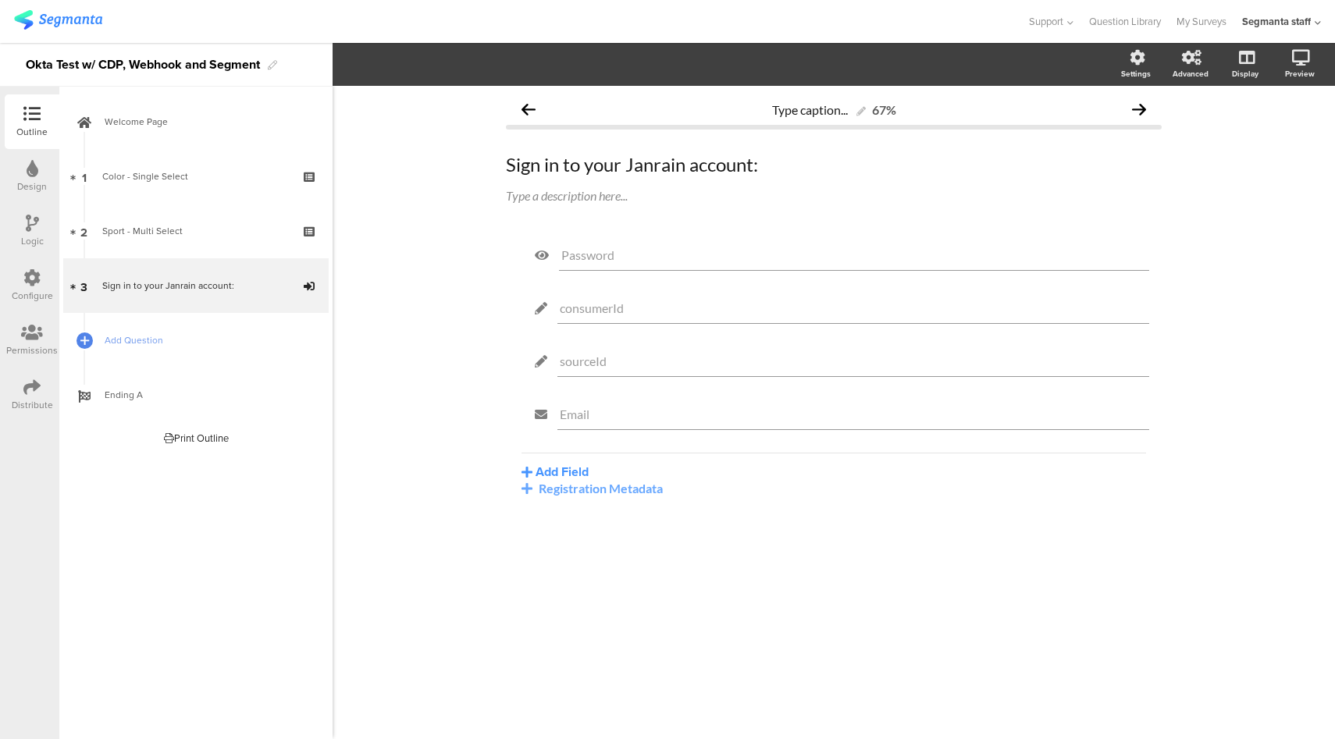
click at [32, 276] on icon at bounding box center [31, 277] width 17 height 17
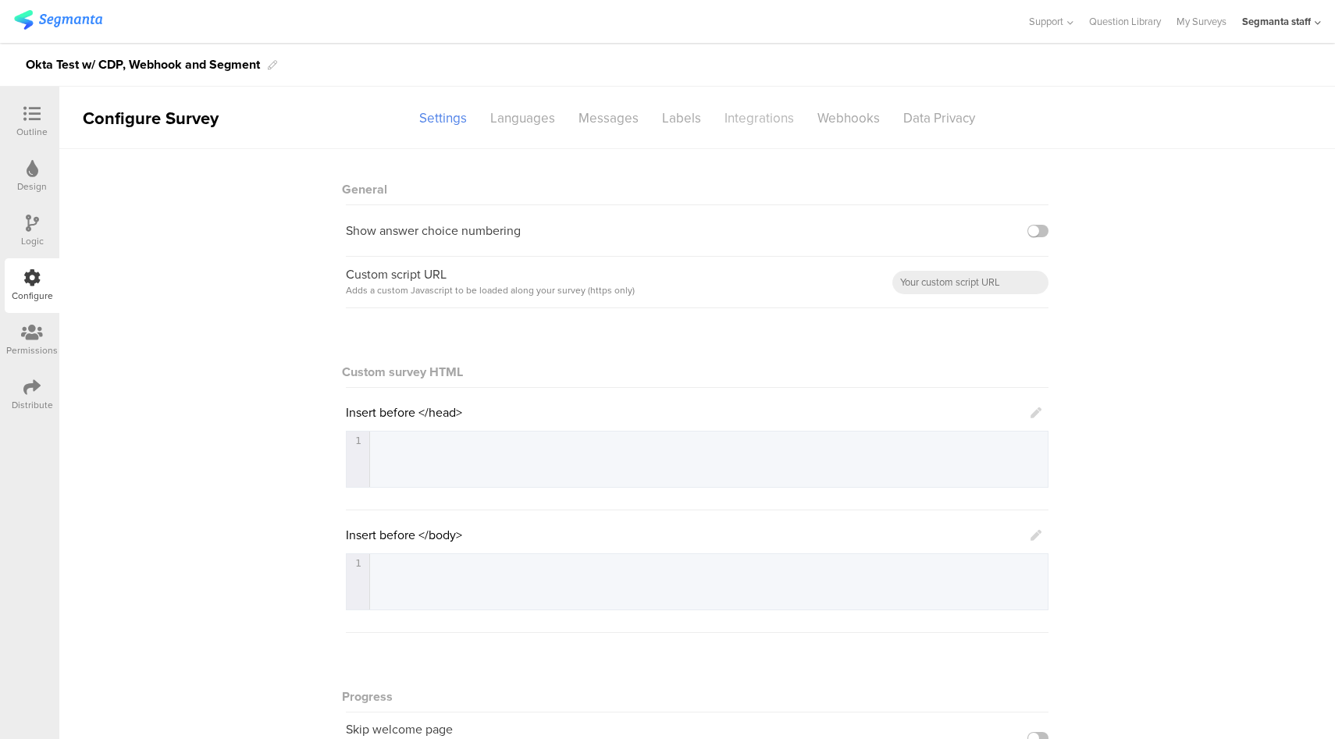
click at [728, 124] on div "Integrations" at bounding box center [759, 118] width 93 height 27
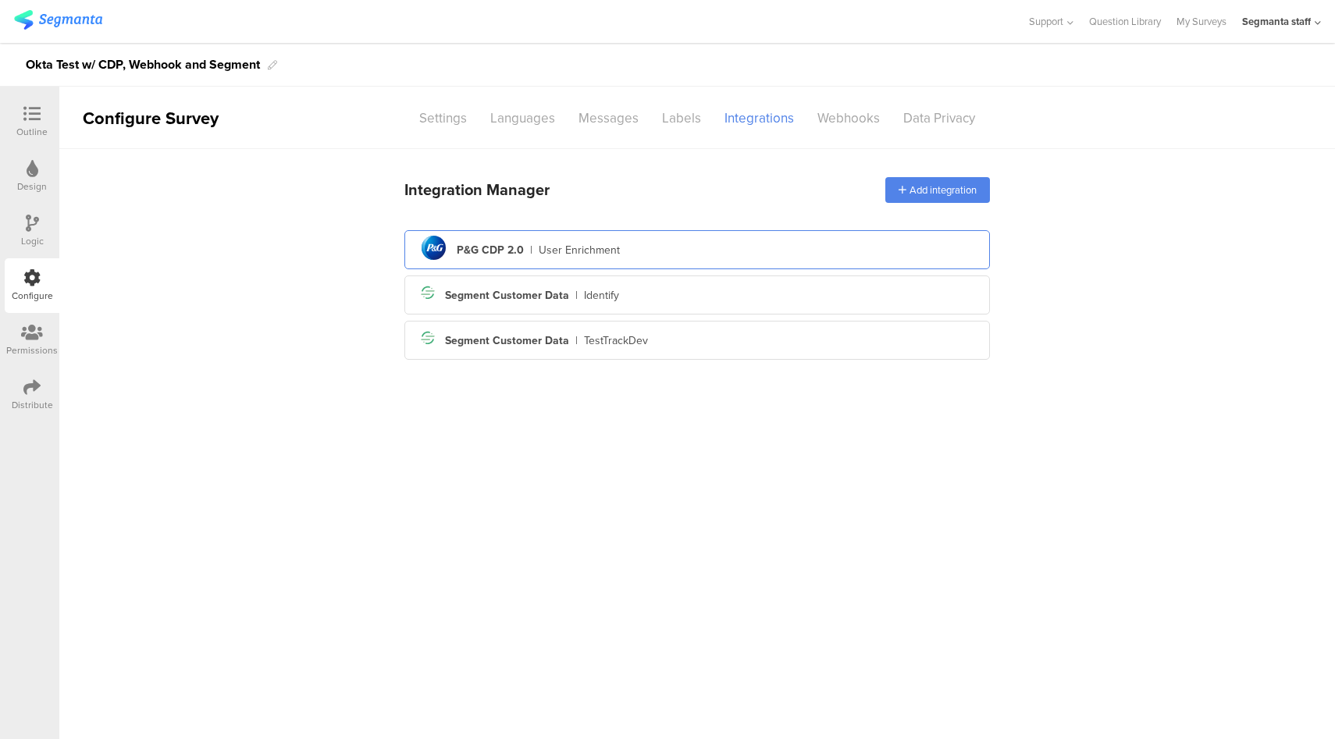
click at [641, 258] on div "pg logo P&G CDP 2.0 | User Enrichment" at bounding box center [697, 250] width 561 height 38
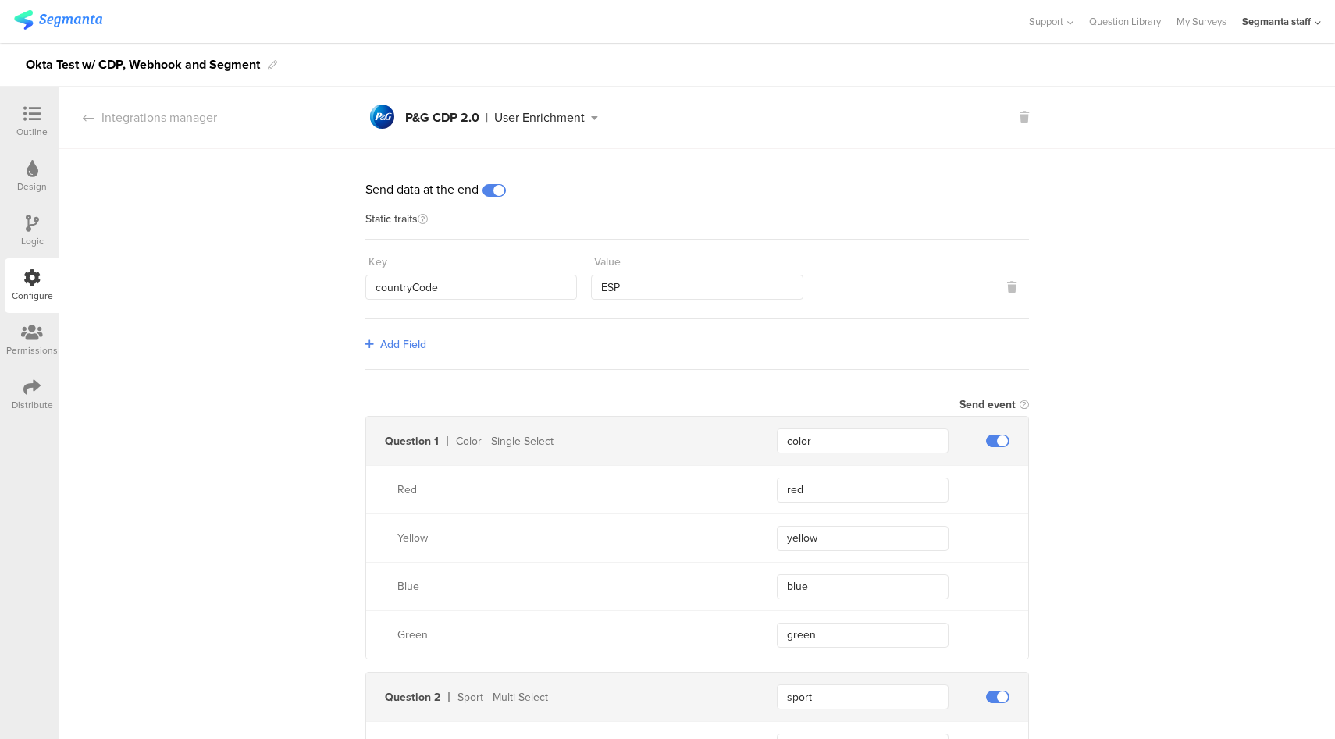
click at [32, 392] on icon at bounding box center [31, 387] width 17 height 17
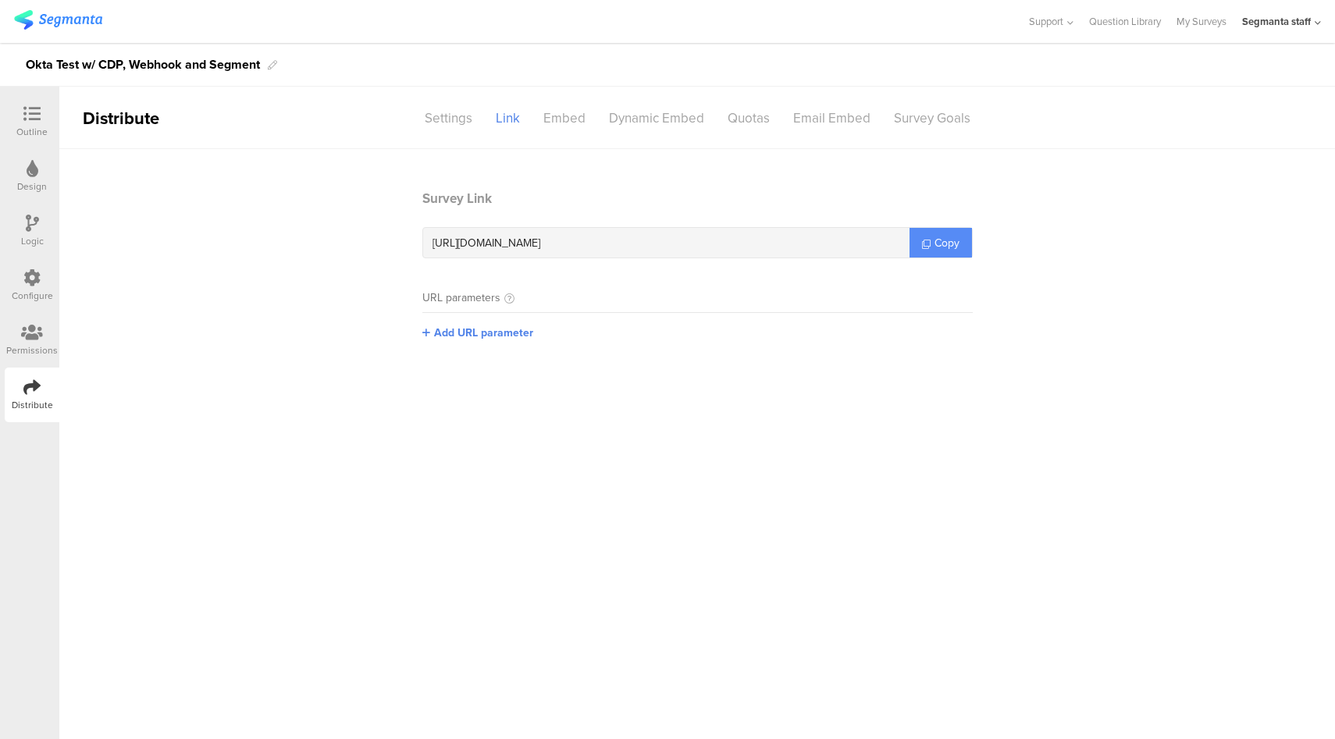
click at [959, 251] on link "Copy" at bounding box center [941, 243] width 62 height 30
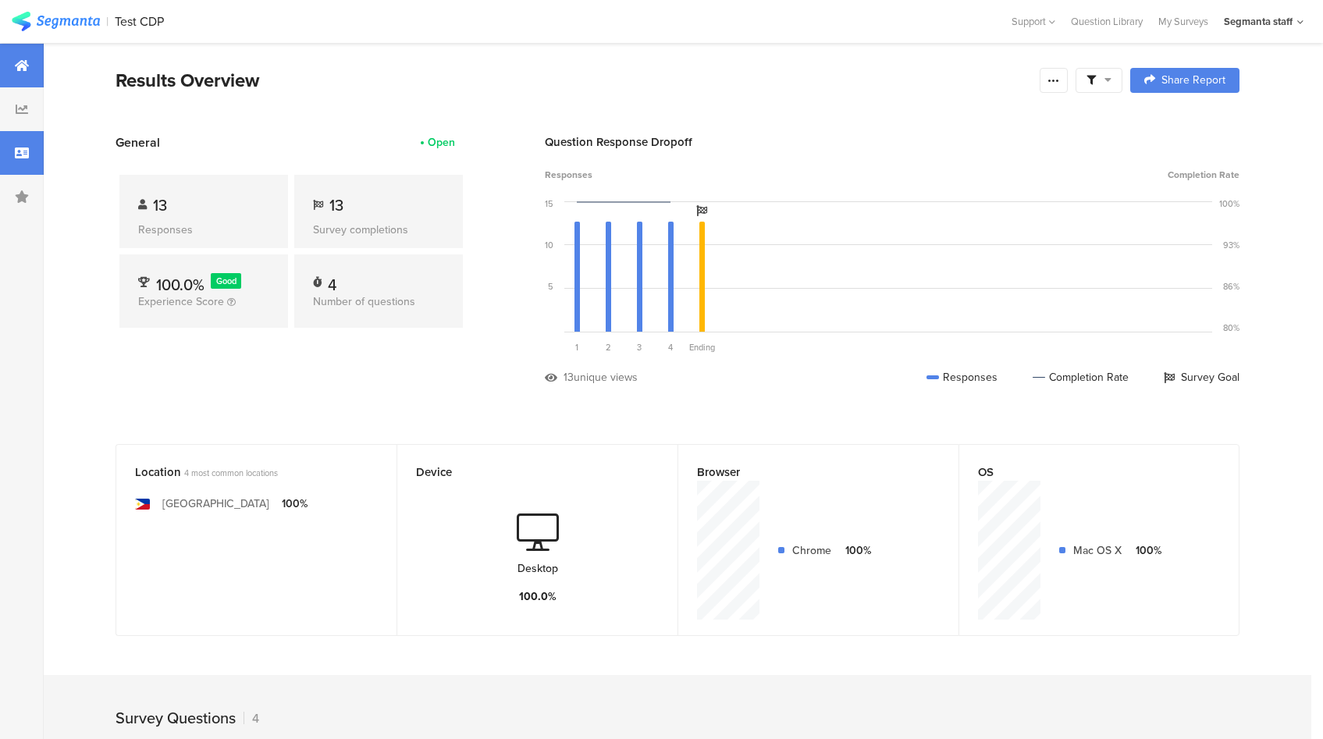
click at [29, 161] on div at bounding box center [22, 153] width 44 height 44
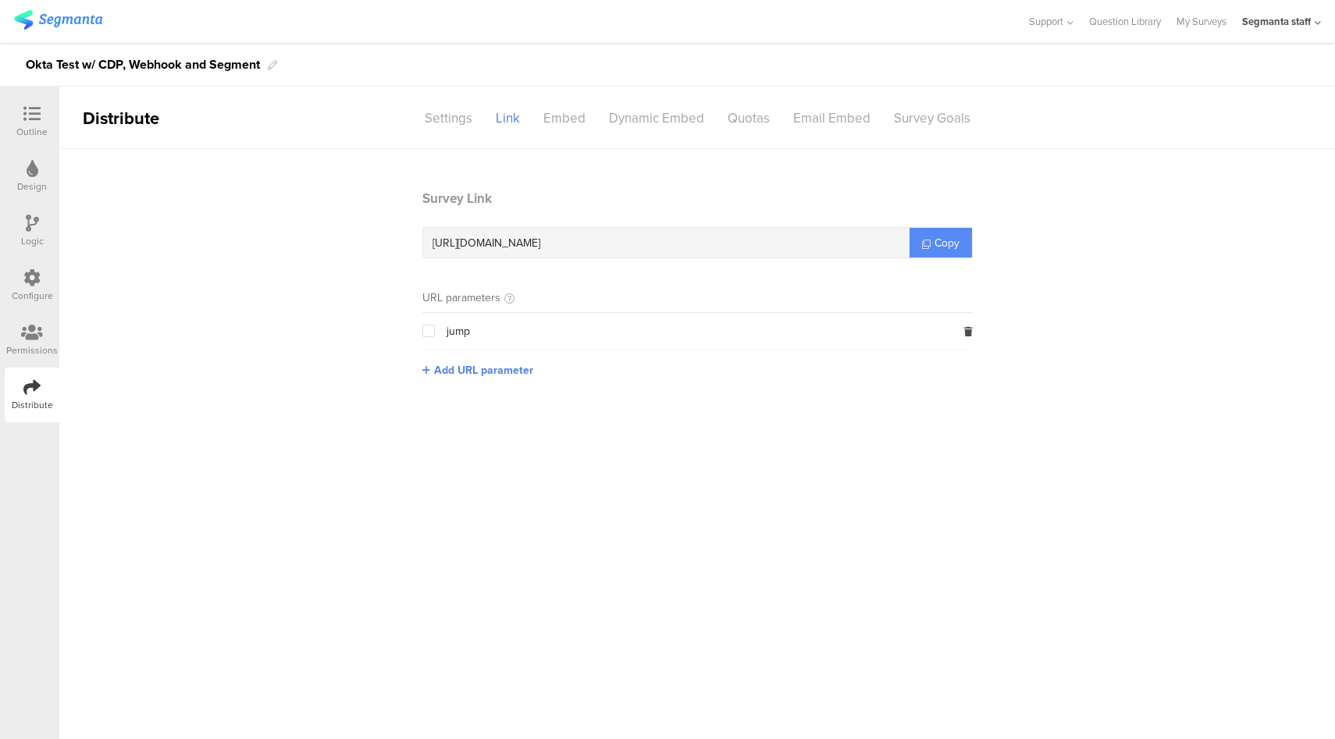
click at [946, 249] on span "Copy" at bounding box center [947, 243] width 25 height 16
click at [943, 250] on span "Copy" at bounding box center [947, 243] width 25 height 16
click at [37, 285] on icon at bounding box center [31, 277] width 17 height 17
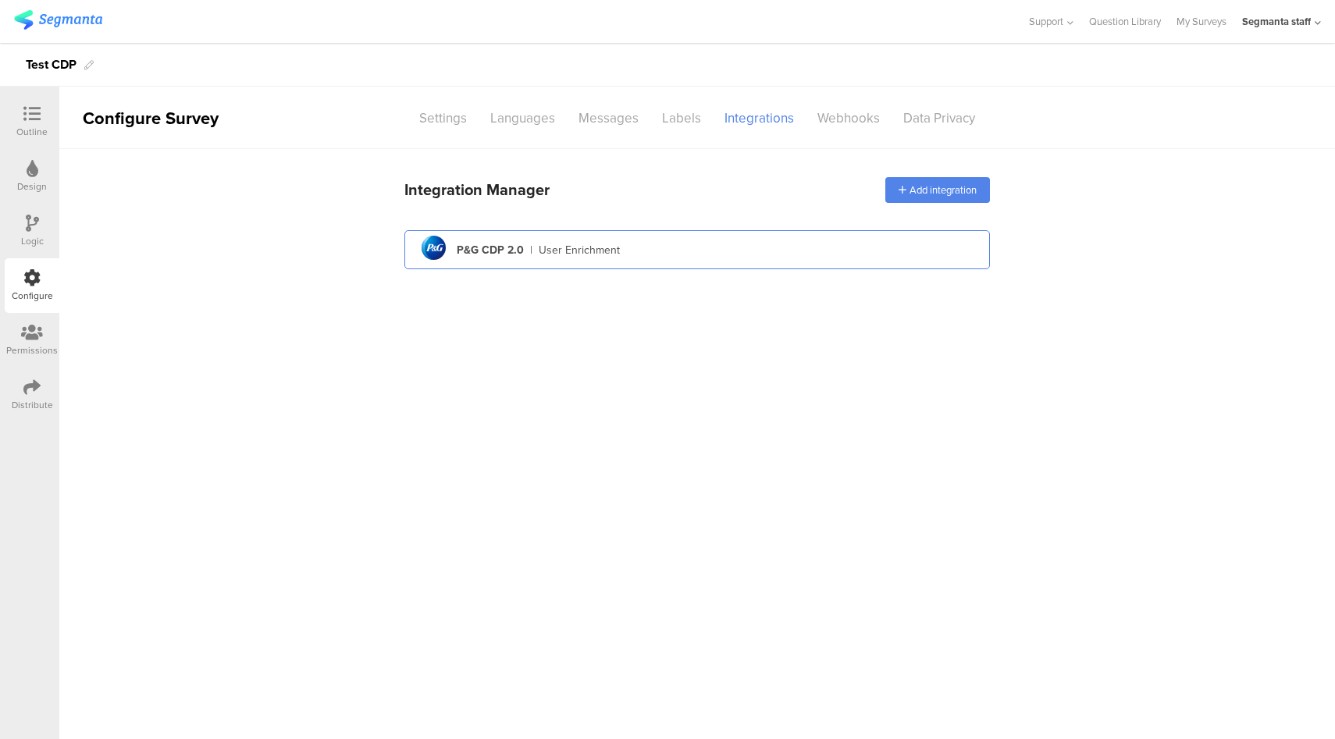
click at [791, 241] on div "pg logo P&G CDP 2.0 | User Enrichment" at bounding box center [697, 250] width 561 height 38
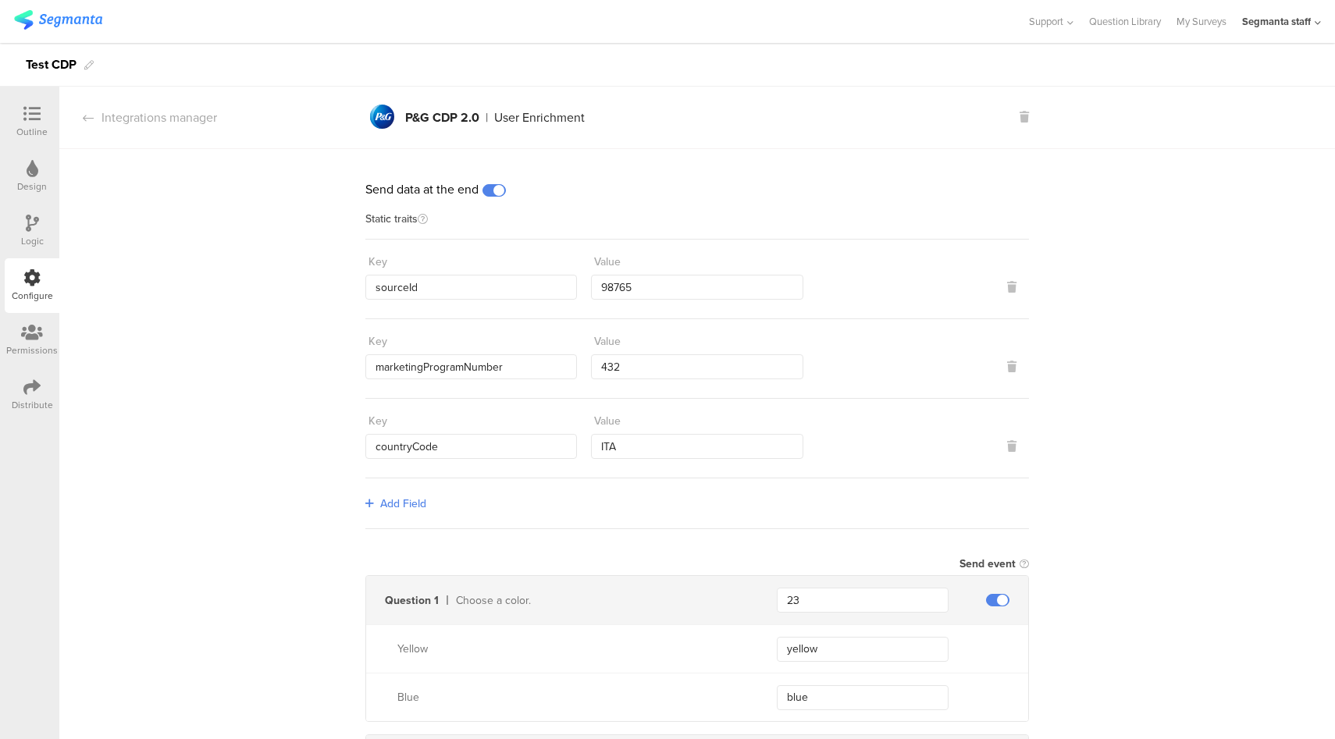
click at [24, 392] on icon at bounding box center [31, 387] width 17 height 17
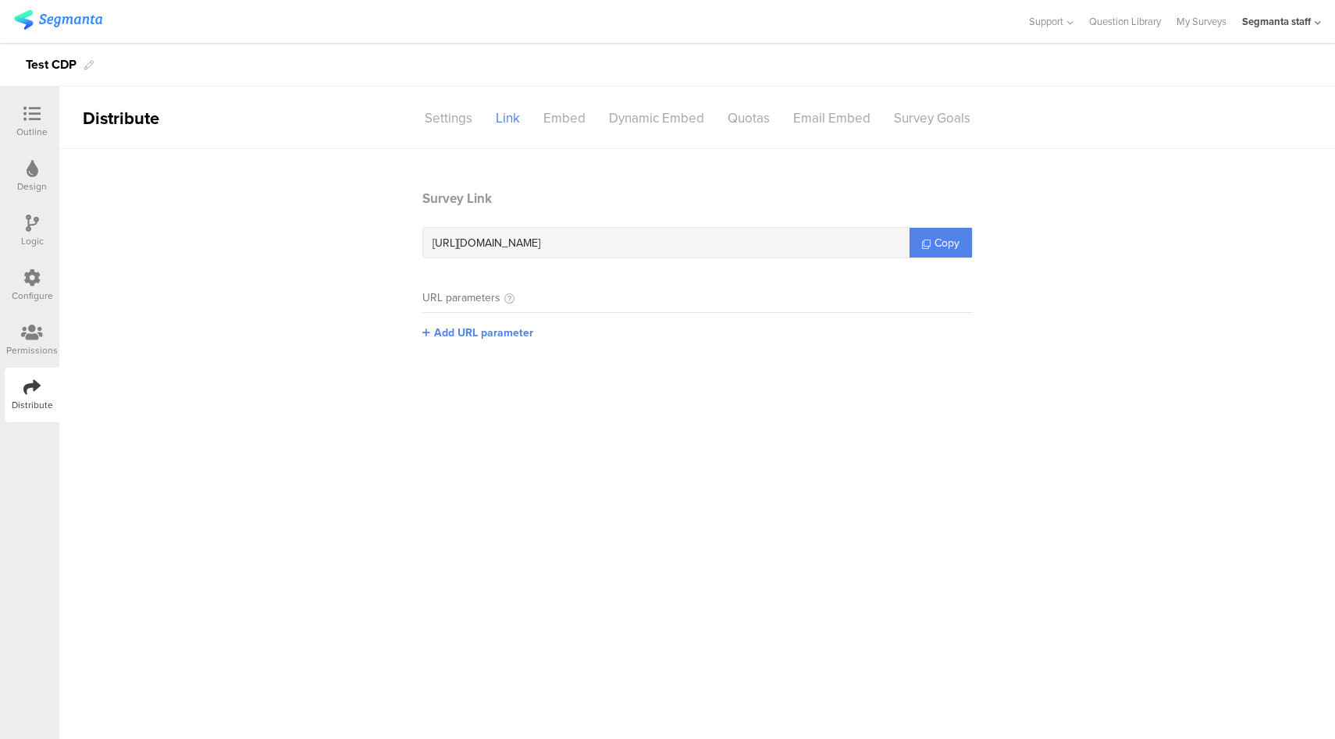
click at [955, 251] on link "Copy" at bounding box center [941, 243] width 62 height 30
click at [931, 240] on link "Copy" at bounding box center [941, 243] width 62 height 30
